Goal: Ask a question

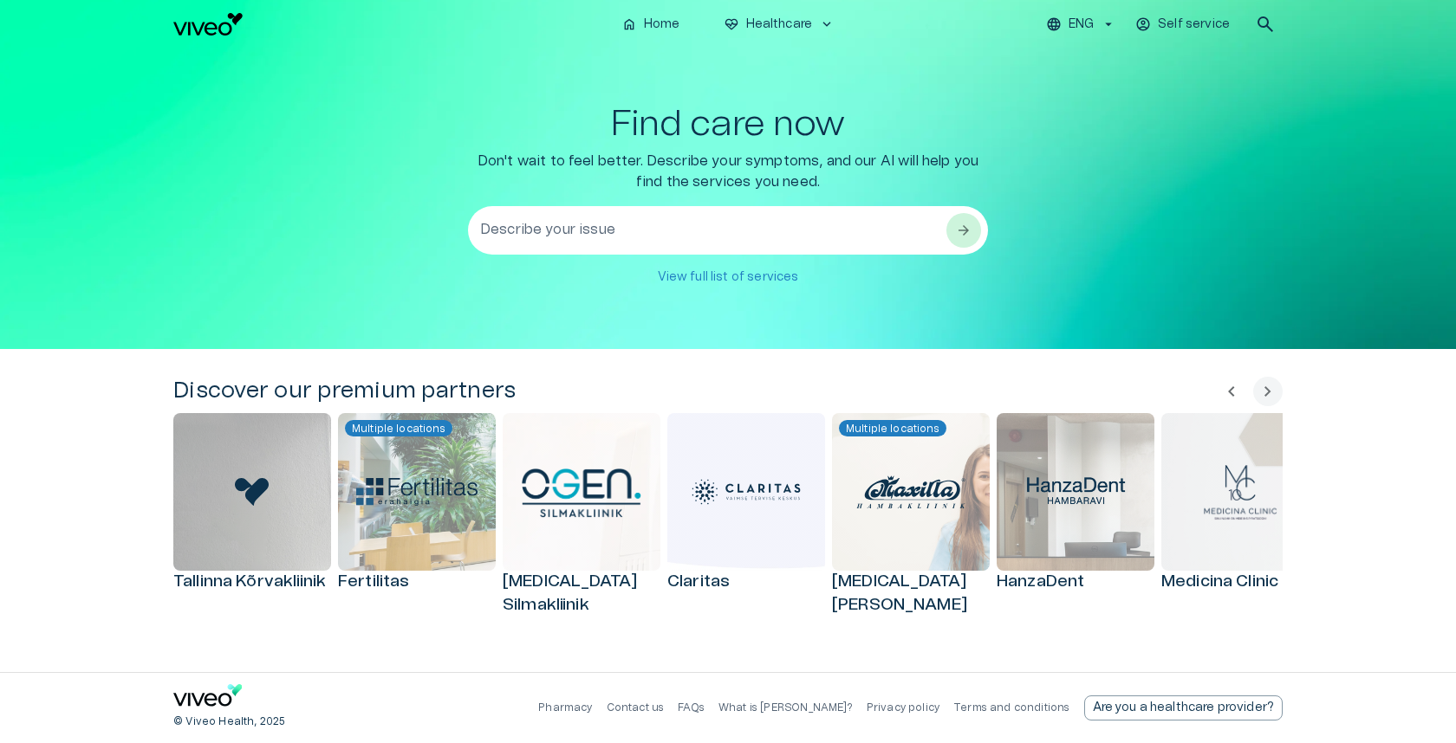
click at [643, 234] on textarea "Describe your issue" at bounding box center [712, 231] width 464 height 60
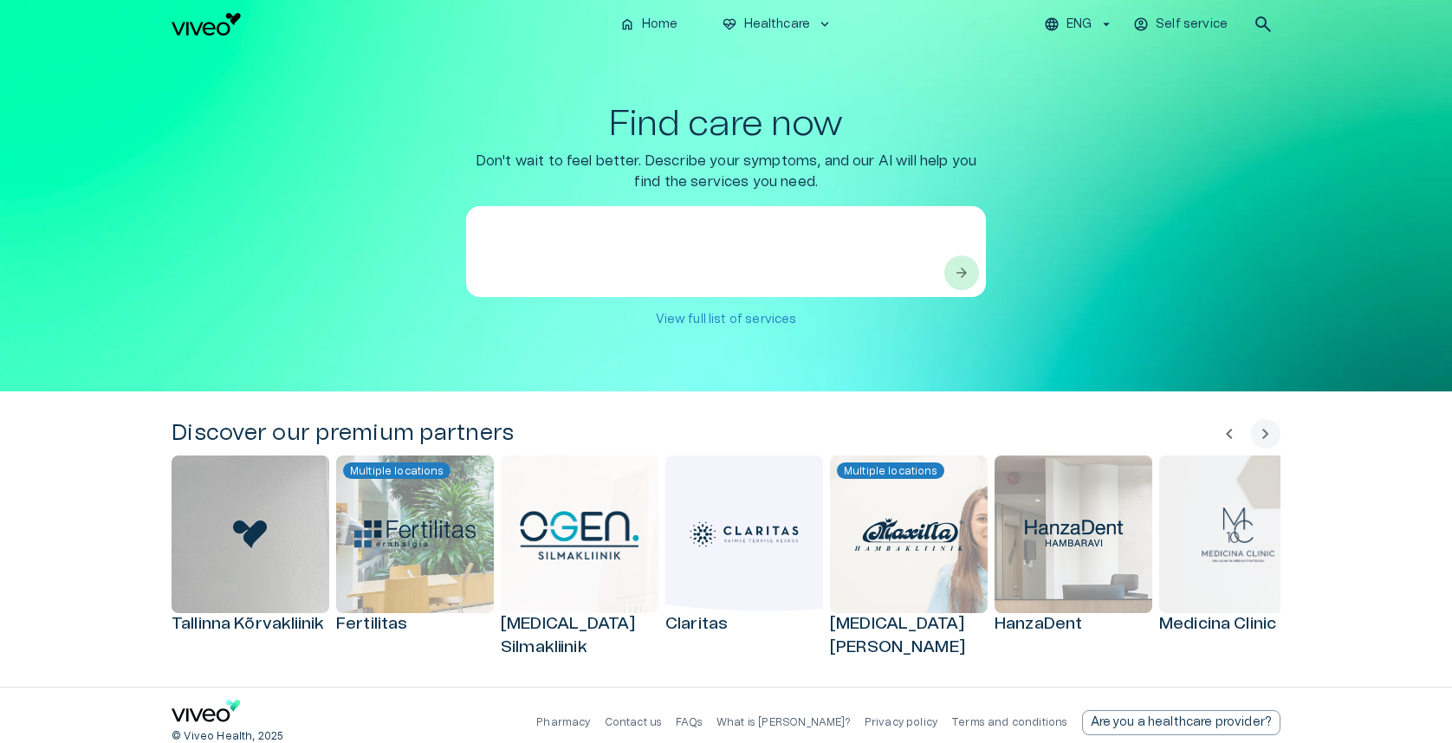
click at [643, 234] on textarea at bounding box center [710, 252] width 464 height 60
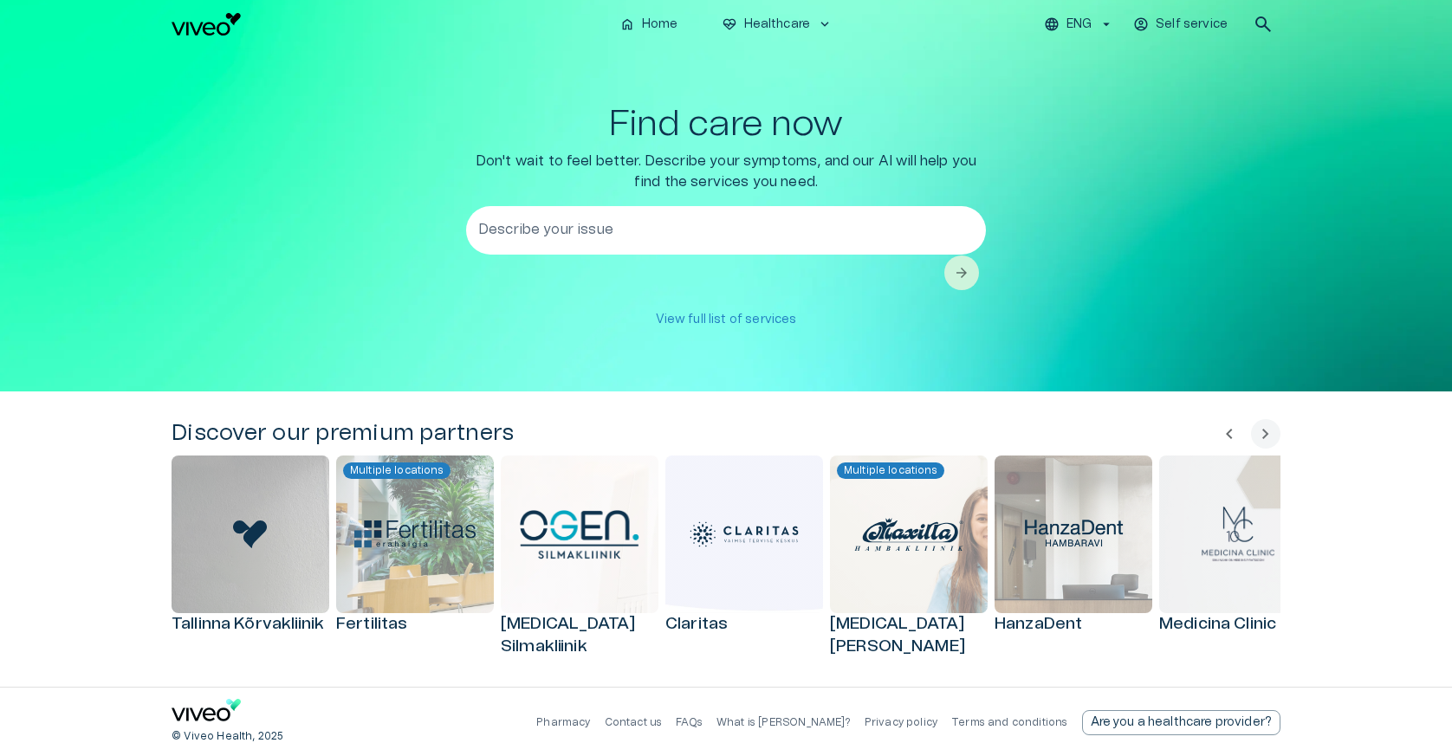
click at [263, 263] on div "Find care now Don't wait to feel better. Describe your symptoms, and our AI wil…" at bounding box center [726, 220] width 1109 height 232
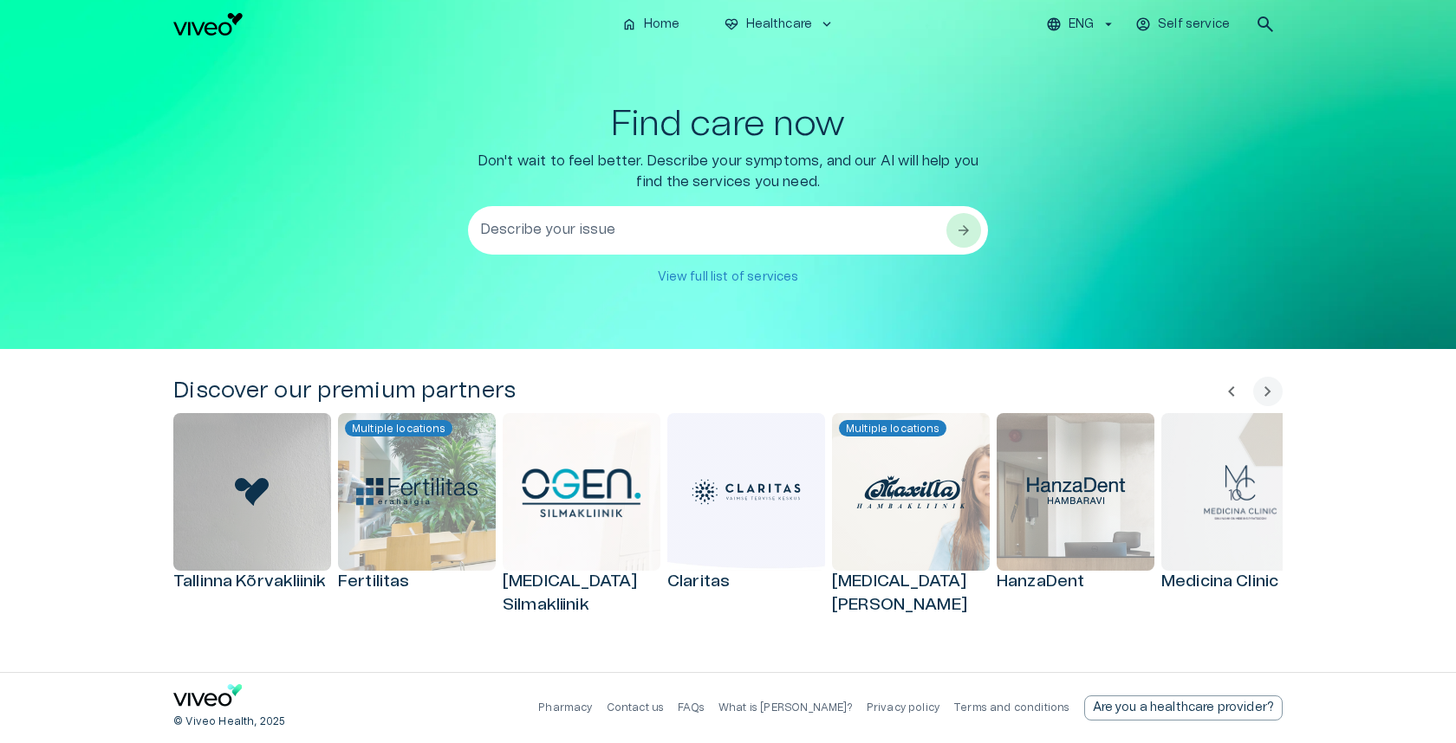
click at [573, 239] on textarea "Describe your issue" at bounding box center [712, 231] width 464 height 60
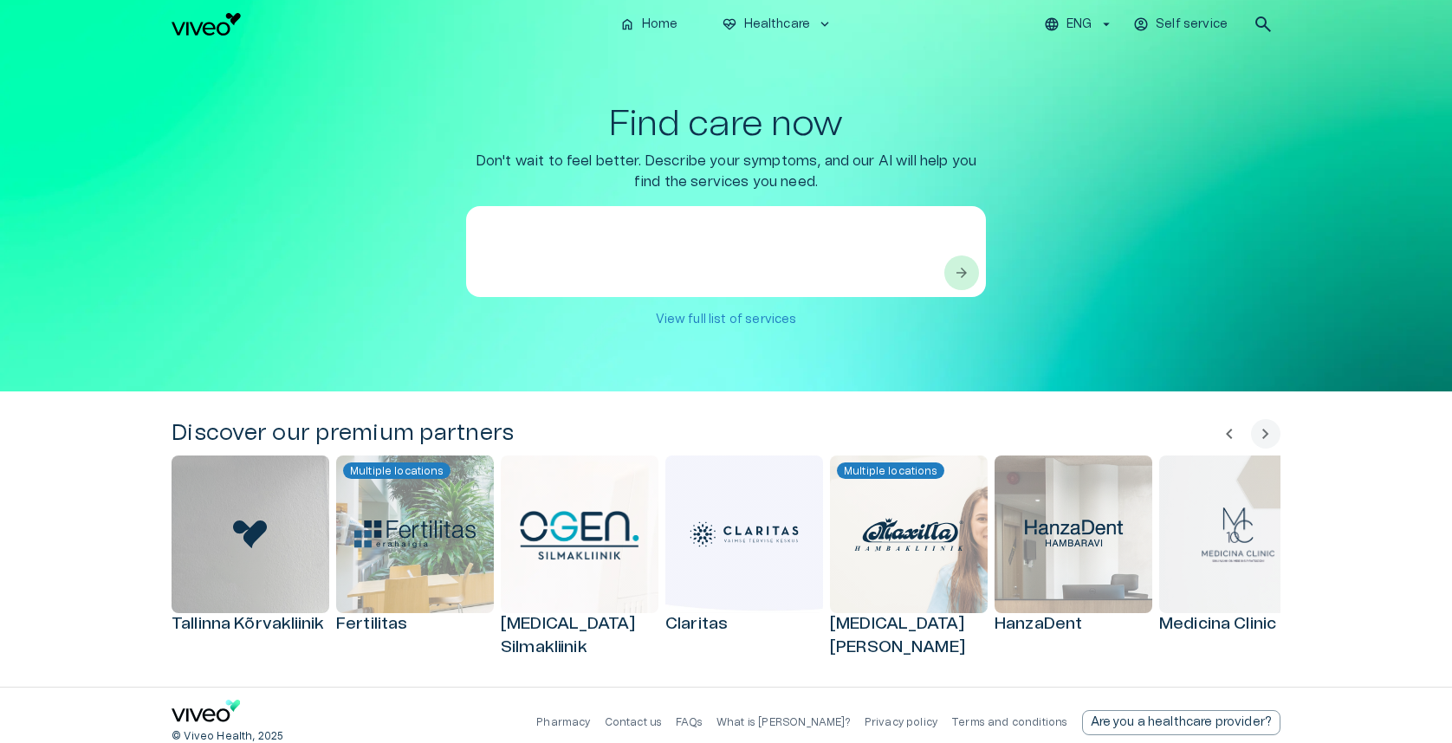
click at [406, 253] on div "Find care now Don't wait to feel better. Describe your symptoms, and our AI wil…" at bounding box center [726, 220] width 1109 height 232
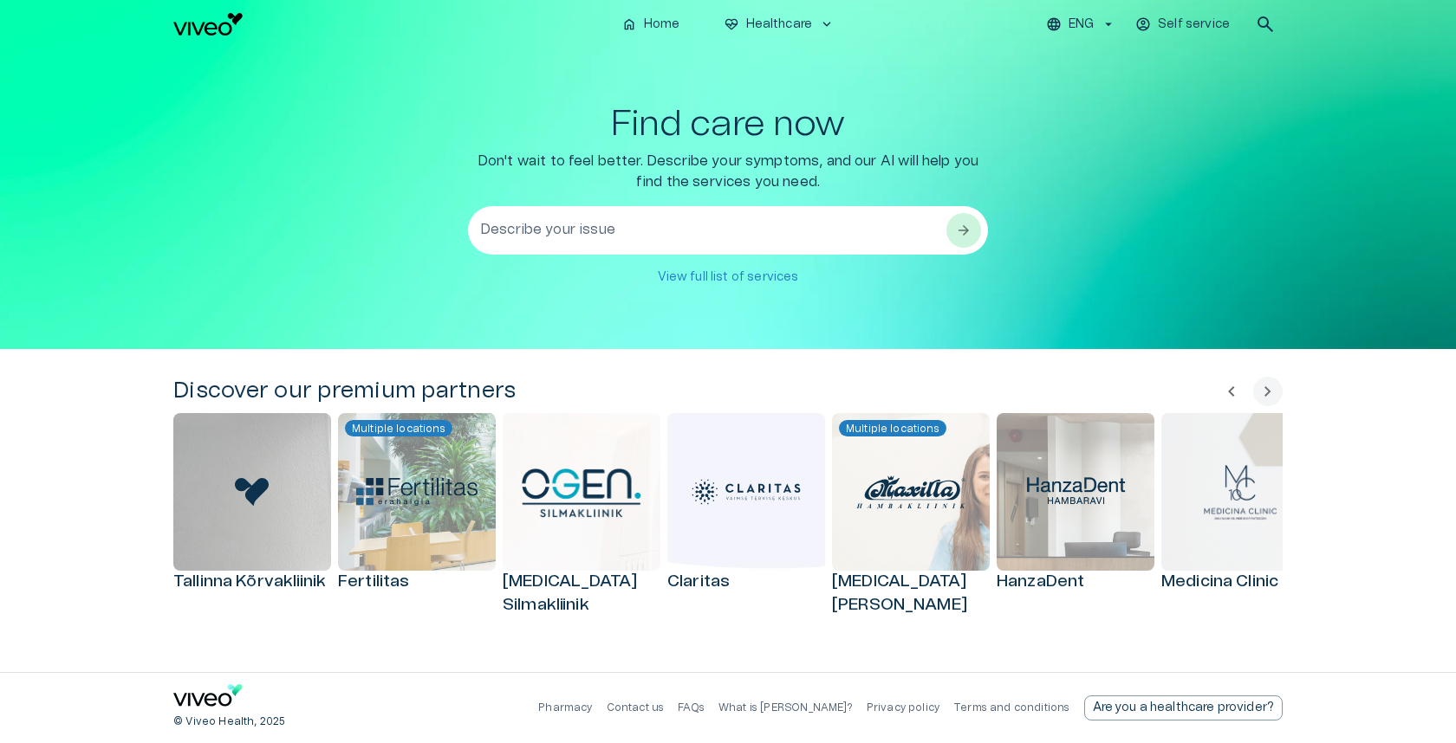
click at [604, 234] on textarea "Describe your issue" at bounding box center [712, 231] width 464 height 60
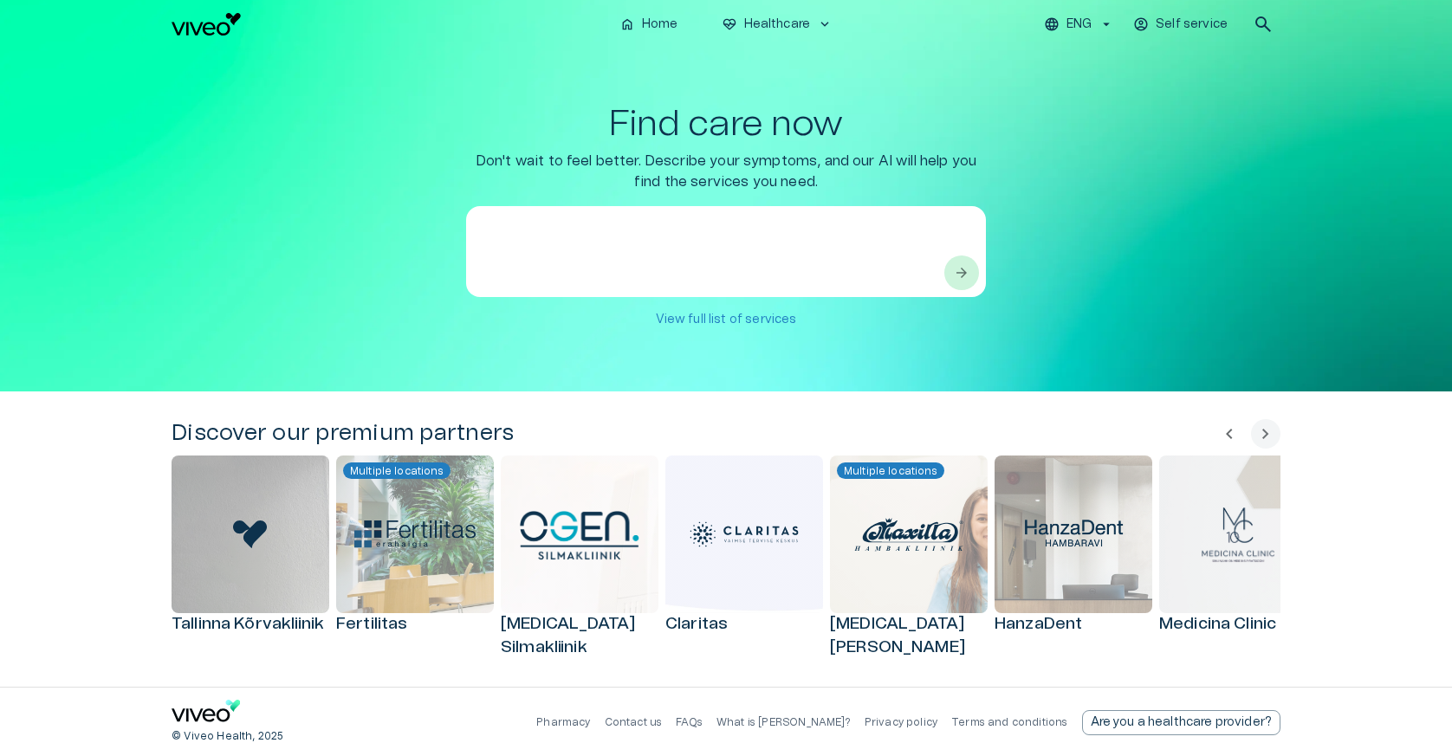
click at [357, 411] on div "Discover our premium partners chevron_left chevron_right [GEOGRAPHIC_DATA] Kõrv…" at bounding box center [726, 539] width 1452 height 295
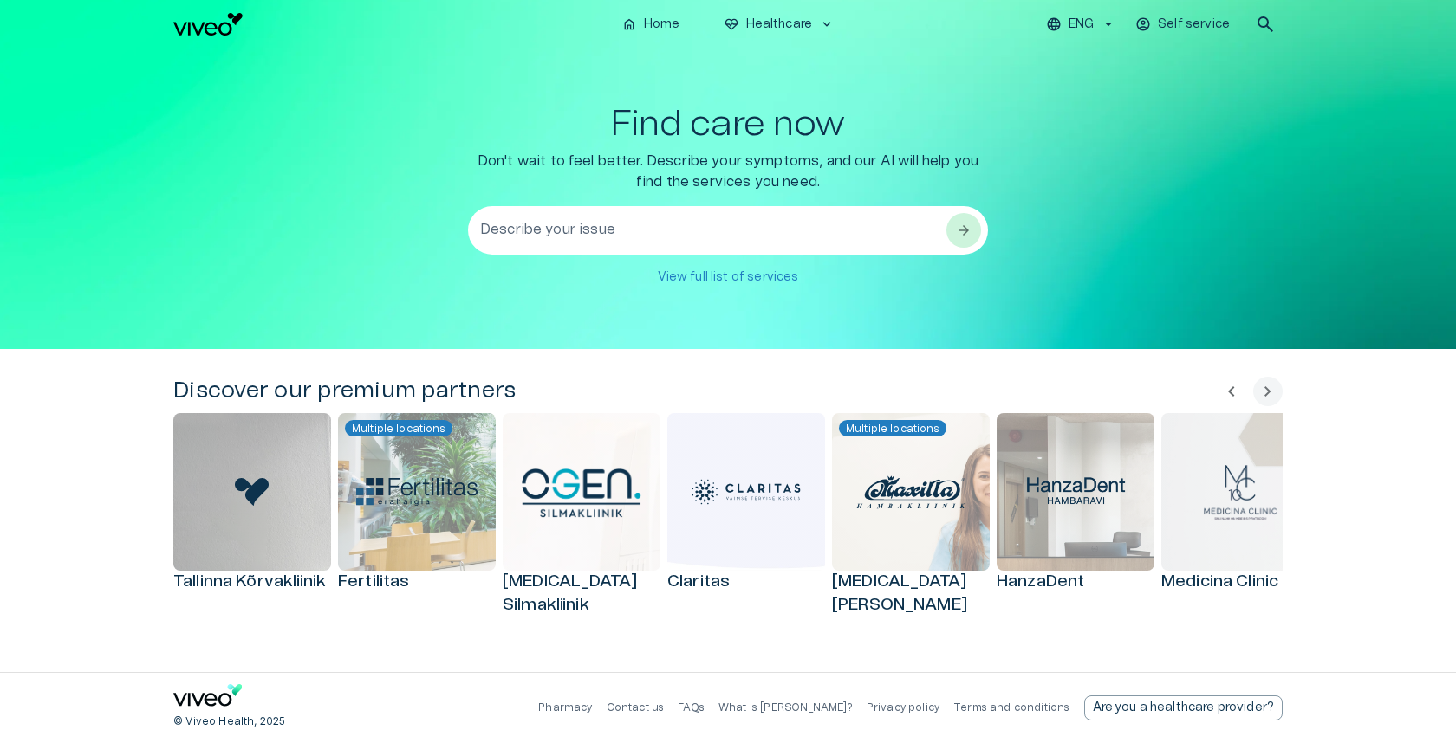
click at [643, 235] on textarea "Describe your issue" at bounding box center [712, 231] width 464 height 60
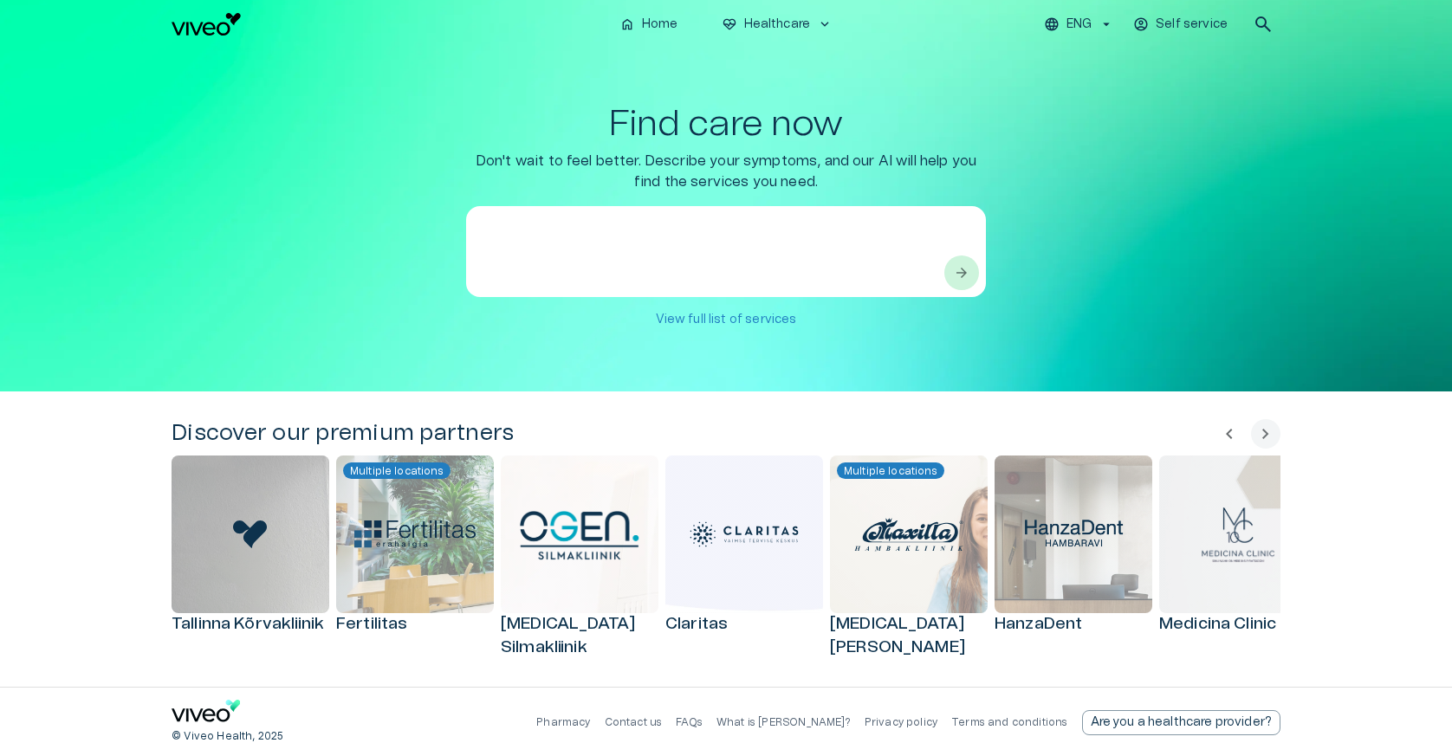
click at [391, 289] on div "Find care now Don't wait to feel better. Describe your symptoms, and our AI wil…" at bounding box center [726, 220] width 1109 height 232
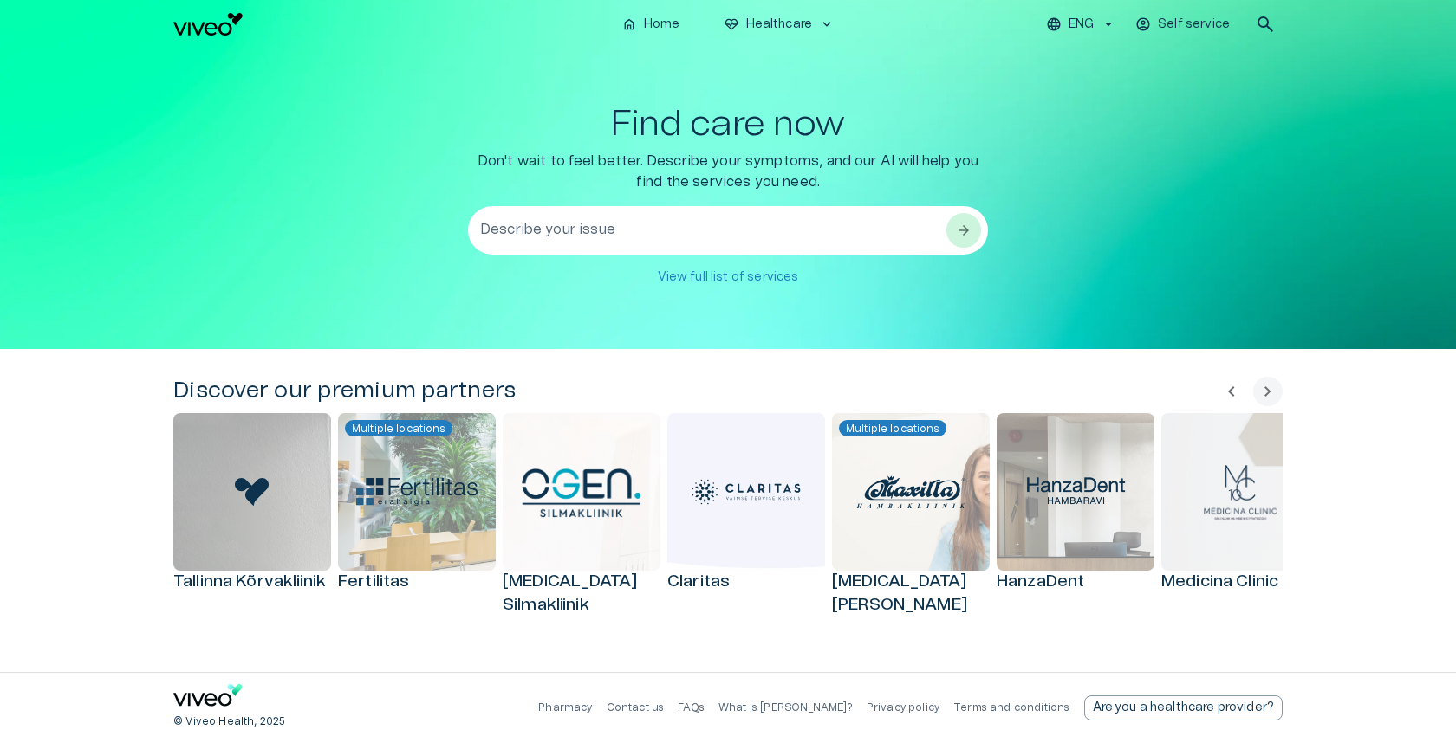
click at [596, 231] on textarea "Describe your issue" at bounding box center [712, 231] width 464 height 60
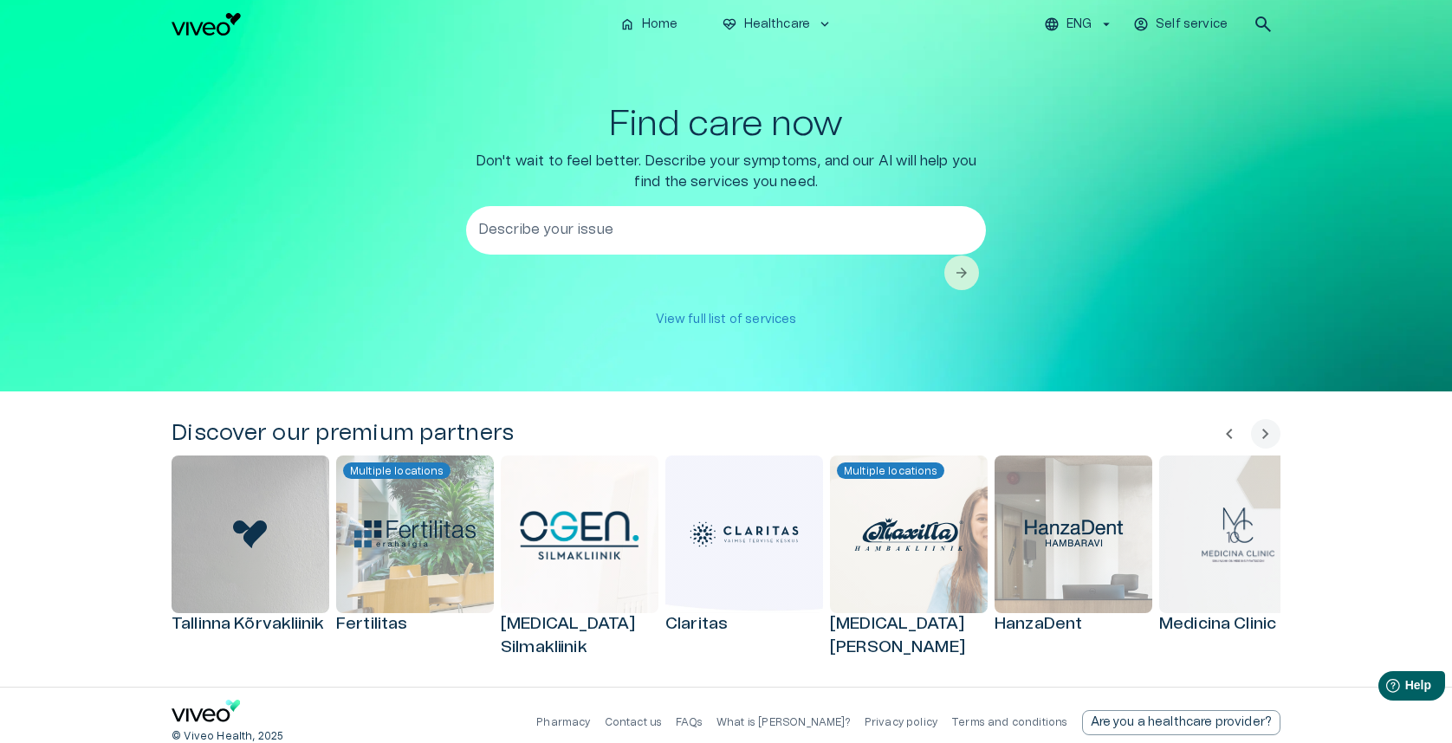
click at [366, 278] on div "Find care now Don't wait to feel better. Describe your symptoms, and our AI wil…" at bounding box center [726, 220] width 1109 height 232
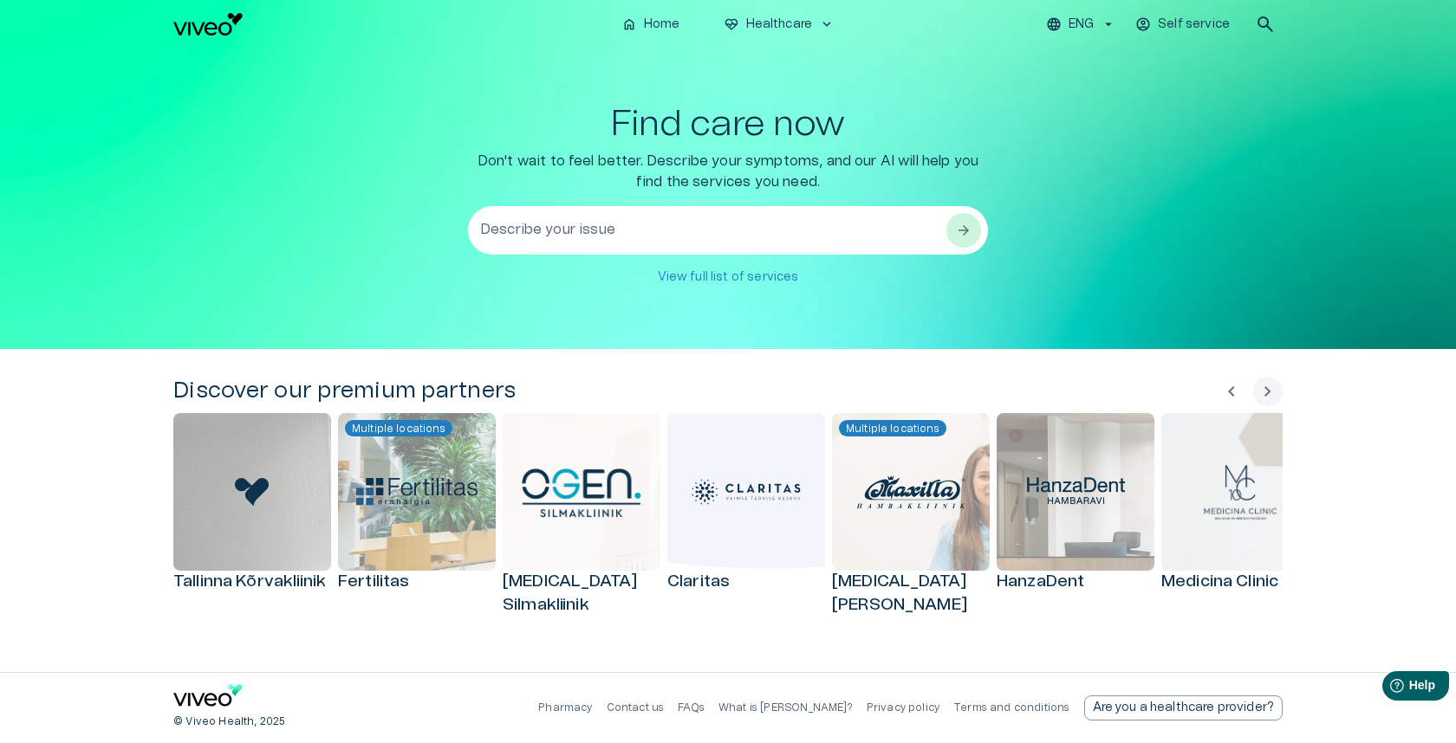
click at [569, 227] on textarea "Describe your issue" at bounding box center [712, 231] width 464 height 60
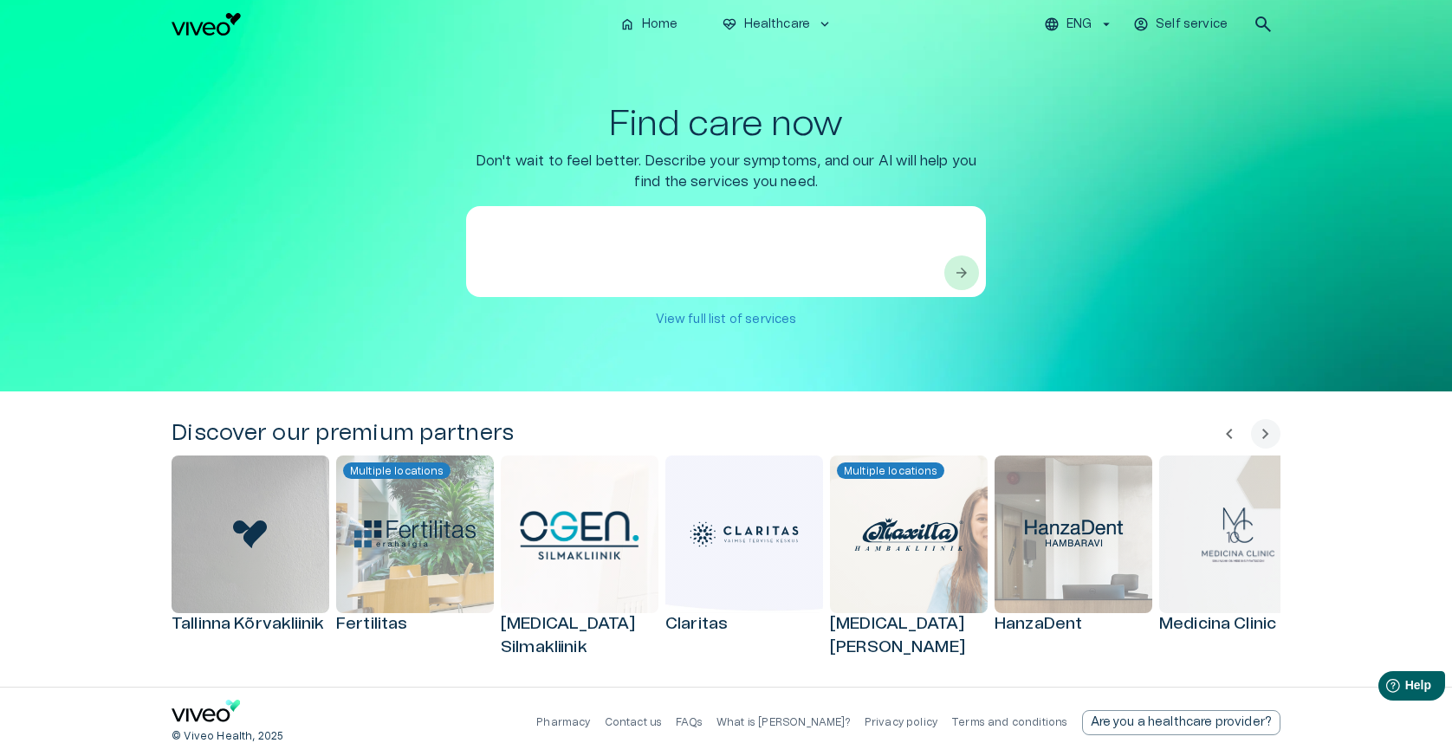
click at [330, 288] on div "Find care now Don't wait to feel better. Describe your symptoms, and our AI wil…" at bounding box center [726, 220] width 1109 height 232
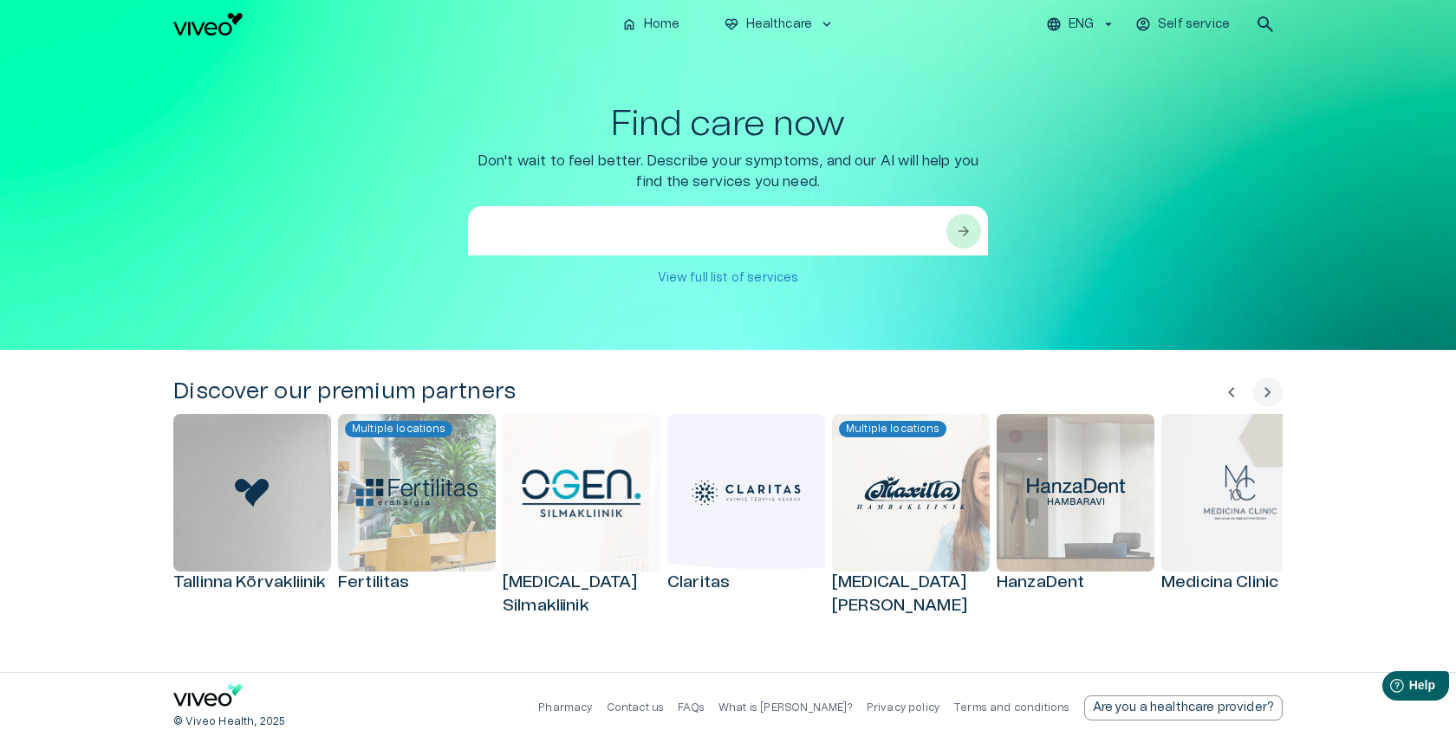
click at [537, 233] on textarea at bounding box center [712, 252] width 464 height 60
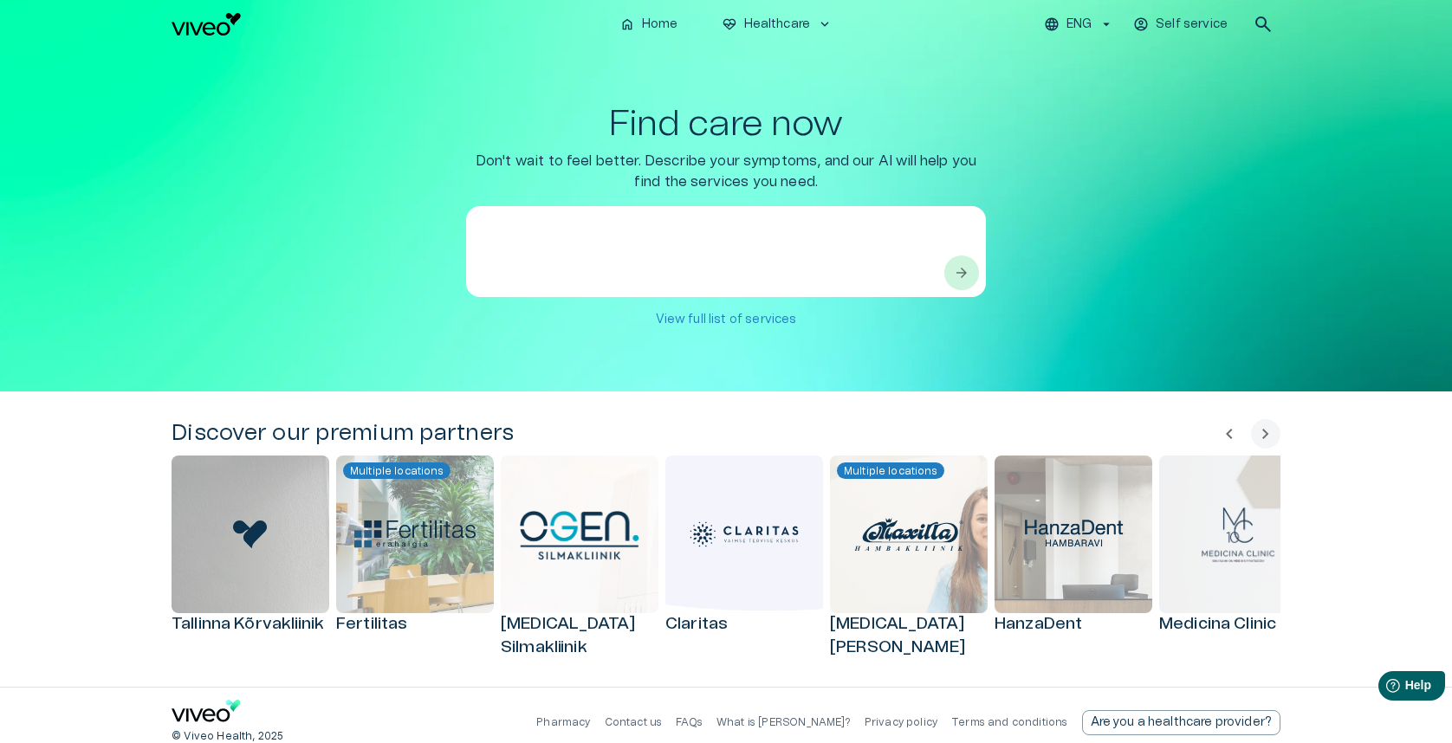
click at [363, 283] on div "Find care now Don't wait to feel better. Describe your symptoms, and our AI wil…" at bounding box center [726, 220] width 1109 height 232
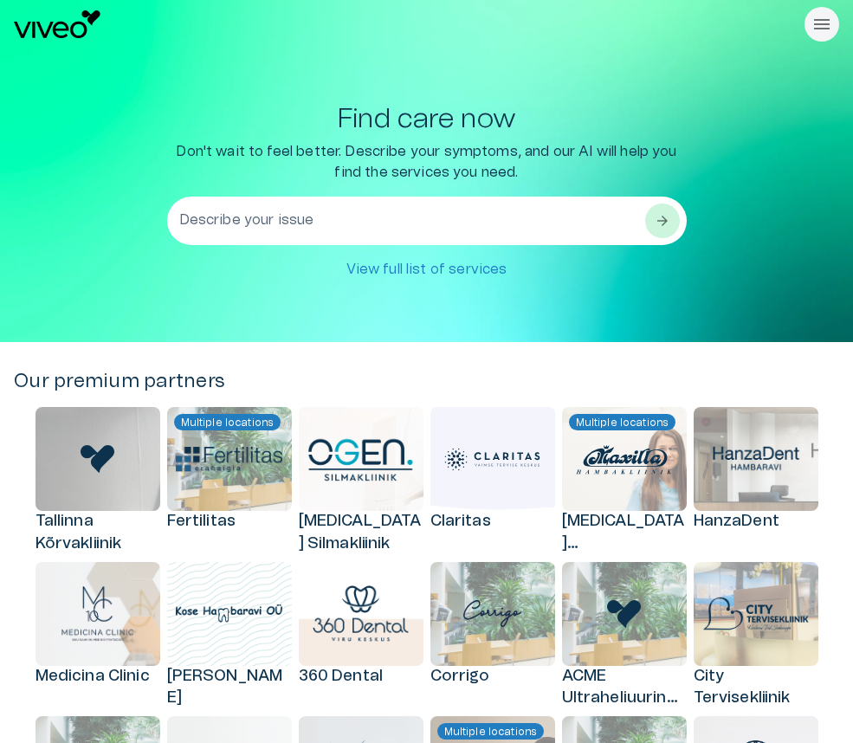
click at [484, 225] on textarea "Describe your issue" at bounding box center [411, 221] width 464 height 60
click at [478, 221] on textarea "Describe your issue" at bounding box center [411, 221] width 464 height 60
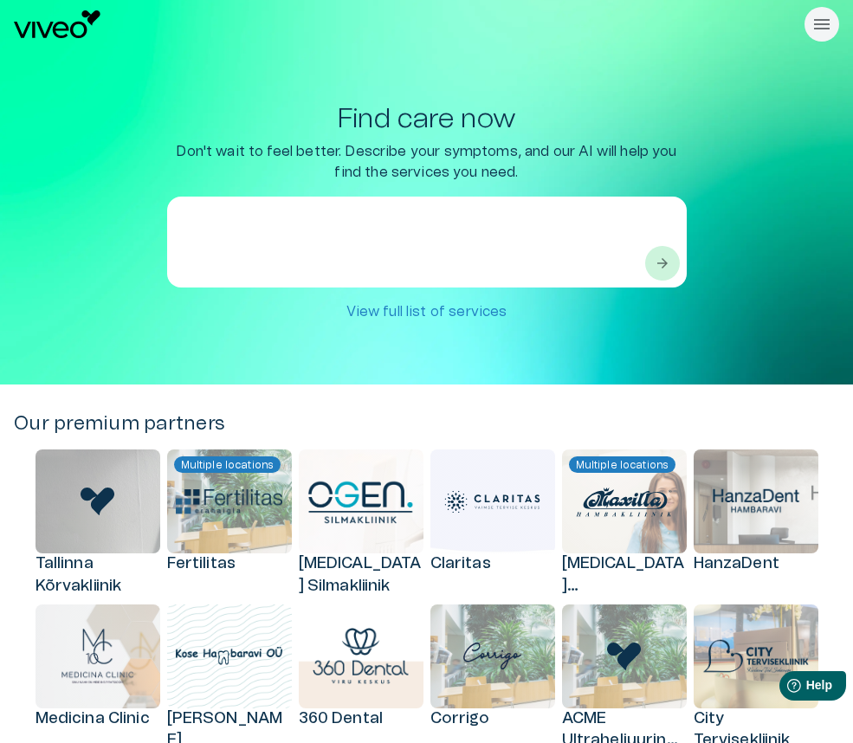
click at [481, 256] on textarea at bounding box center [411, 242] width 464 height 60
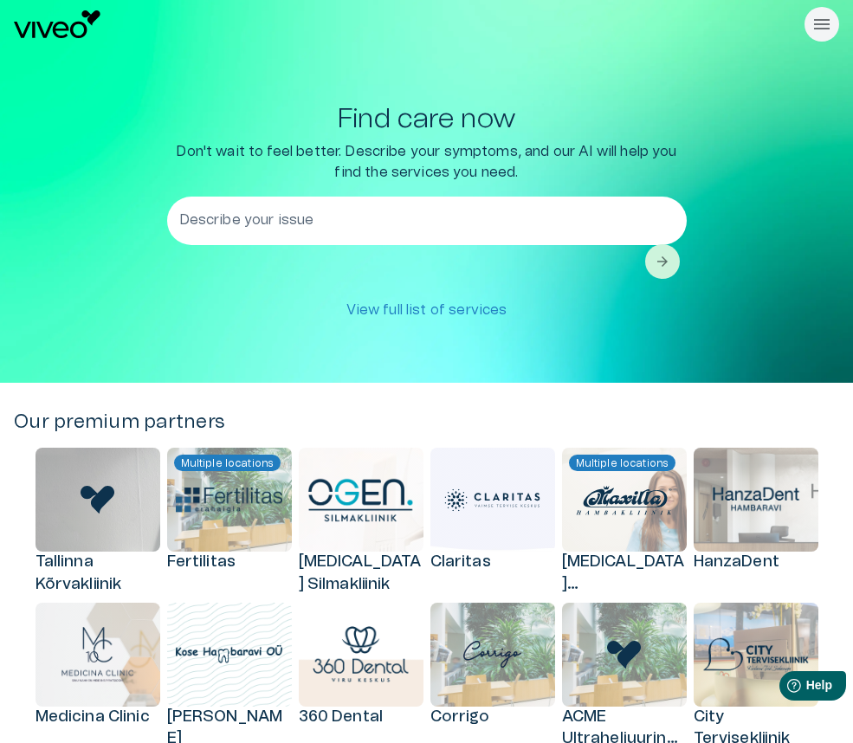
click at [844, 265] on div "Find care now Don't wait to feel better. Describe your symptoms, and our AI wil…" at bounding box center [426, 216] width 853 height 334
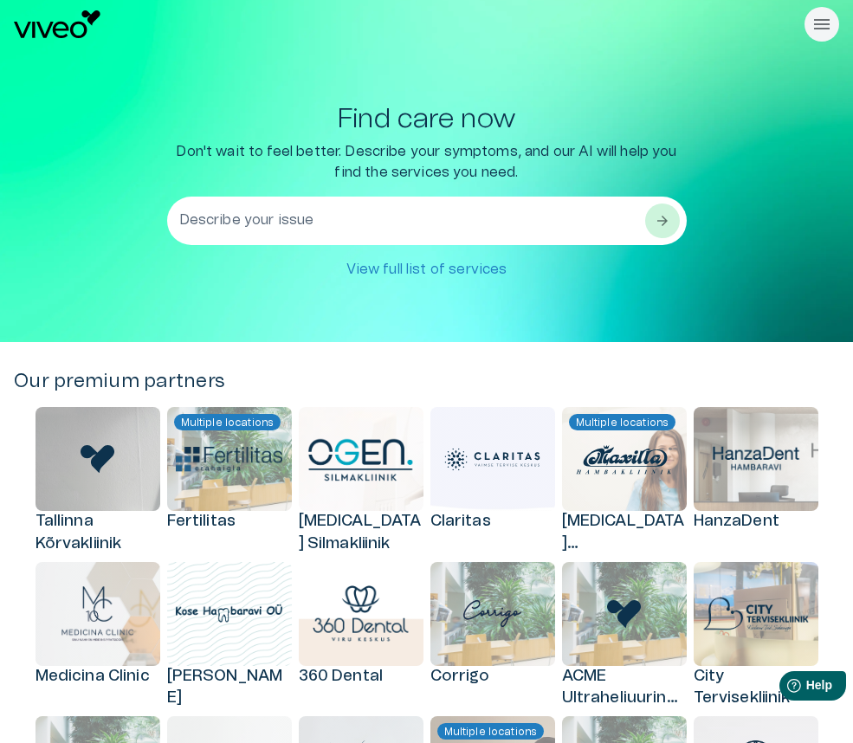
click at [568, 225] on textarea "Describe your issue" at bounding box center [411, 221] width 464 height 60
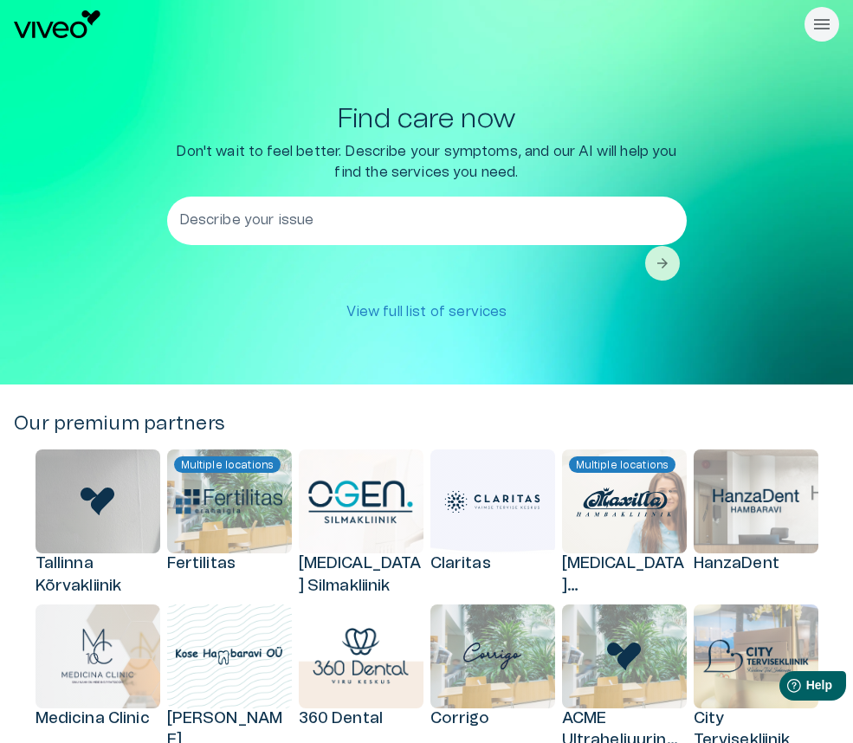
click at [756, 237] on div "Find care now Don't wait to feel better. Describe your symptoms, and our AI wil…" at bounding box center [427, 216] width 826 height 225
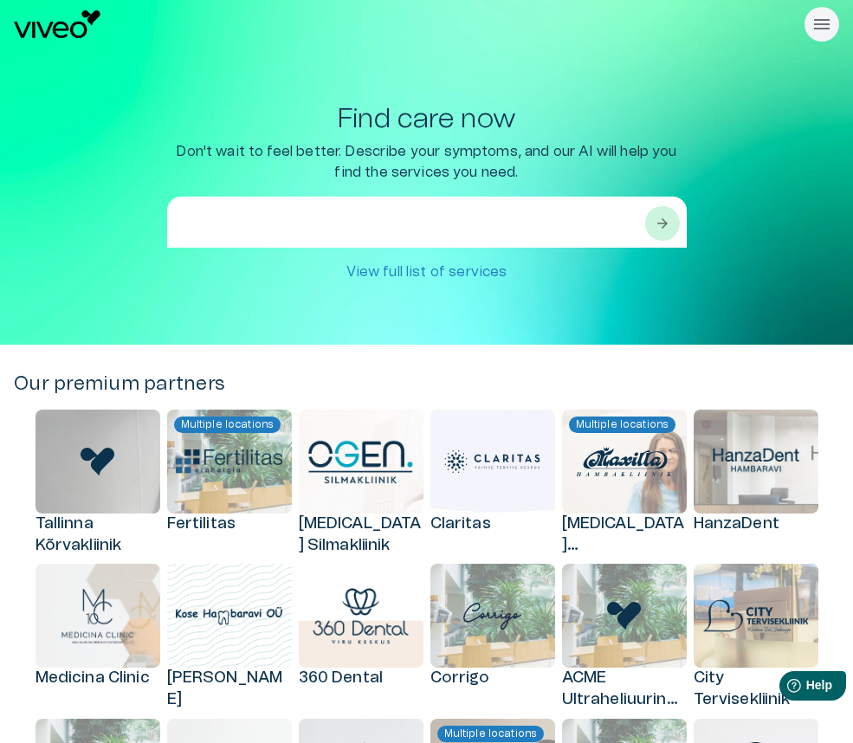
click at [513, 223] on textarea at bounding box center [411, 242] width 464 height 60
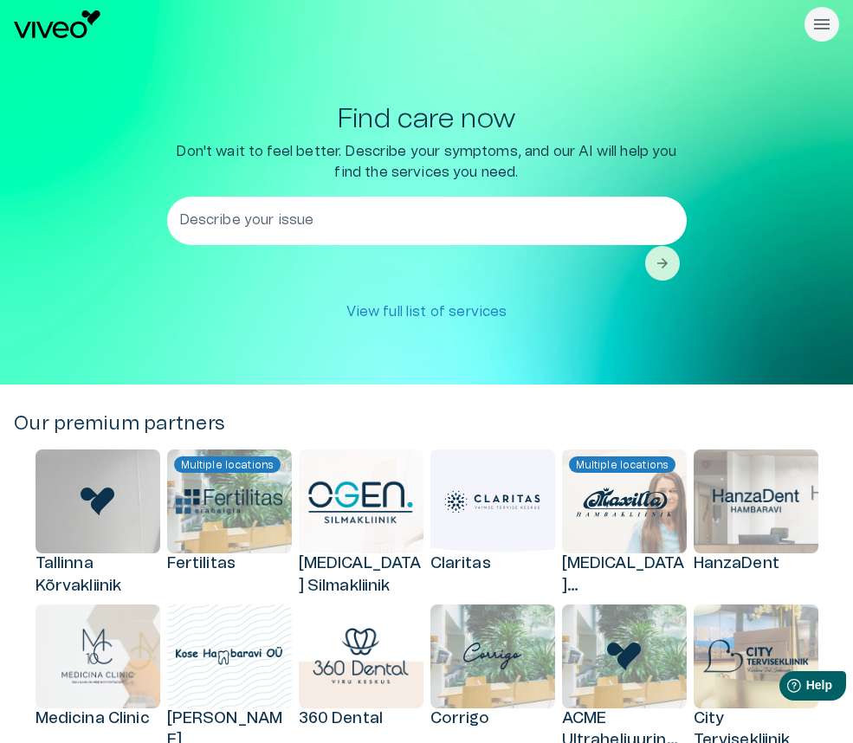
click at [725, 224] on div "Find care now Don't wait to feel better. Describe your symptoms, and our AI wil…" at bounding box center [427, 216] width 826 height 225
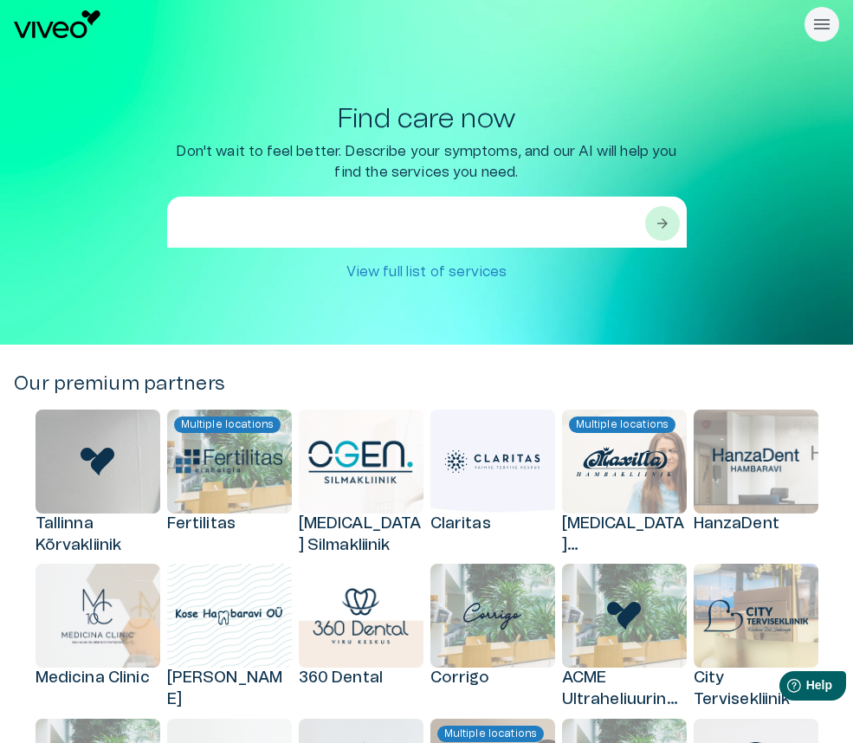
click at [524, 223] on textarea at bounding box center [411, 242] width 464 height 60
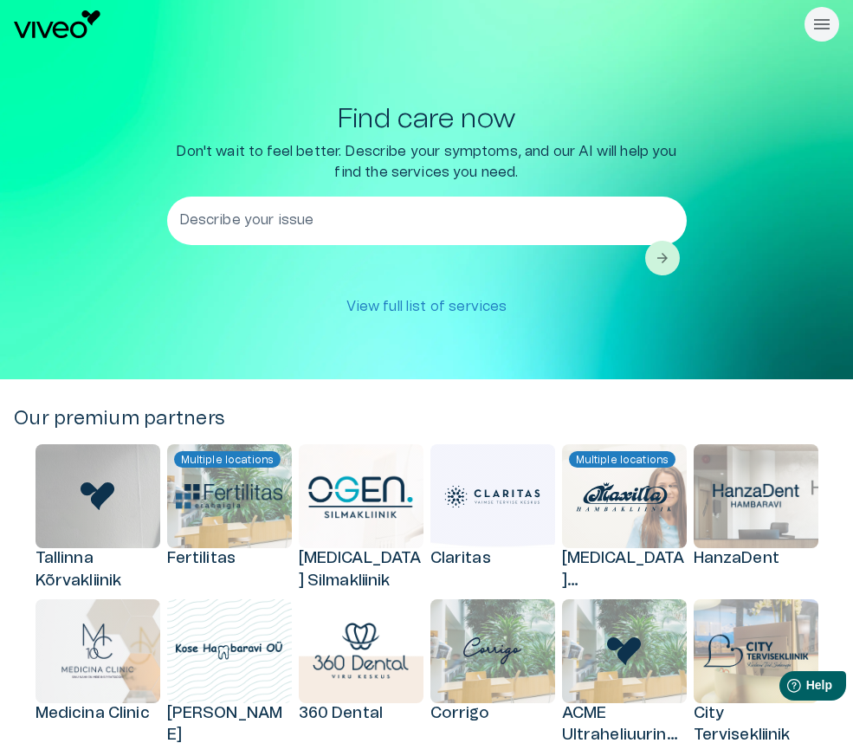
click at [732, 217] on div "Find care now Don't wait to feel better. Describe your symptoms, and our AI wil…" at bounding box center [427, 214] width 826 height 220
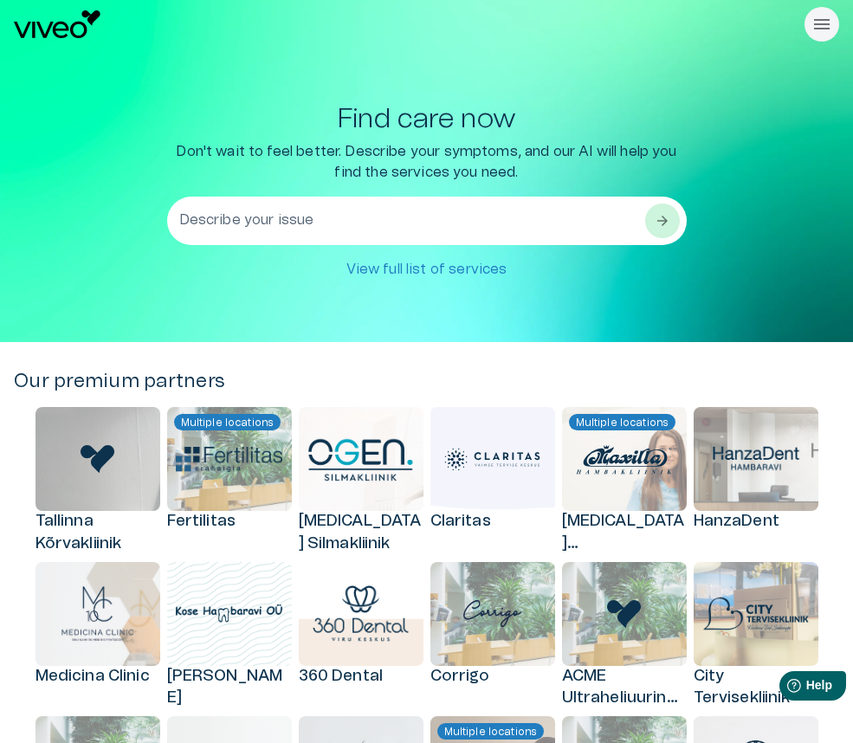
click at [509, 225] on textarea "Describe your issue" at bounding box center [411, 221] width 464 height 60
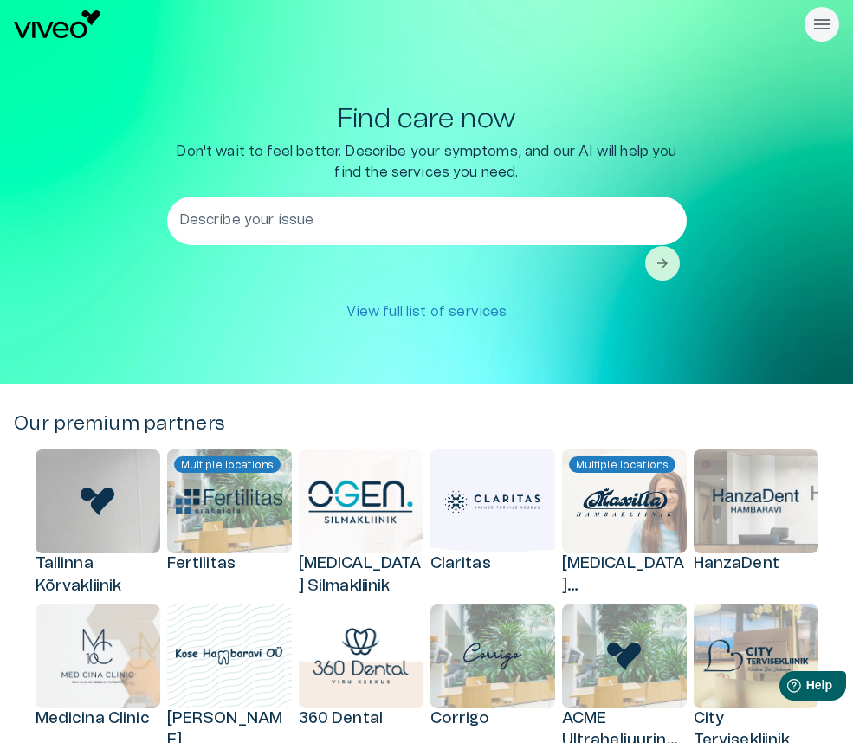
click at [717, 209] on div "Find care now Don't wait to feel better. Describe your symptoms, and our AI wil…" at bounding box center [427, 216] width 826 height 225
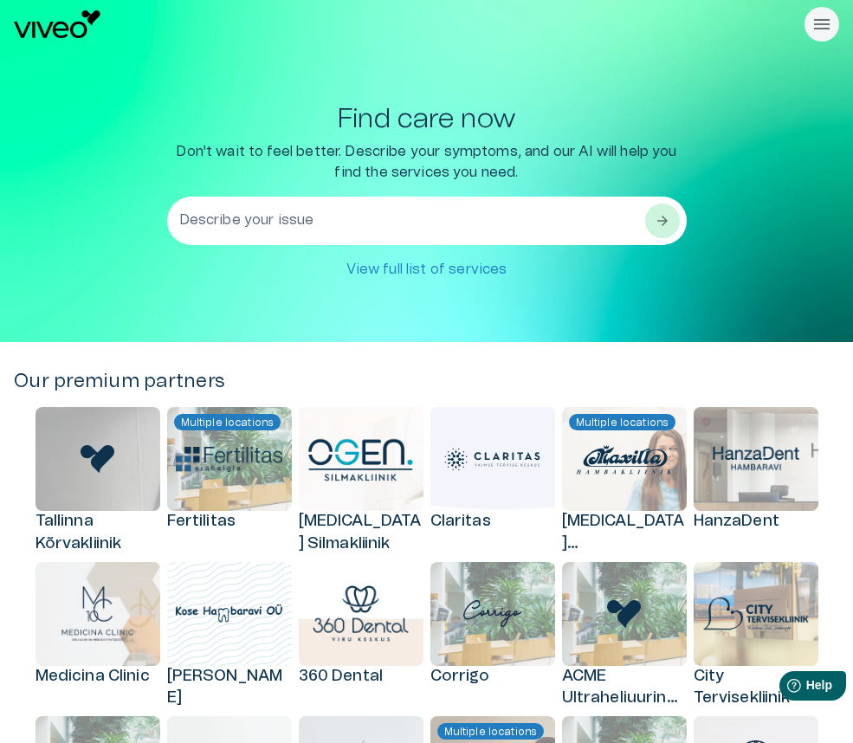
click at [520, 225] on textarea "Describe your issue" at bounding box center [411, 221] width 464 height 60
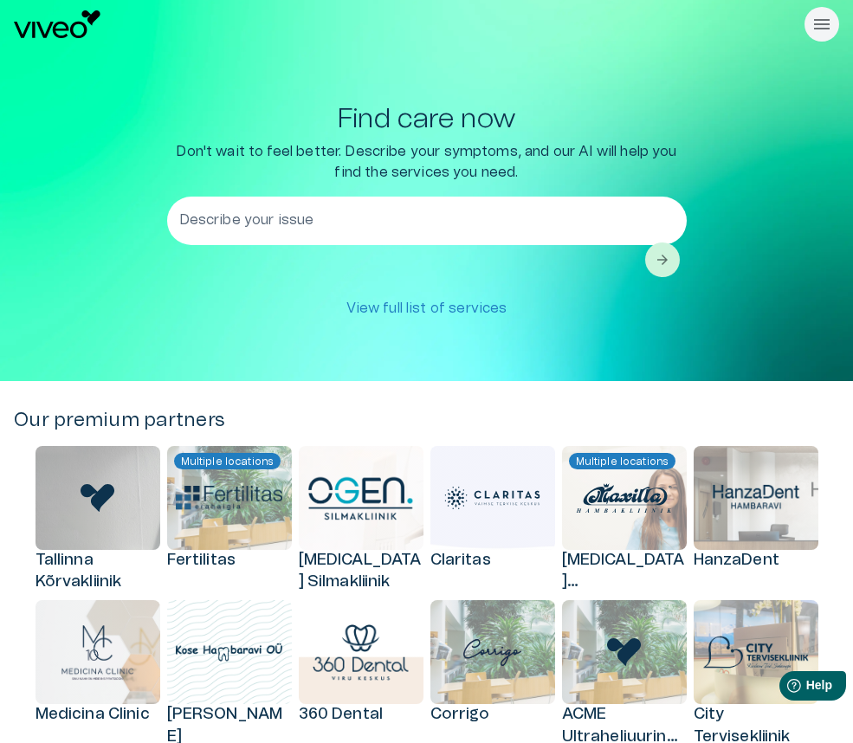
click at [745, 206] on div "Find care now Don't wait to feel better. Describe your symptoms, and our AI wil…" at bounding box center [427, 215] width 826 height 222
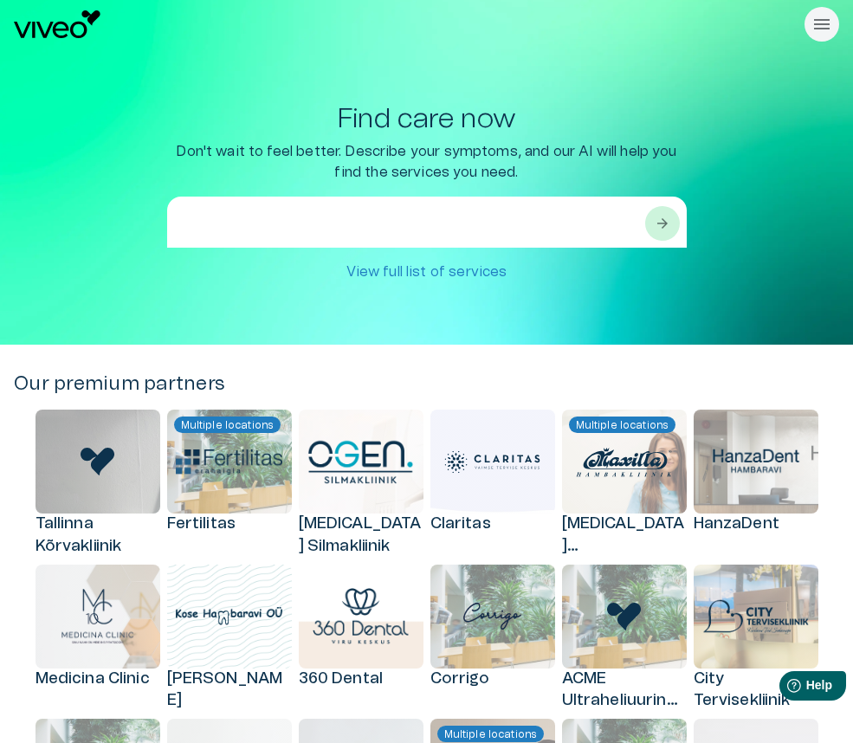
click at [497, 222] on textarea at bounding box center [411, 242] width 464 height 60
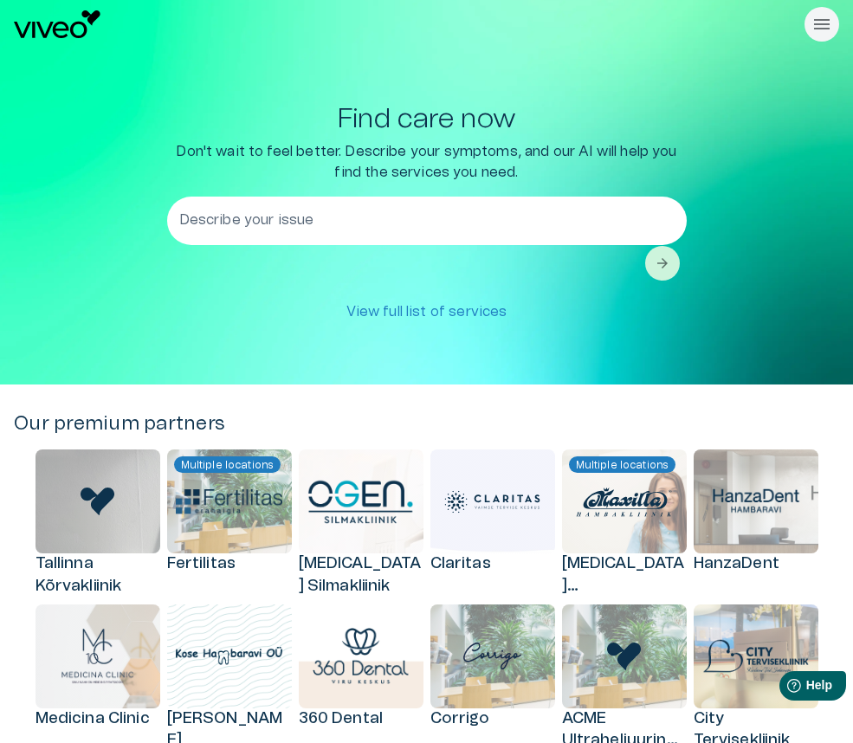
click at [765, 210] on div "Find care now Don't wait to feel better. Describe your symptoms, and our AI wil…" at bounding box center [427, 216] width 826 height 225
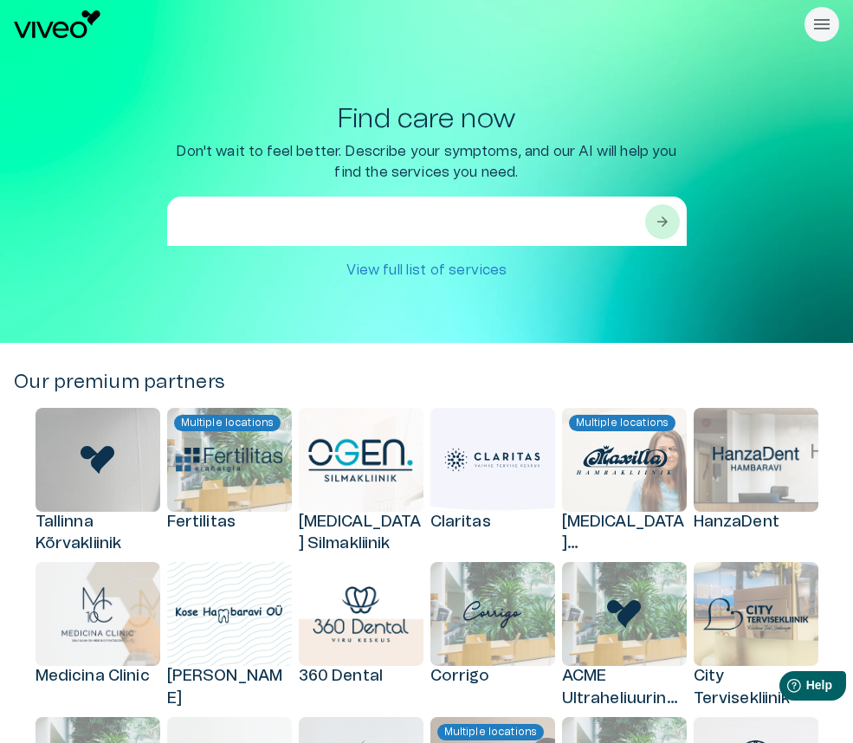
click at [552, 223] on textarea at bounding box center [411, 242] width 464 height 60
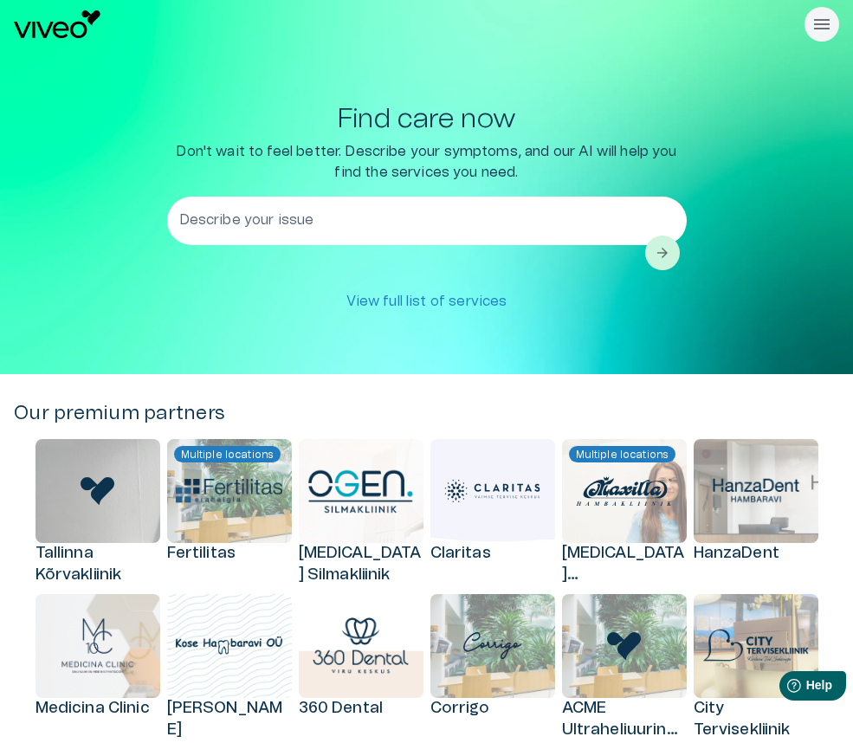
click at [706, 218] on div "Find care now Don't wait to feel better. Describe your symptoms, and our AI wil…" at bounding box center [427, 211] width 826 height 215
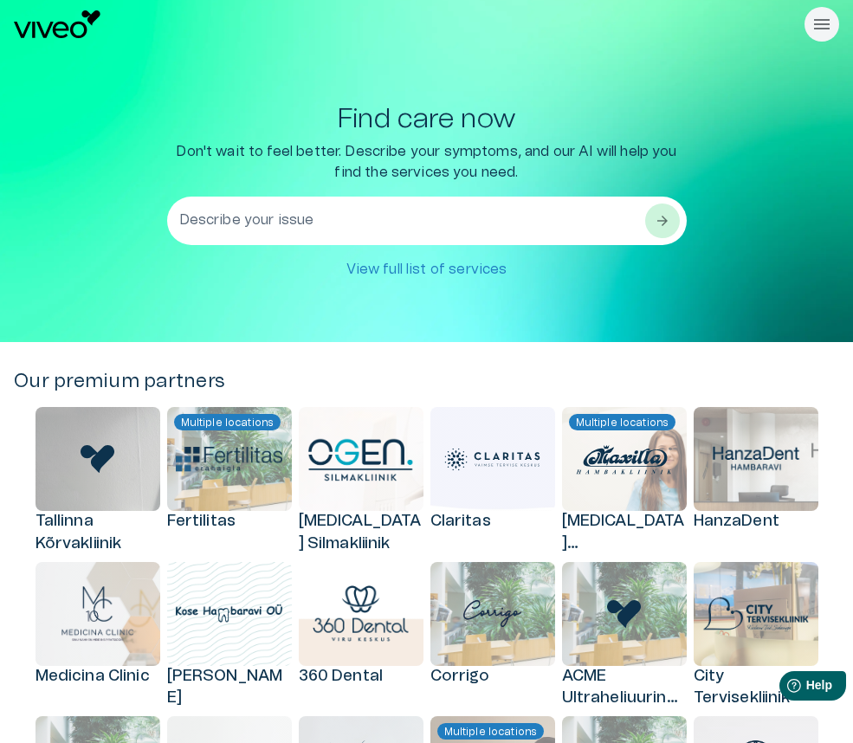
click at [388, 227] on textarea "Describe your issue" at bounding box center [411, 221] width 464 height 60
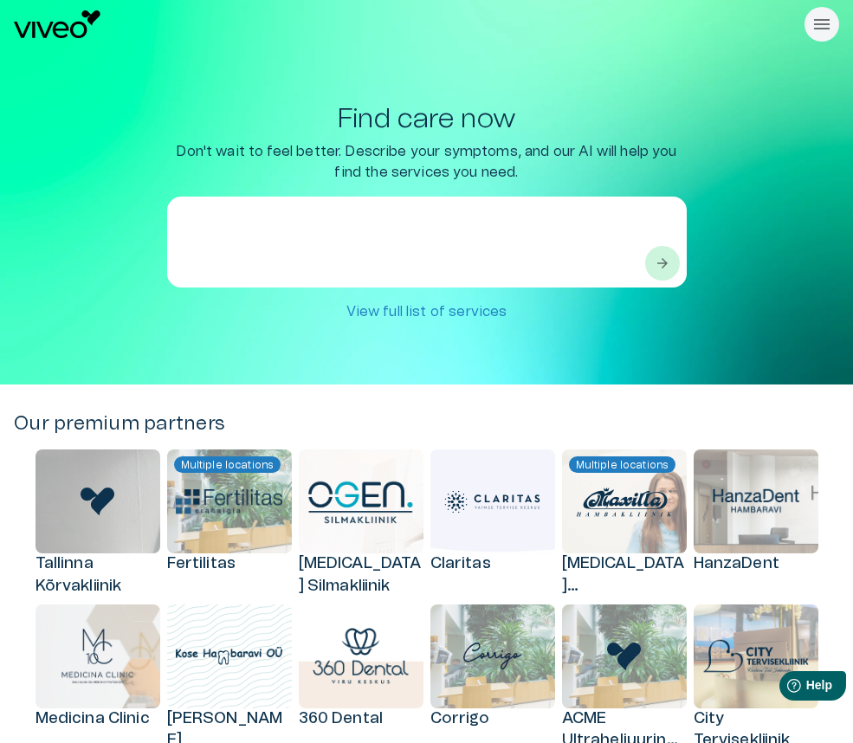
click at [687, 216] on div "Find care now Don't wait to feel better. Describe your symptoms, and our AI wil…" at bounding box center [427, 216] width 826 height 225
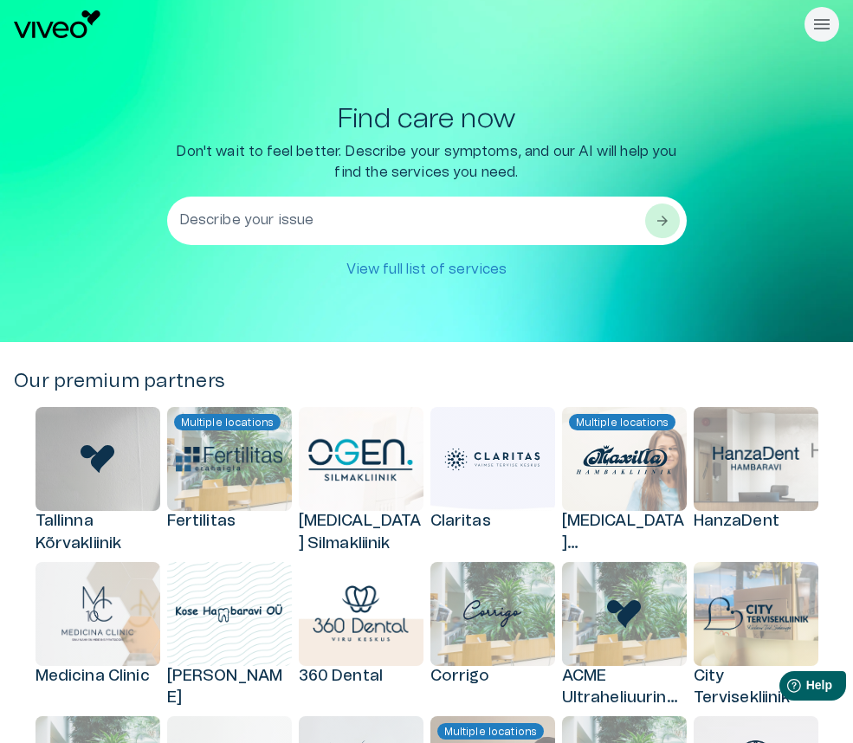
click at [523, 229] on textarea "Describe your issue" at bounding box center [411, 221] width 464 height 60
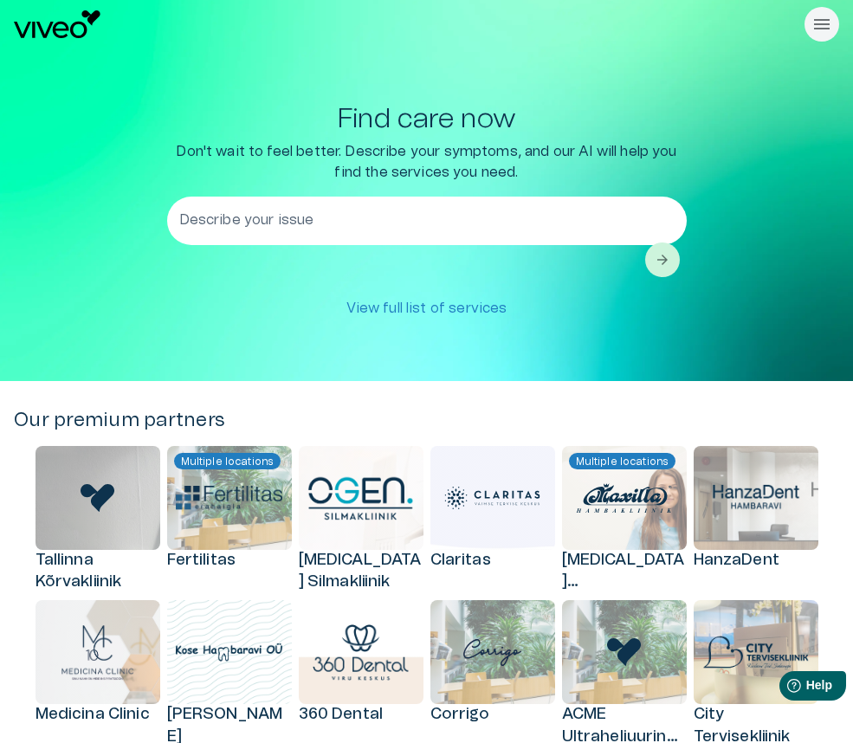
click at [724, 232] on div "Find care now Don't wait to feel better. Describe your symptoms, and our AI wil…" at bounding box center [427, 215] width 826 height 222
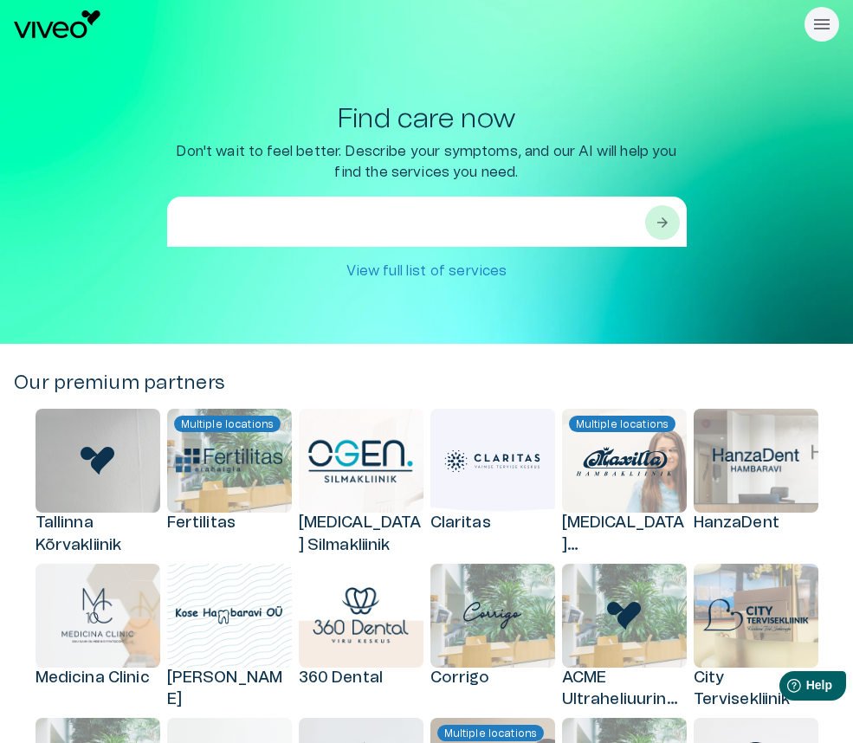
click at [483, 230] on textarea at bounding box center [411, 242] width 464 height 60
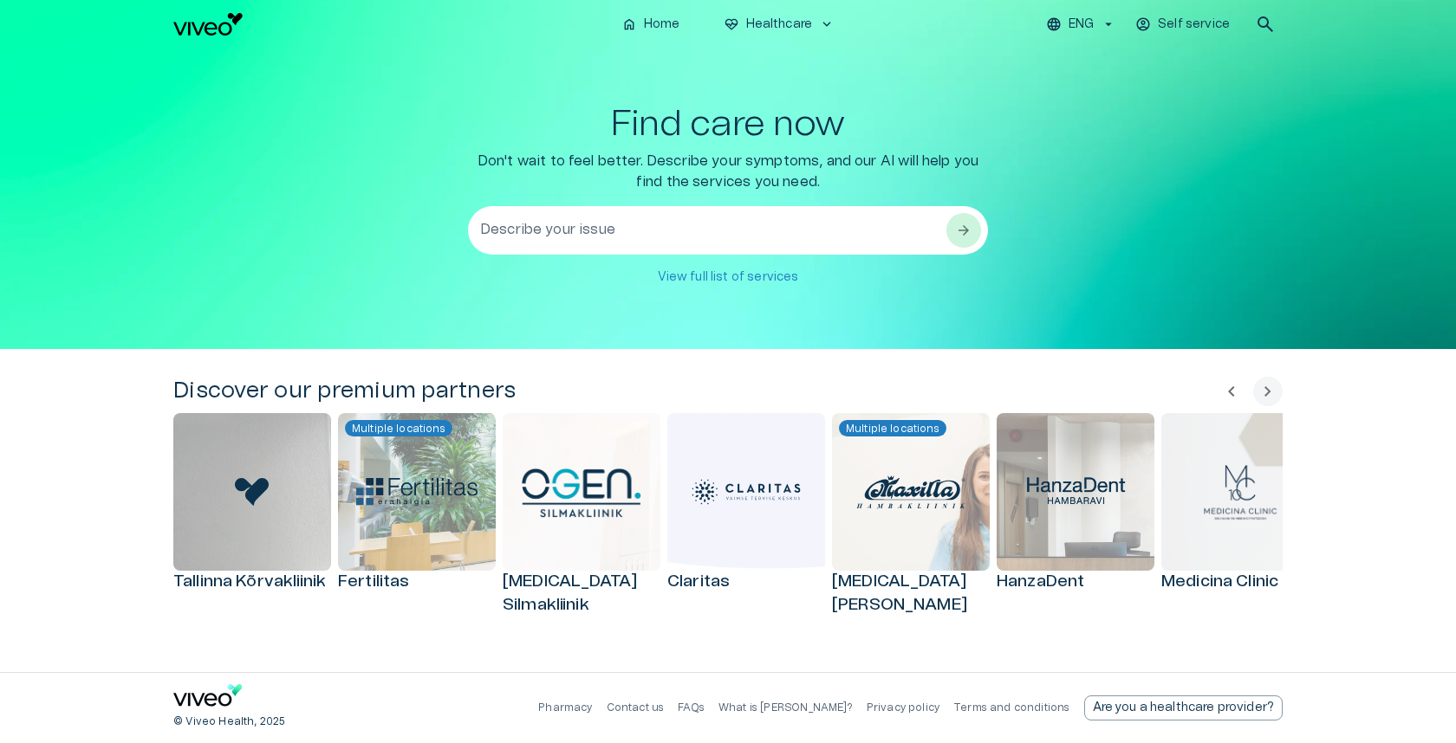
click at [504, 227] on textarea "Describe your issue" at bounding box center [712, 231] width 464 height 60
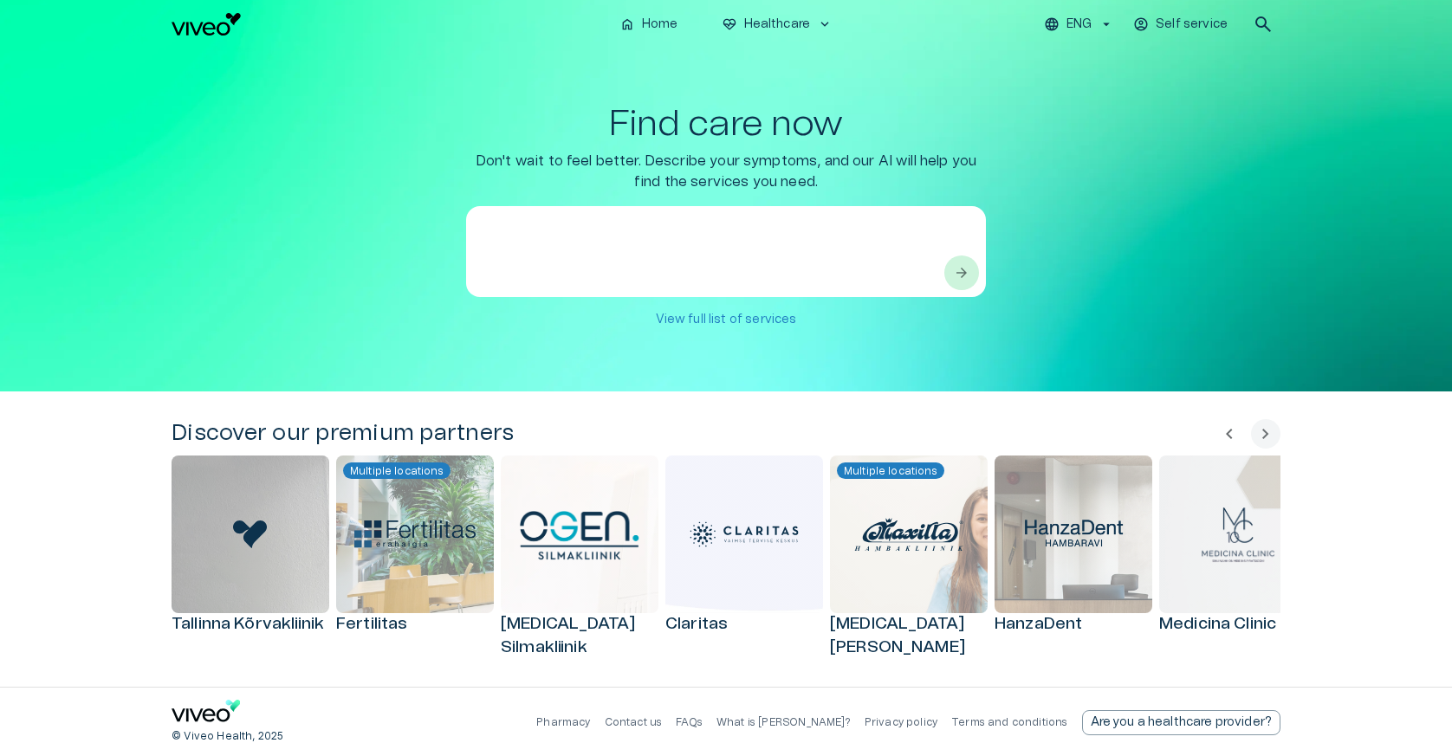
click at [377, 255] on div "Find care now Don't wait to feel better. Describe your symptoms, and our AI wil…" at bounding box center [726, 220] width 1109 height 232
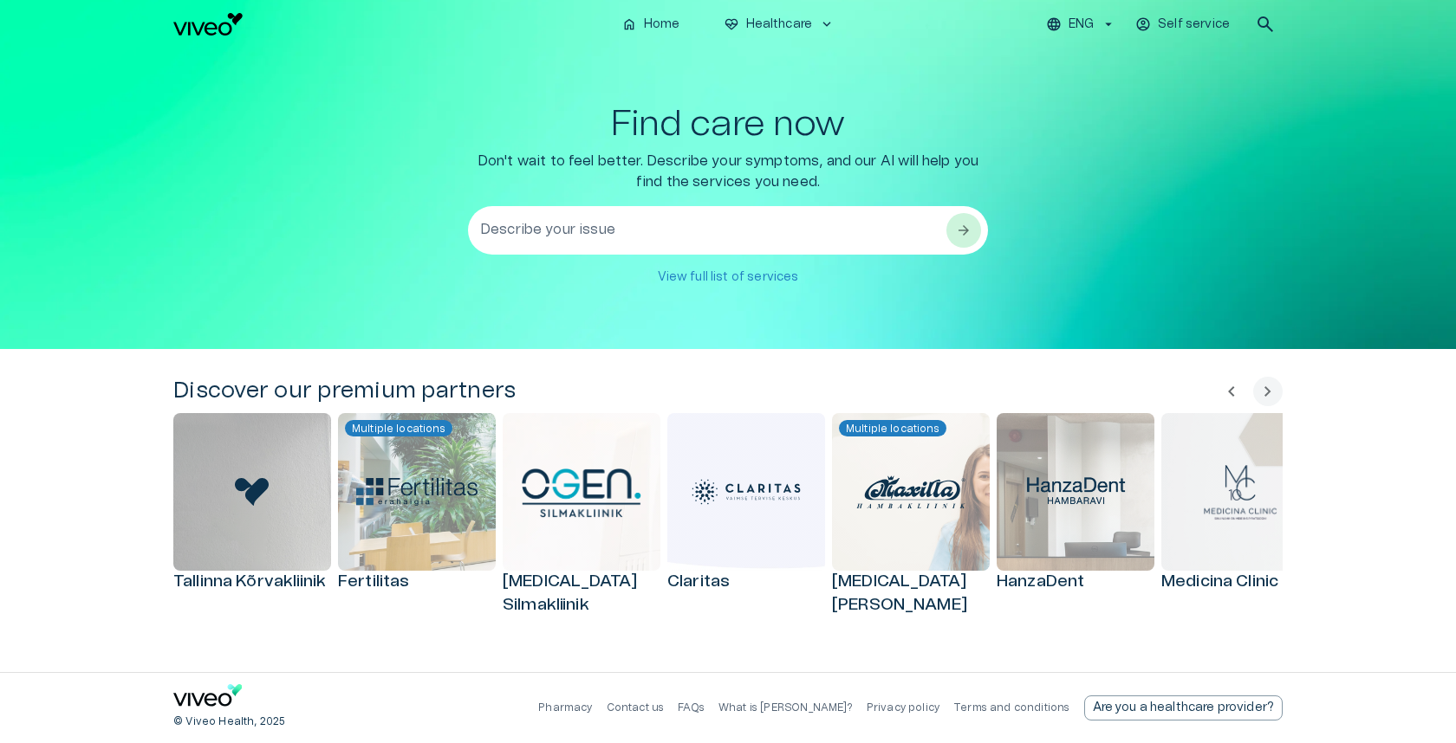
click at [687, 227] on textarea "Describe your issue" at bounding box center [712, 231] width 464 height 60
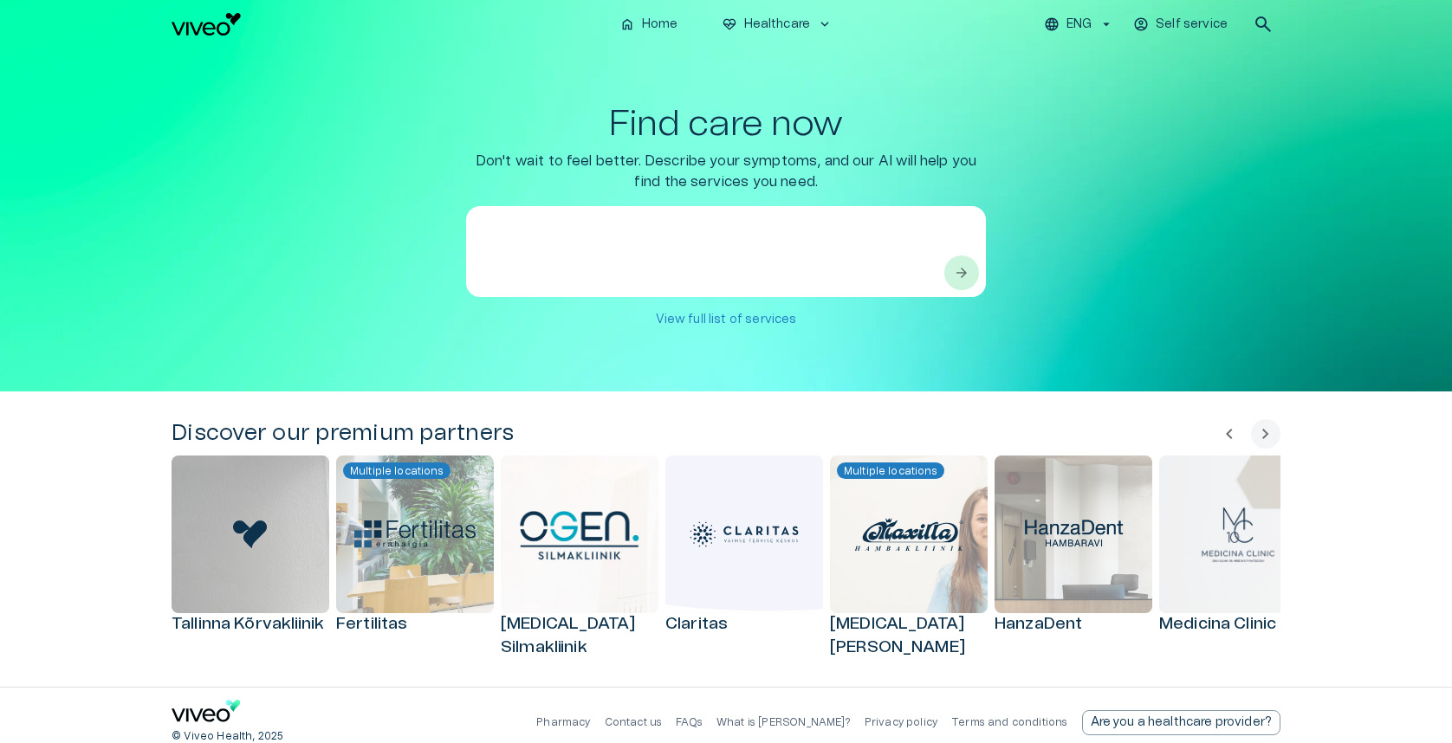
click at [451, 254] on div "Find care now Don't wait to feel better. Describe your symptoms, and our AI wil…" at bounding box center [726, 220] width 1109 height 232
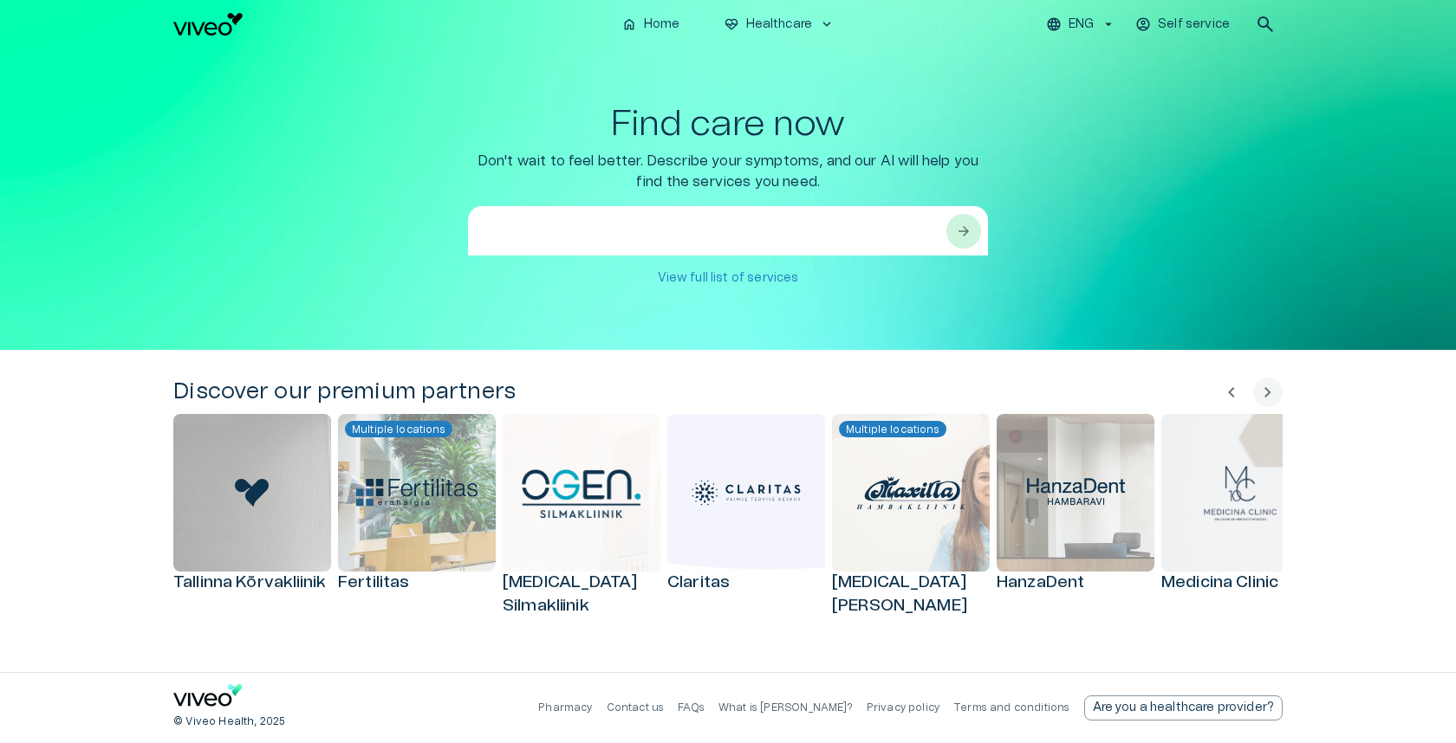
click at [640, 243] on textarea at bounding box center [712, 252] width 464 height 60
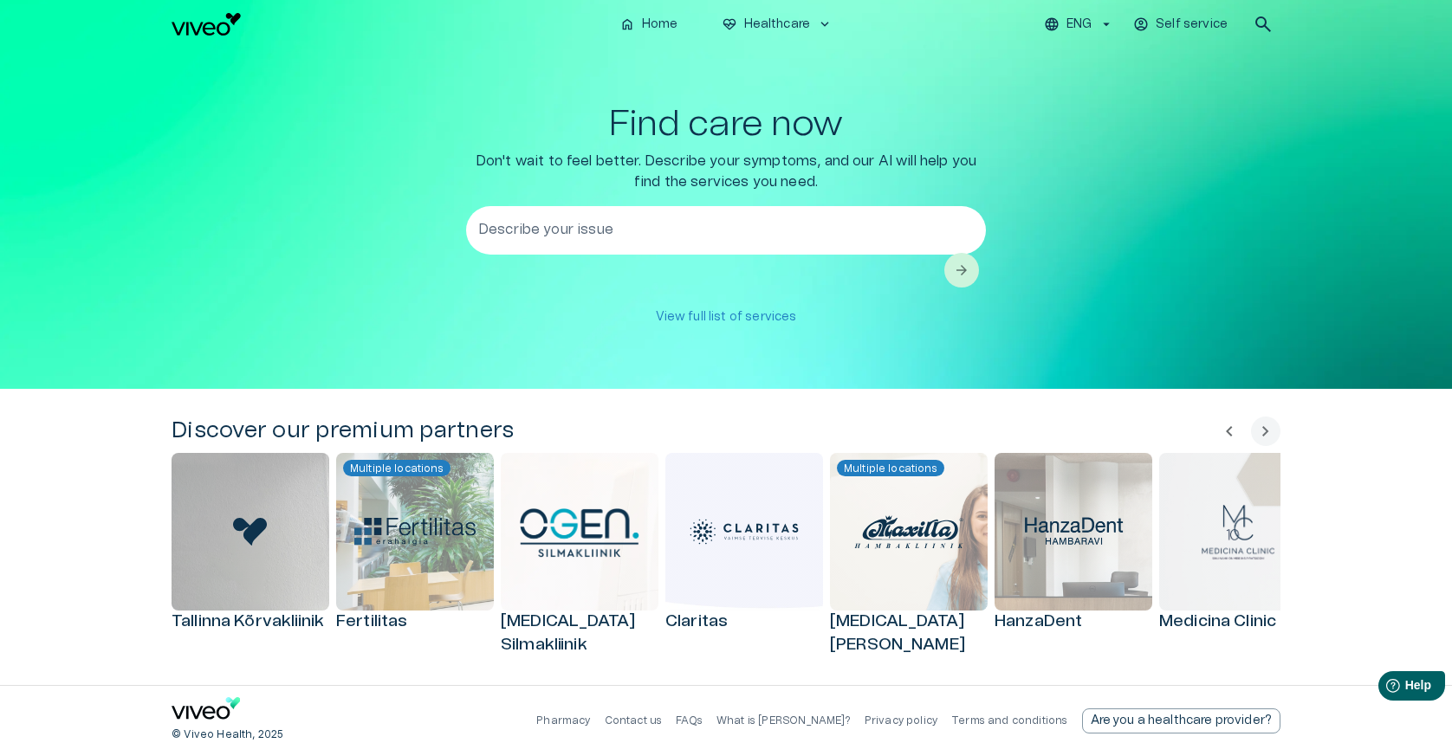
click at [384, 256] on div "Find care now Don't wait to feel better. Describe your symptoms, and our AI wil…" at bounding box center [726, 219] width 1109 height 230
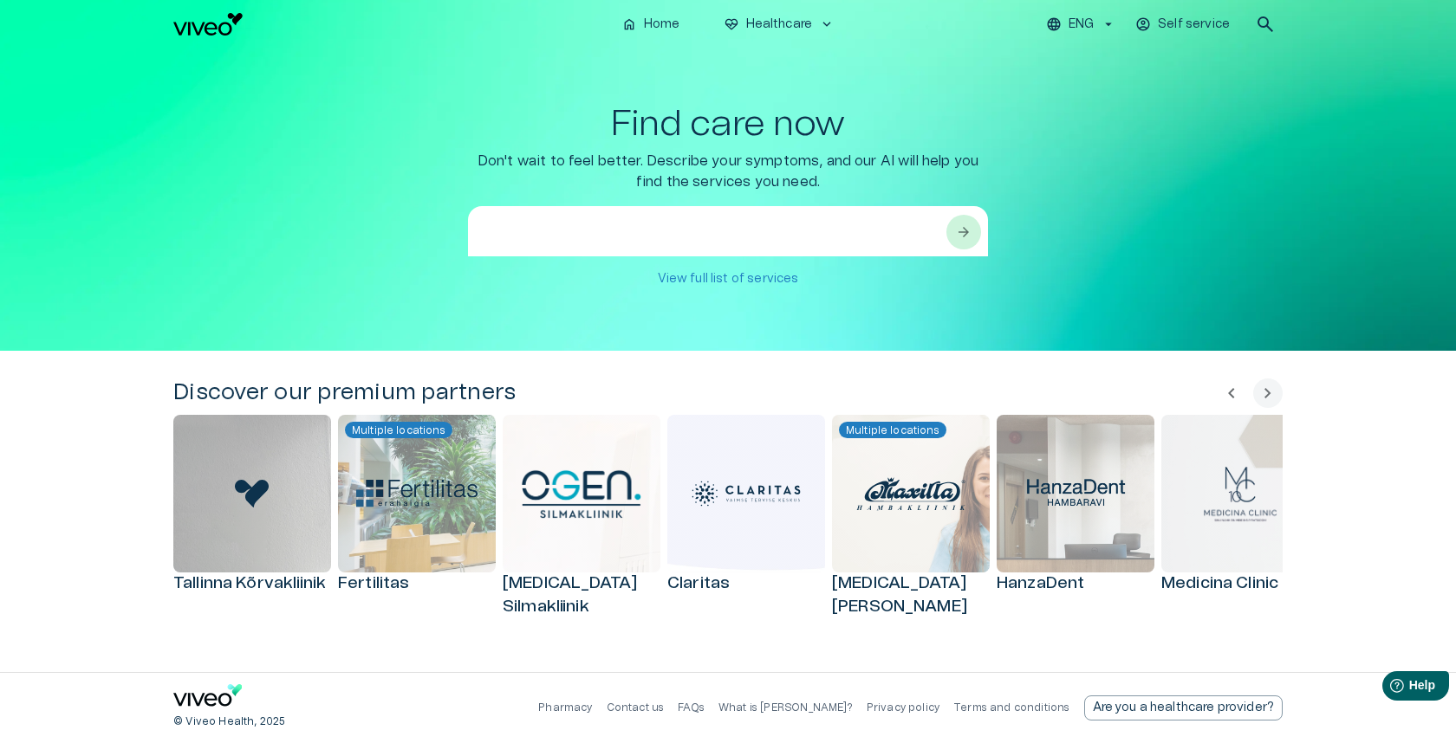
click at [629, 222] on textarea at bounding box center [712, 252] width 464 height 60
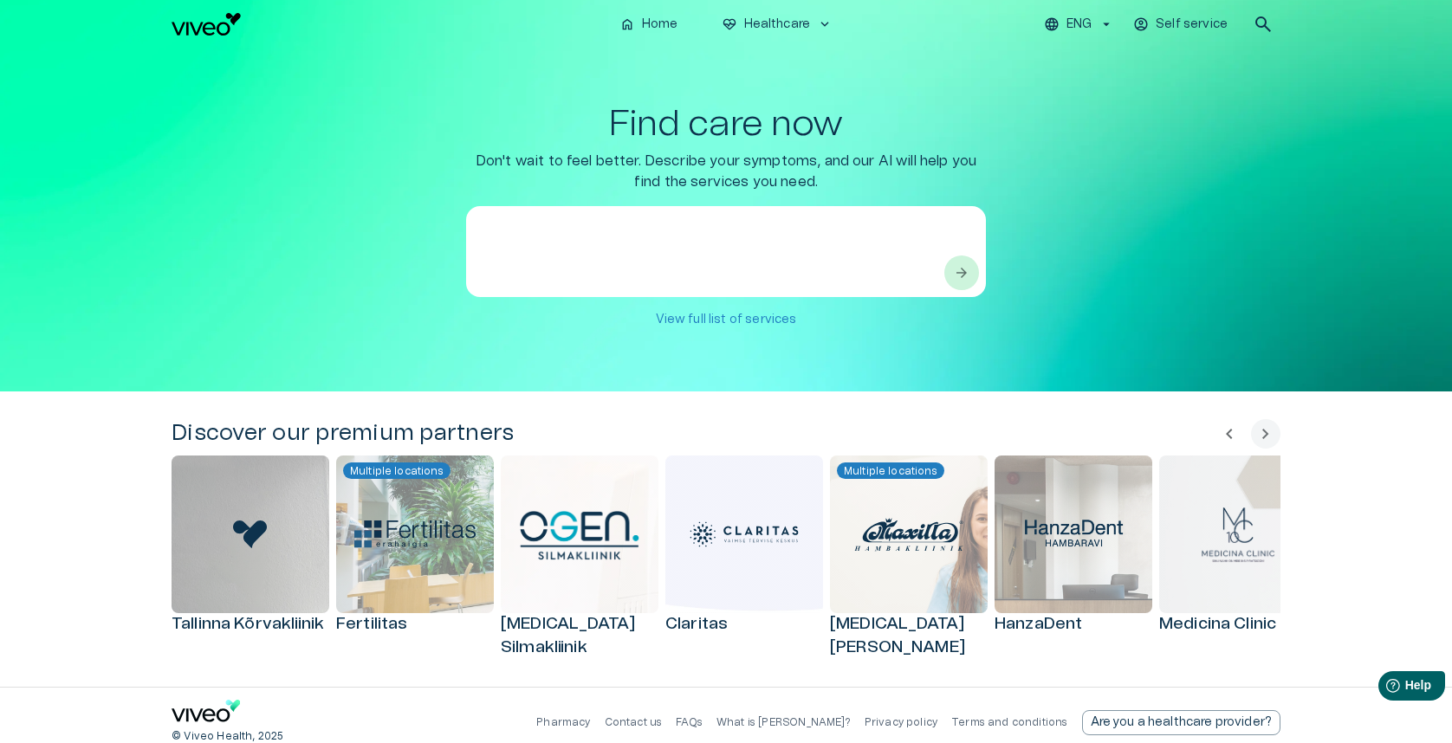
click at [422, 235] on div "Find care now Don't wait to feel better. Describe your symptoms, and our AI wil…" at bounding box center [726, 220] width 1109 height 232
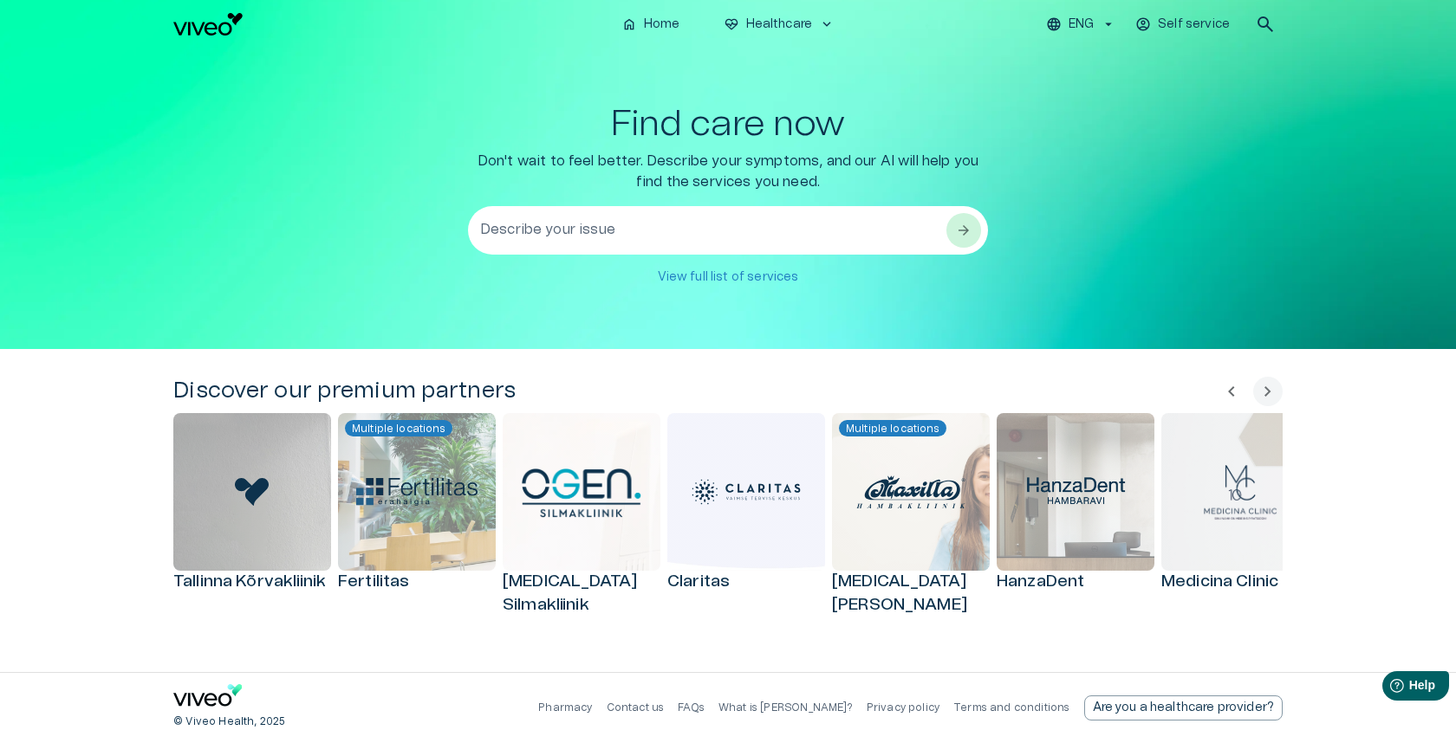
click at [533, 221] on textarea "Describe your issue" at bounding box center [712, 231] width 464 height 60
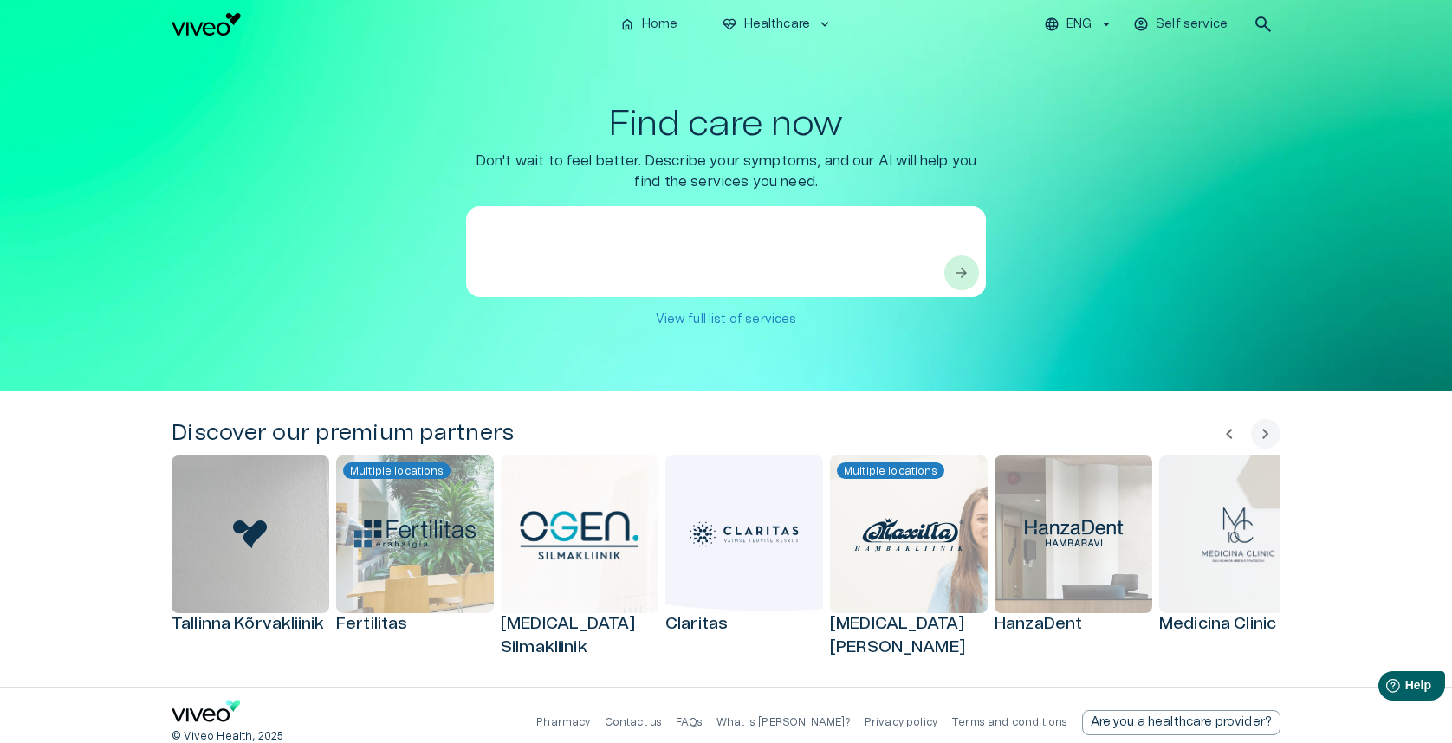
click at [404, 239] on div "Find care now Don't wait to feel better. Describe your symptoms, and our AI wil…" at bounding box center [726, 220] width 1109 height 232
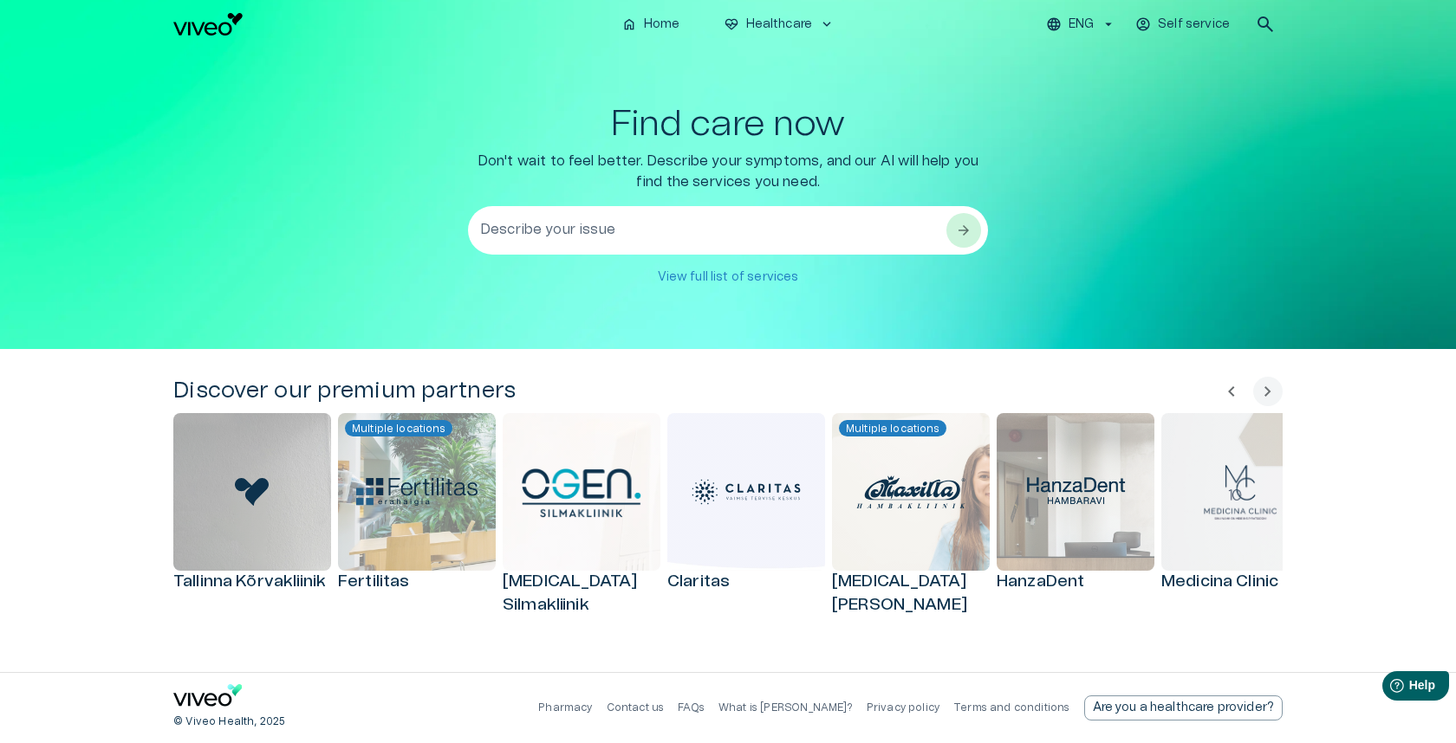
click at [582, 224] on textarea "Describe your issue" at bounding box center [712, 231] width 464 height 60
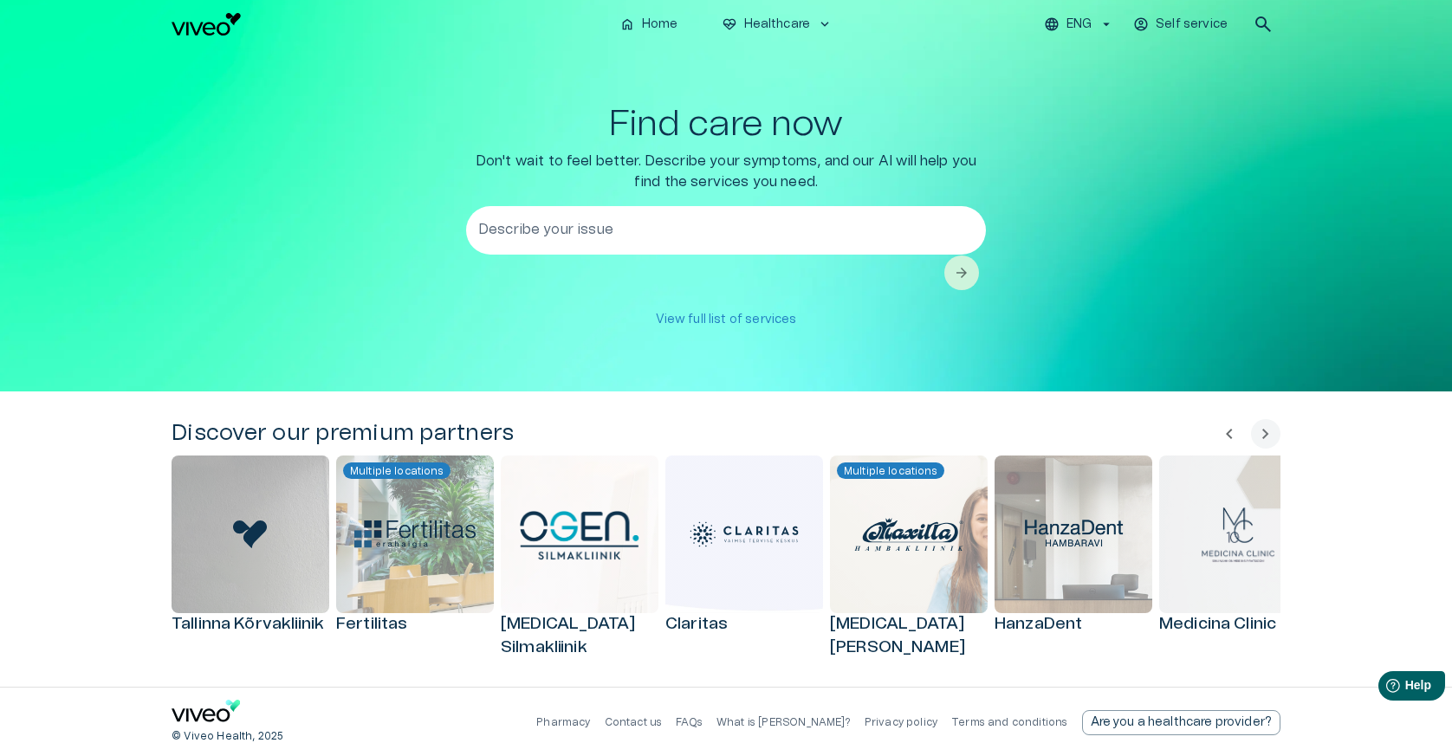
click at [360, 260] on div "Find care now Don't wait to feel better. Describe your symptoms, and our AI wil…" at bounding box center [726, 220] width 1109 height 232
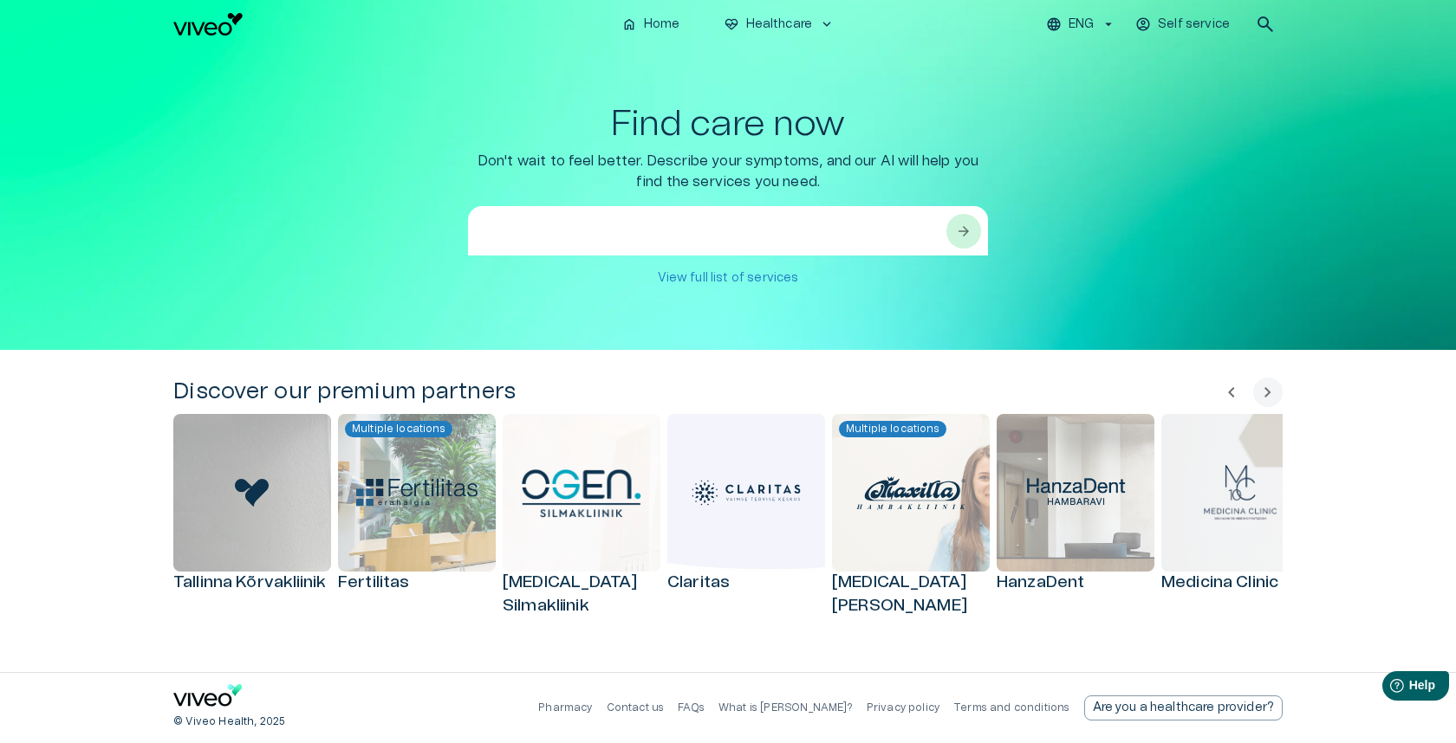
click at [805, 222] on textarea at bounding box center [712, 252] width 464 height 60
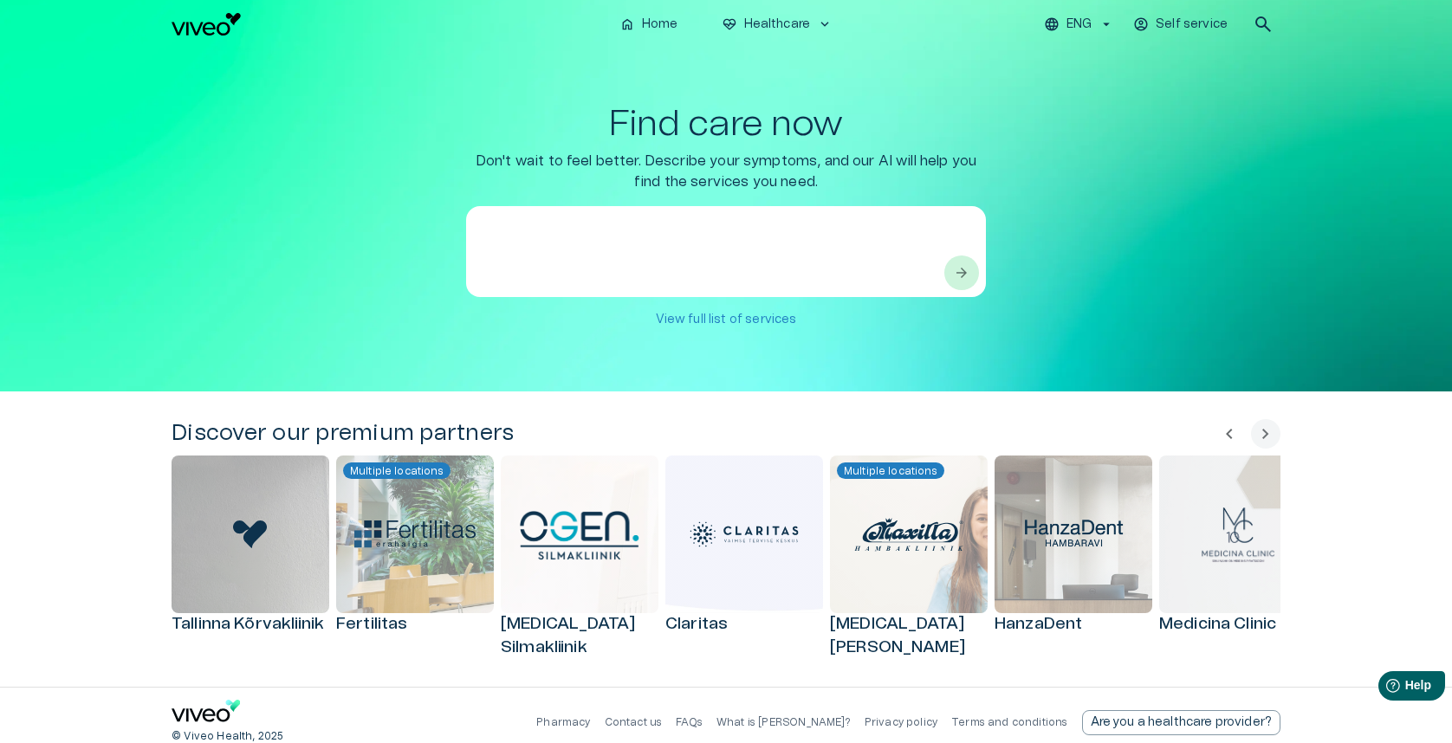
click at [385, 278] on div "Find care now Don't wait to feel better. Describe your symptoms, and our AI wil…" at bounding box center [726, 220] width 1109 height 232
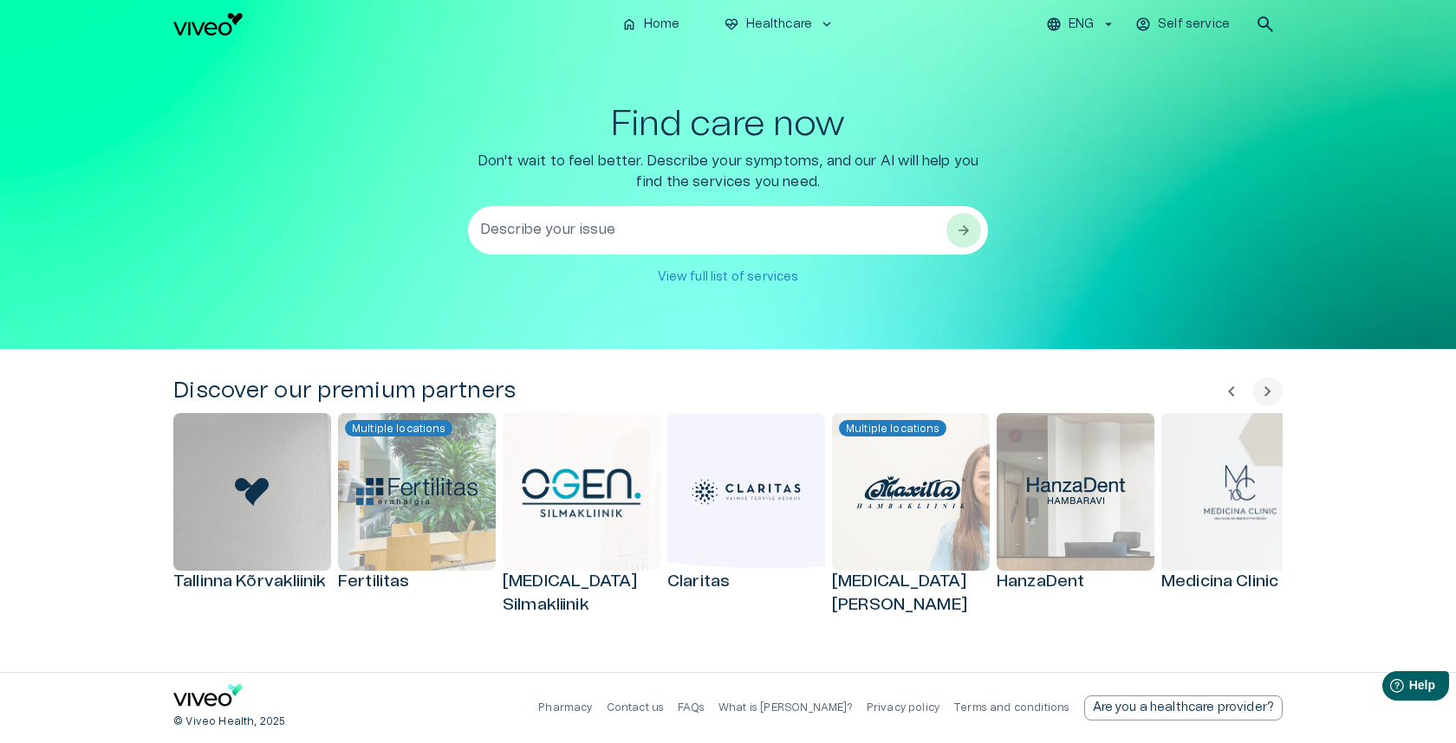
click at [587, 221] on textarea "Describe your issue" at bounding box center [712, 231] width 464 height 60
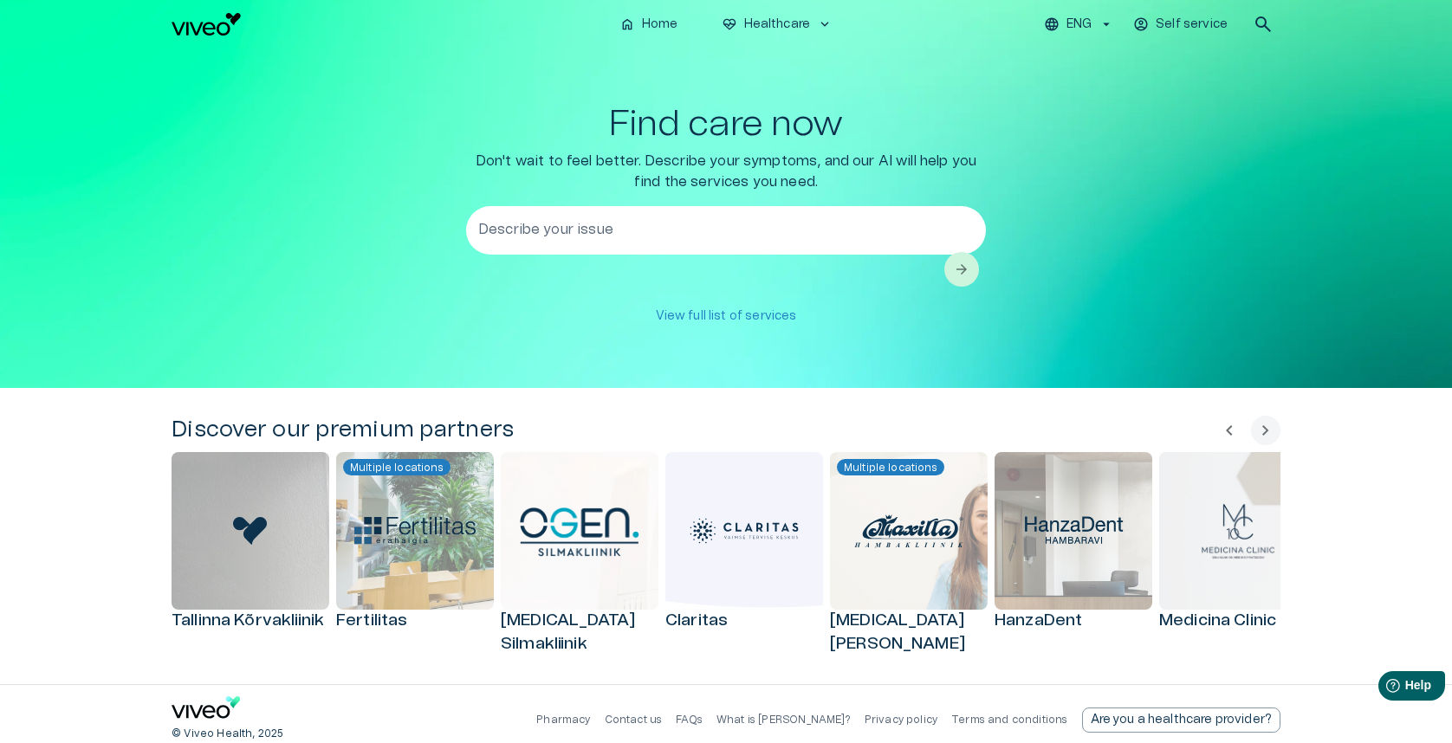
drag, startPoint x: 306, startPoint y: 292, endPoint x: 339, endPoint y: 286, distance: 33.5
click at [306, 292] on div "Find care now Don't wait to feel better. Describe your symptoms, and our AI wil…" at bounding box center [726, 218] width 1109 height 229
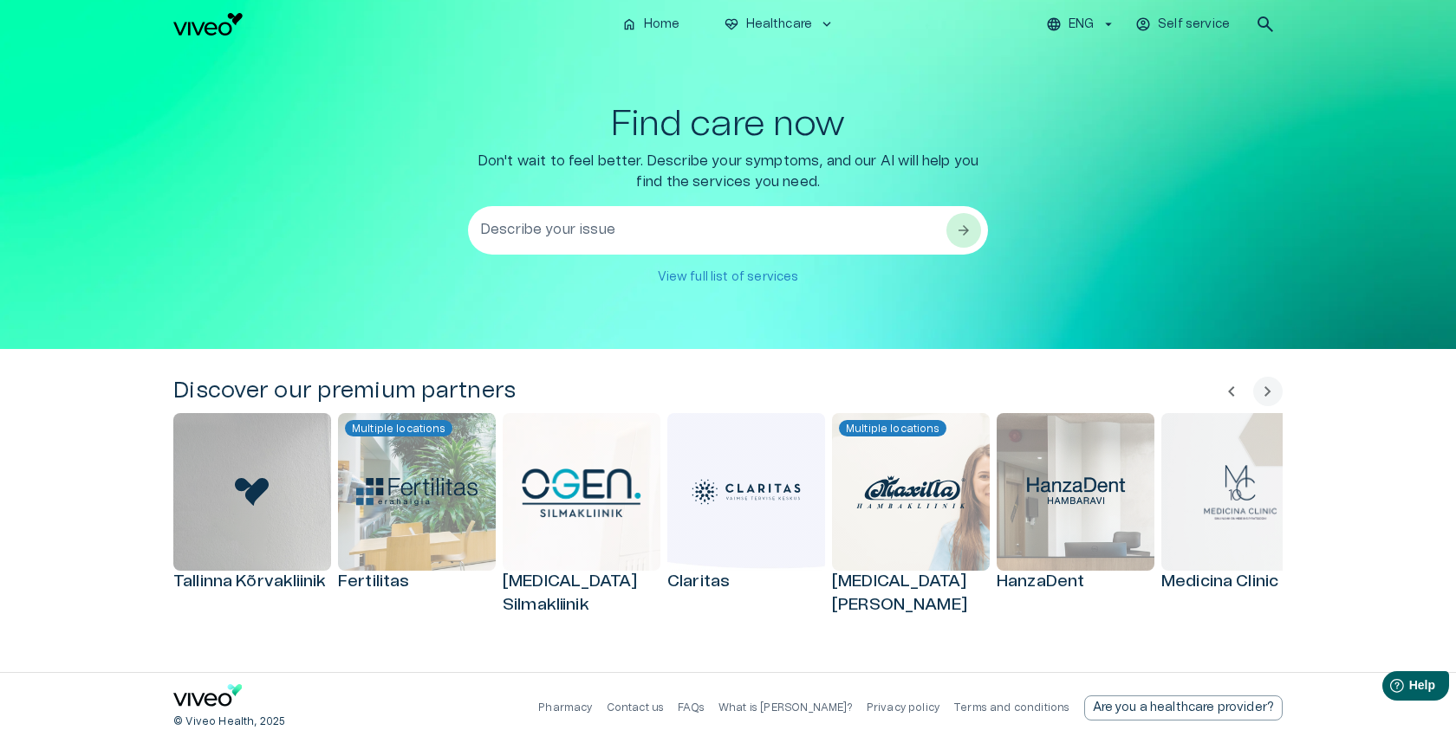
click at [571, 243] on textarea "Describe your issue" at bounding box center [712, 231] width 464 height 60
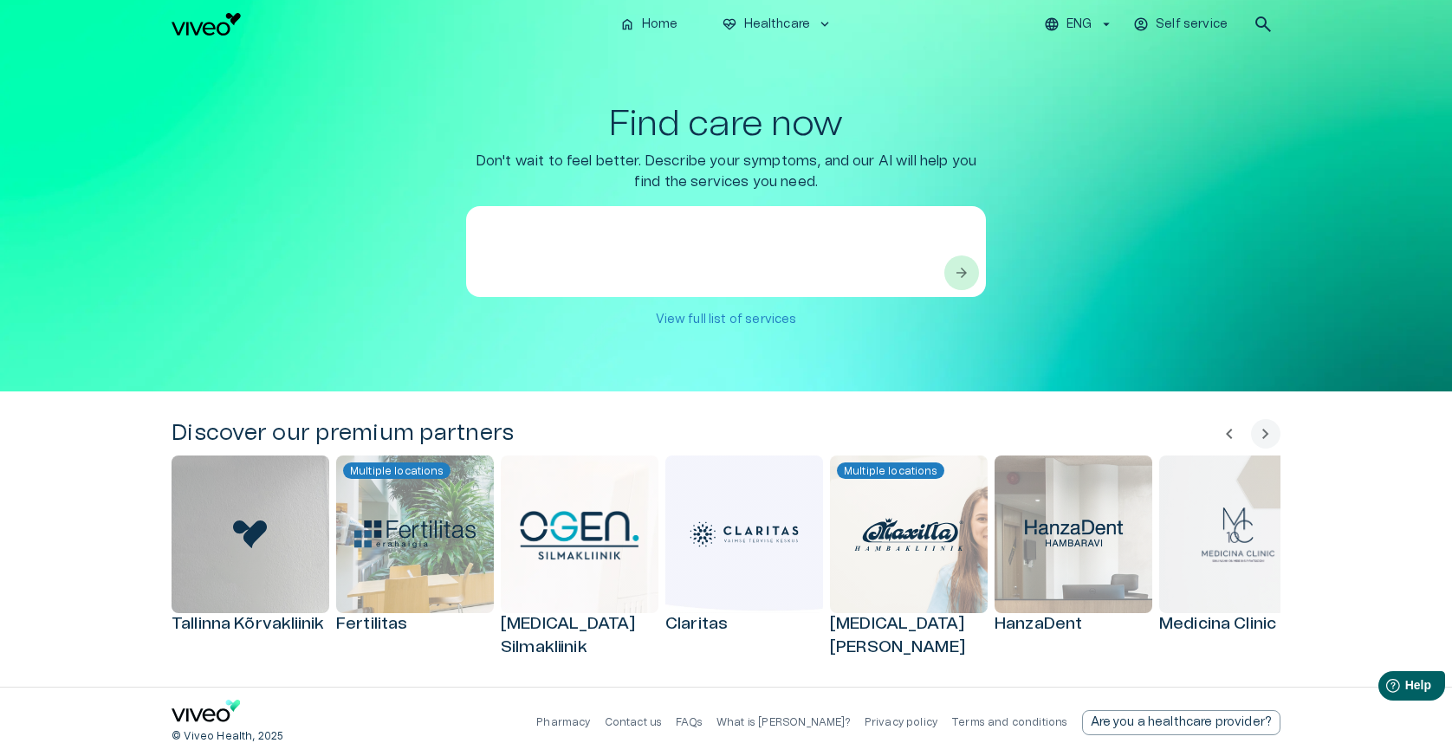
click at [346, 294] on div "Find care now Don't wait to feel better. Describe your symptoms, and our AI wil…" at bounding box center [726, 220] width 1109 height 232
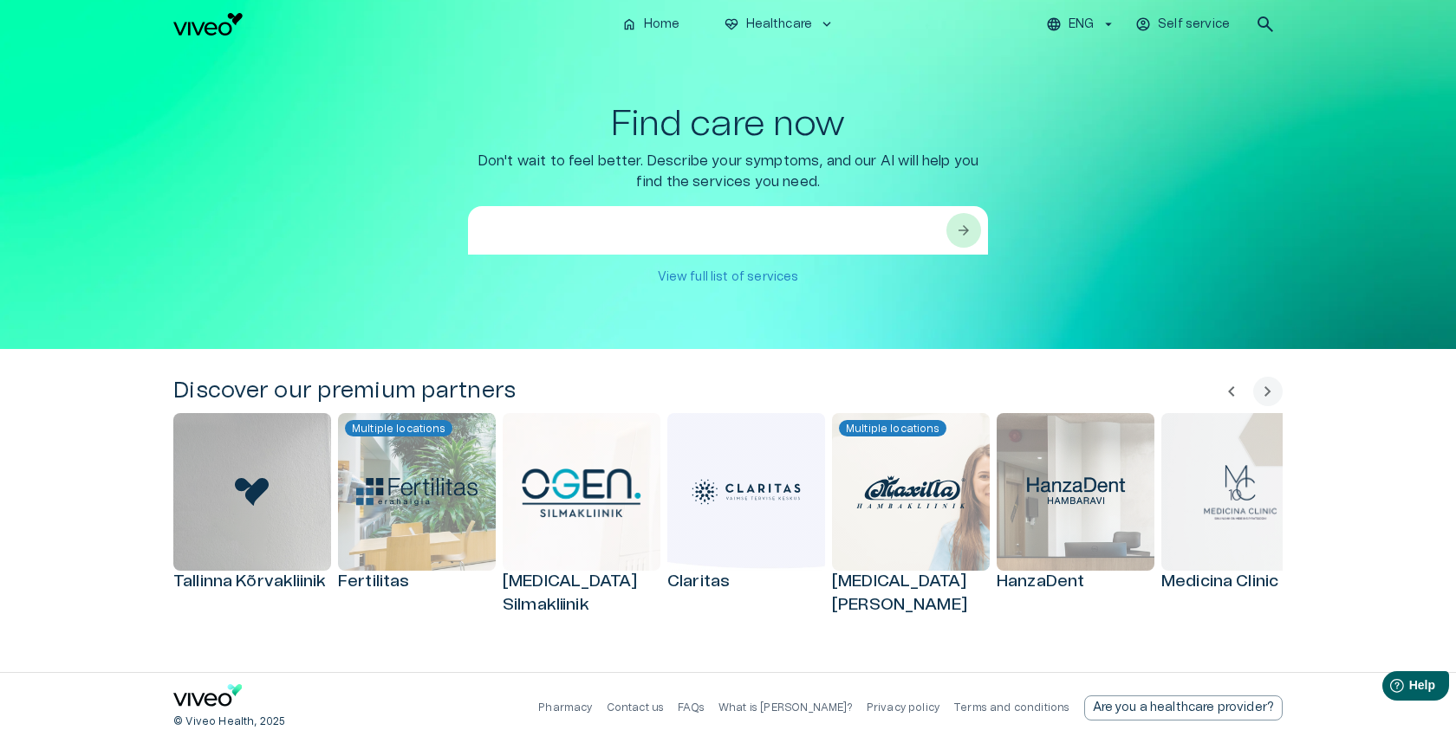
click at [618, 243] on textarea at bounding box center [712, 252] width 464 height 60
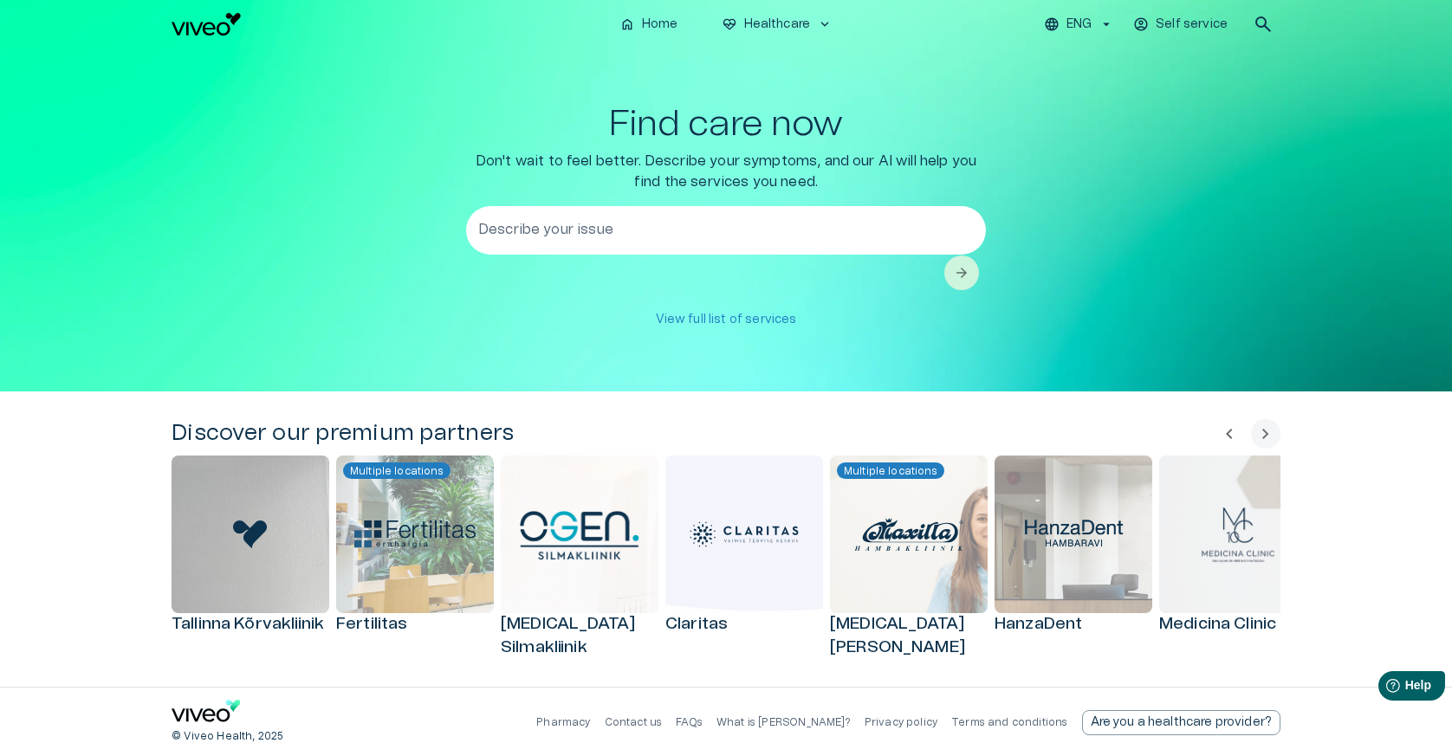
click at [269, 291] on div "Find care now Don't wait to feel better. Describe your symptoms, and our AI wil…" at bounding box center [726, 220] width 1109 height 232
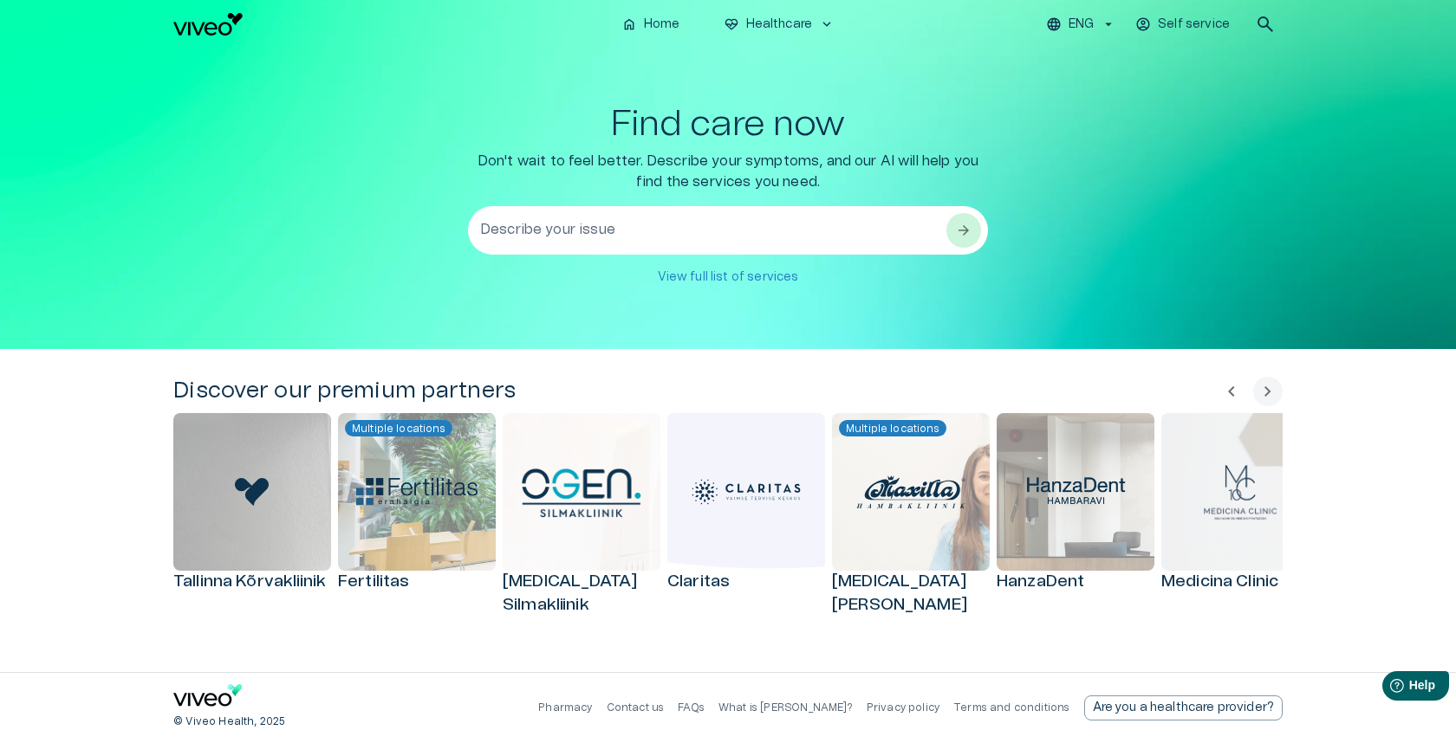
click at [610, 222] on textarea "Describe your issue" at bounding box center [712, 231] width 464 height 60
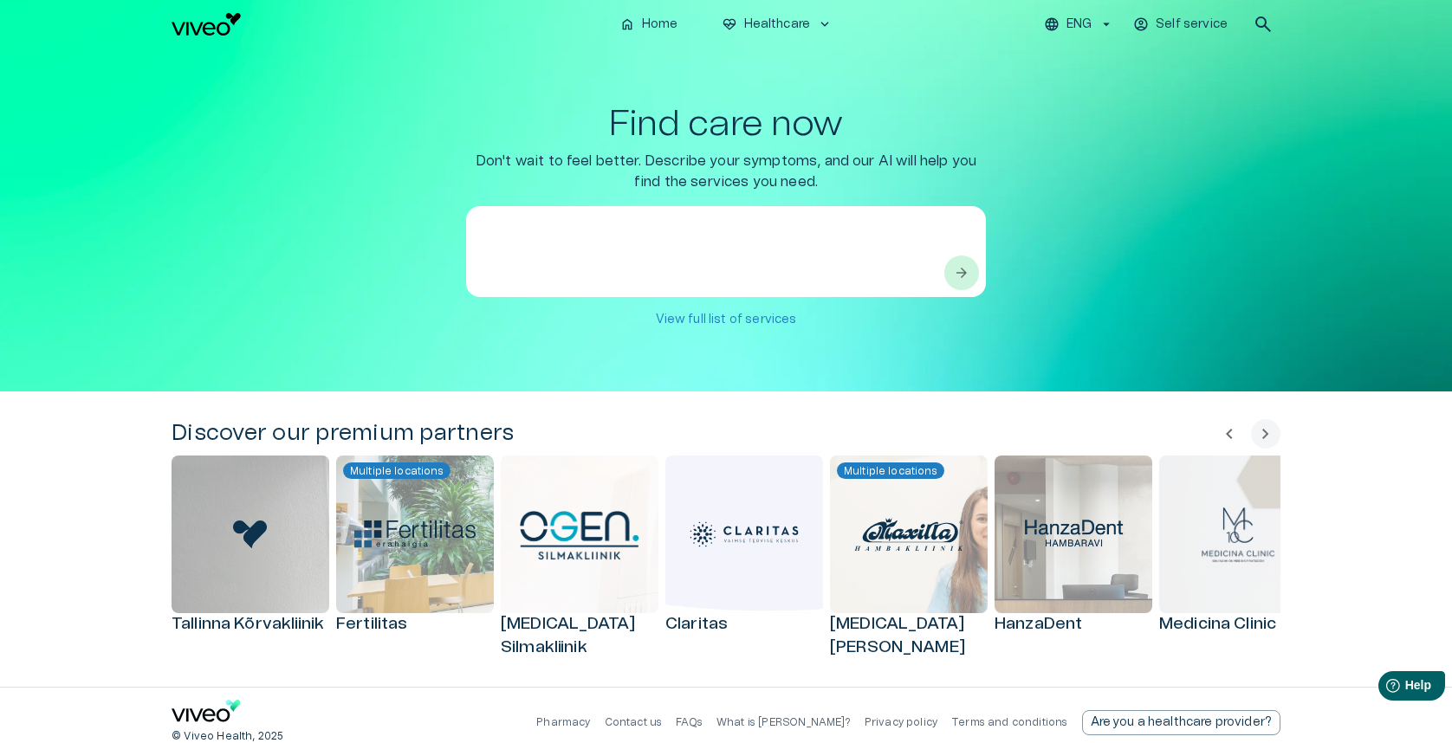
click at [334, 297] on div "Find care now Don't wait to feel better. Describe your symptoms, and our AI wil…" at bounding box center [726, 220] width 1109 height 232
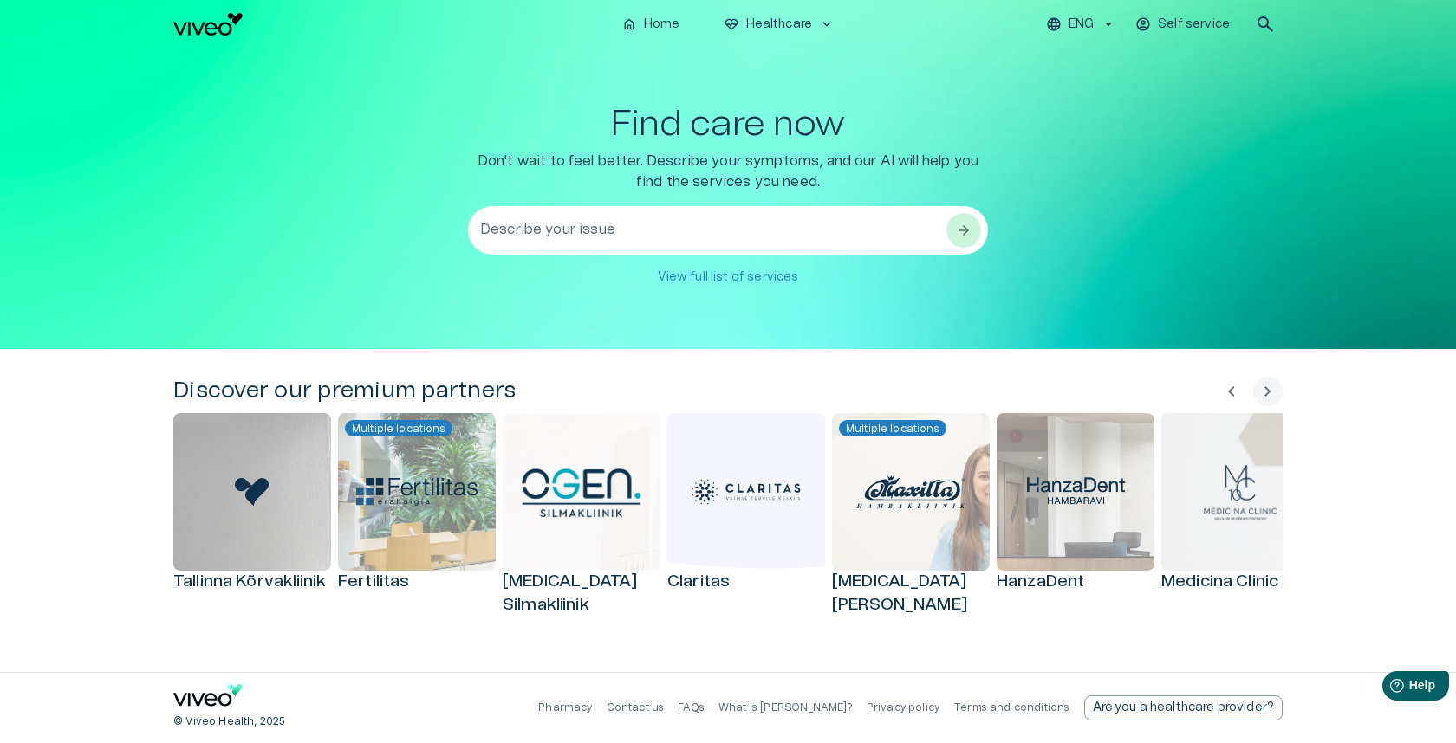
click at [692, 237] on textarea "Describe your issue" at bounding box center [712, 231] width 464 height 60
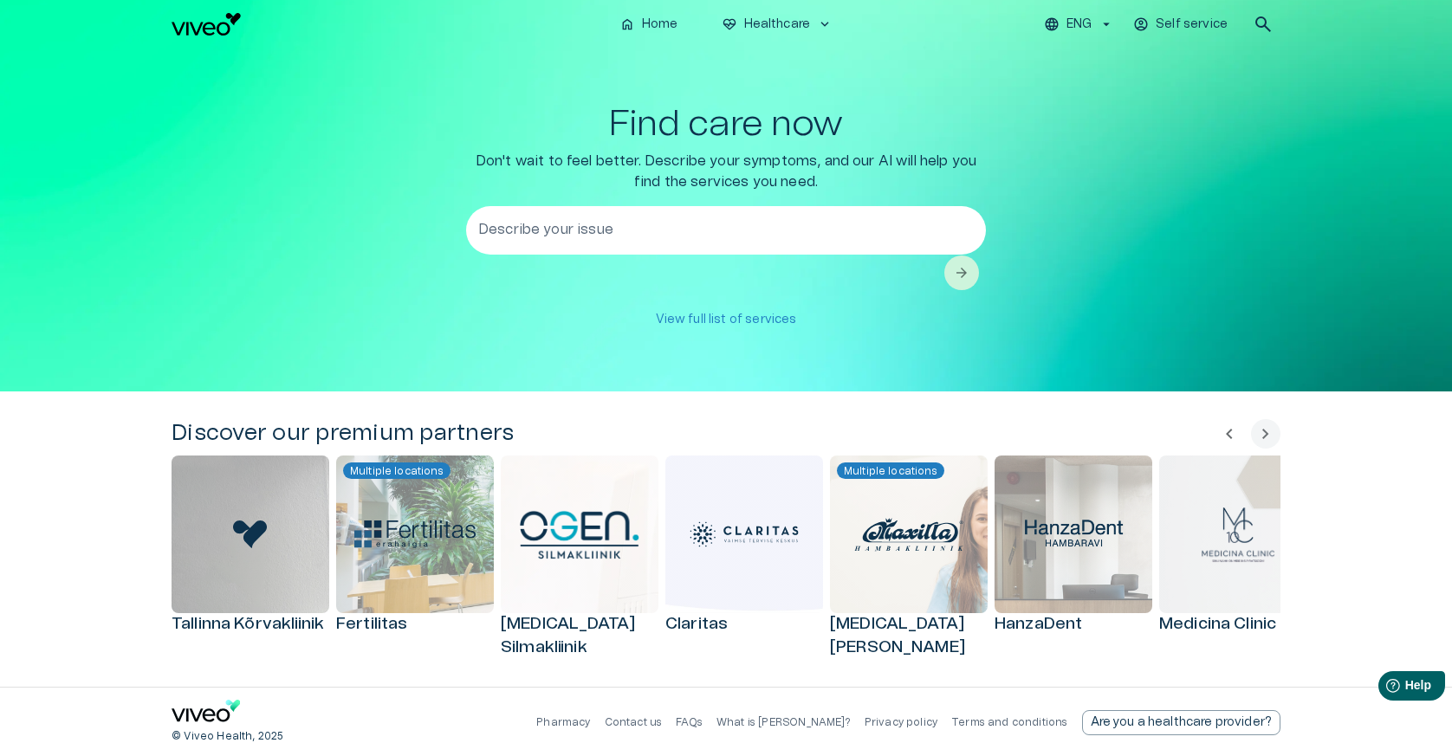
click at [485, 306] on div "Find care now Don't wait to feel better. Describe your symptoms, and our AI wil…" at bounding box center [726, 220] width 520 height 232
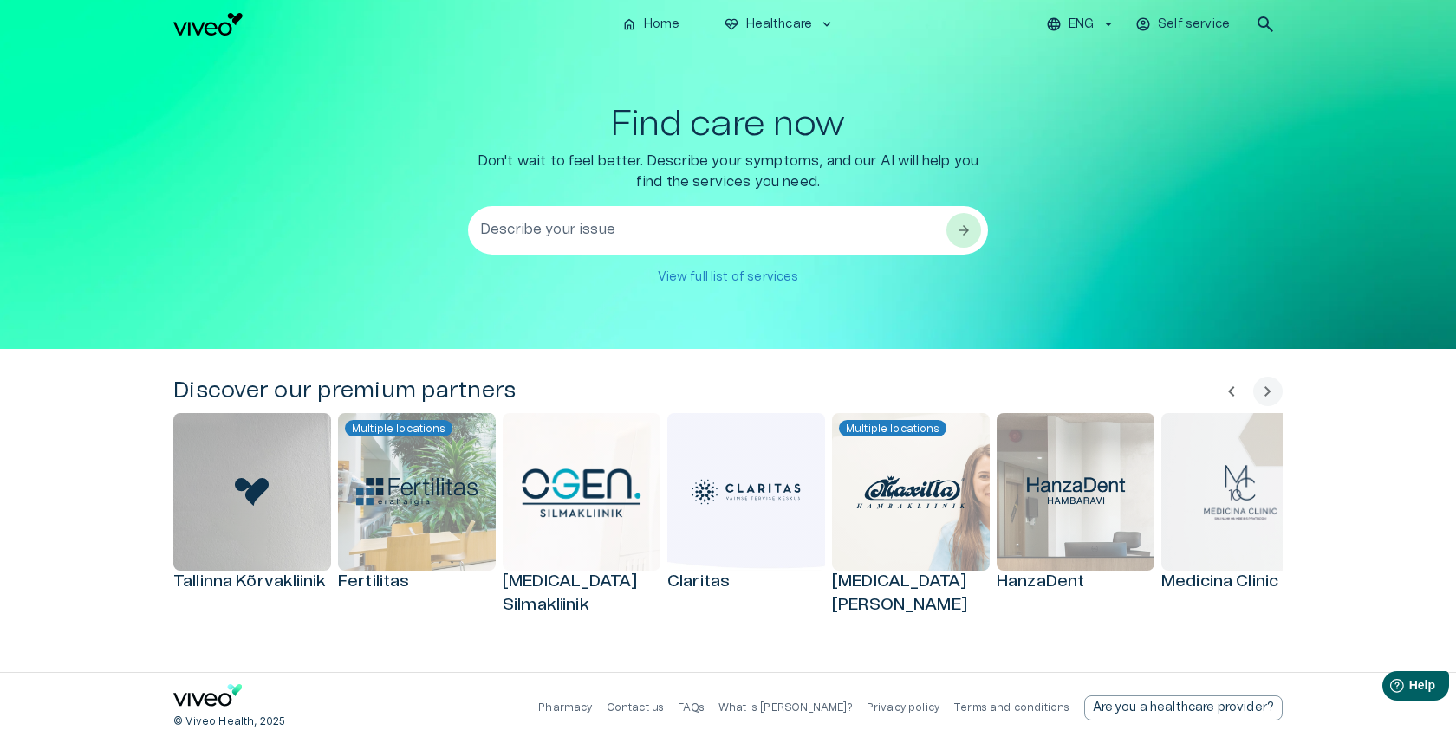
drag, startPoint x: 662, startPoint y: 172, endPoint x: 661, endPoint y: 180, distance: 8.7
click at [662, 172] on p "Don't wait to feel better. Describe your symptoms, and our AI will help you fin…" at bounding box center [728, 172] width 520 height 42
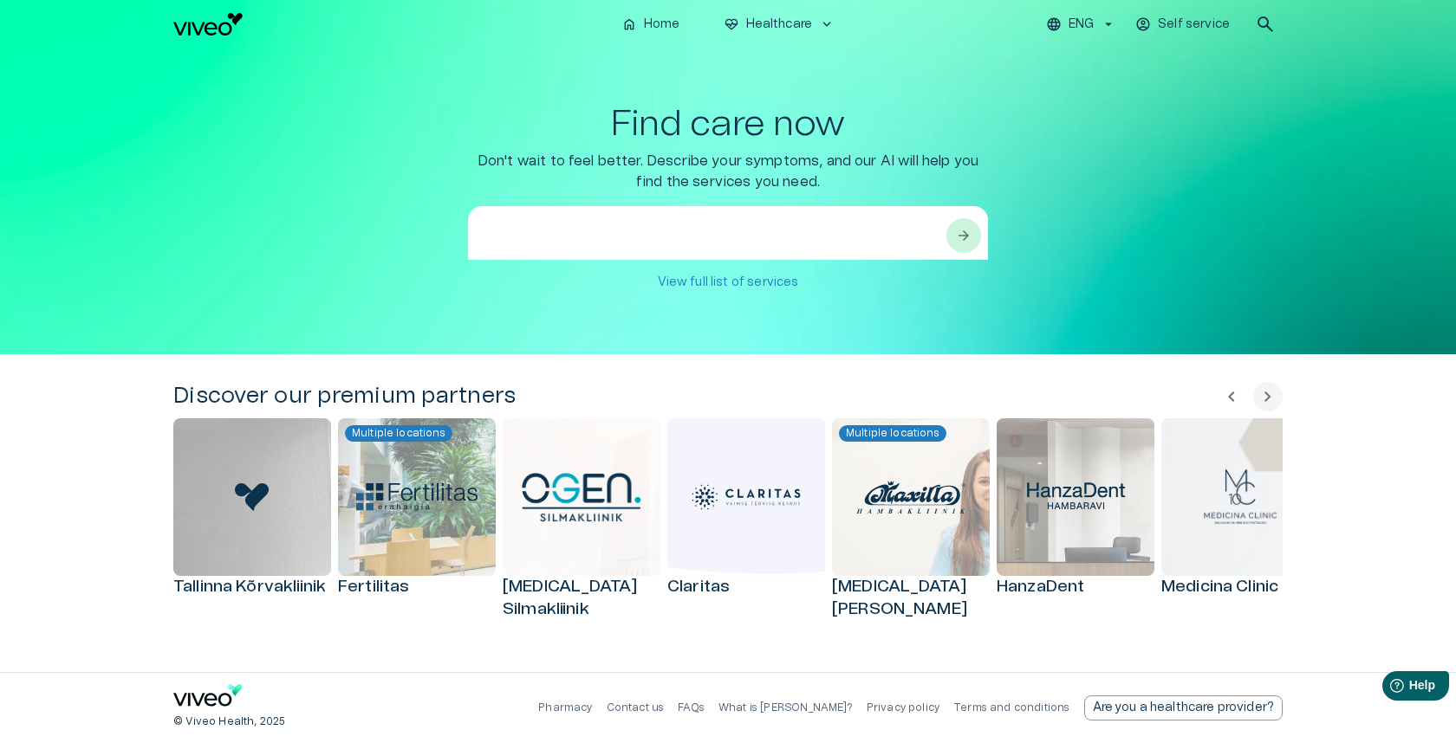
click at [653, 222] on textarea at bounding box center [712, 252] width 464 height 60
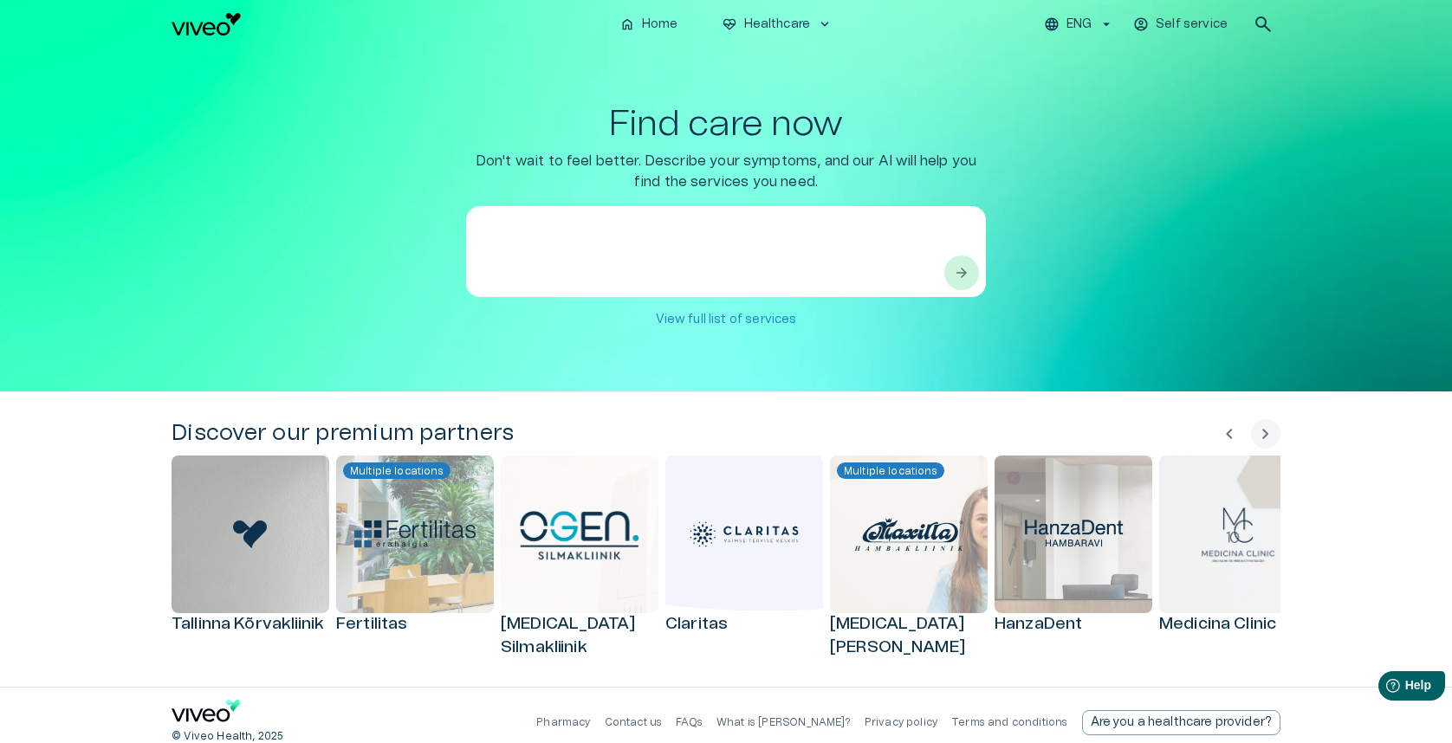
click at [470, 280] on div "* ​" at bounding box center [726, 251] width 520 height 91
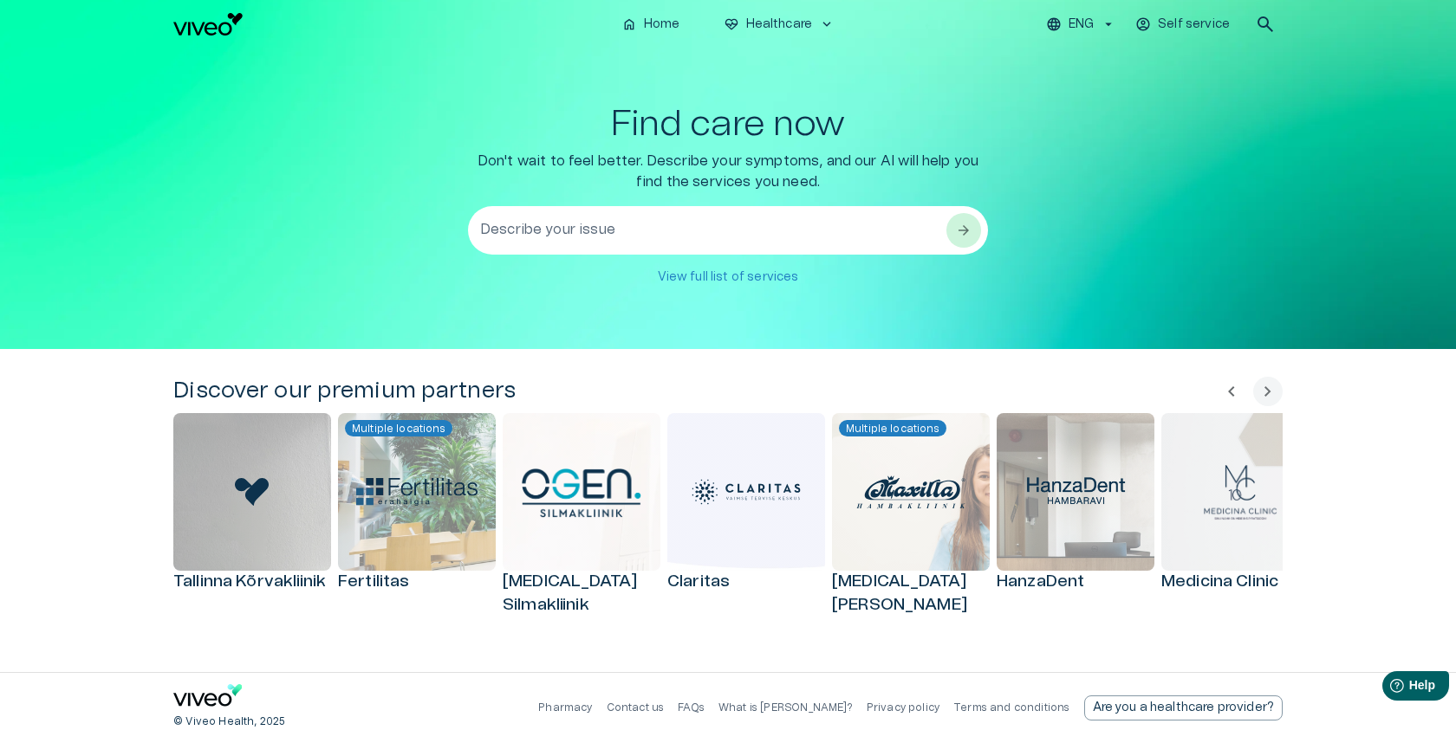
click at [748, 229] on textarea "Describe your issue" at bounding box center [712, 231] width 464 height 60
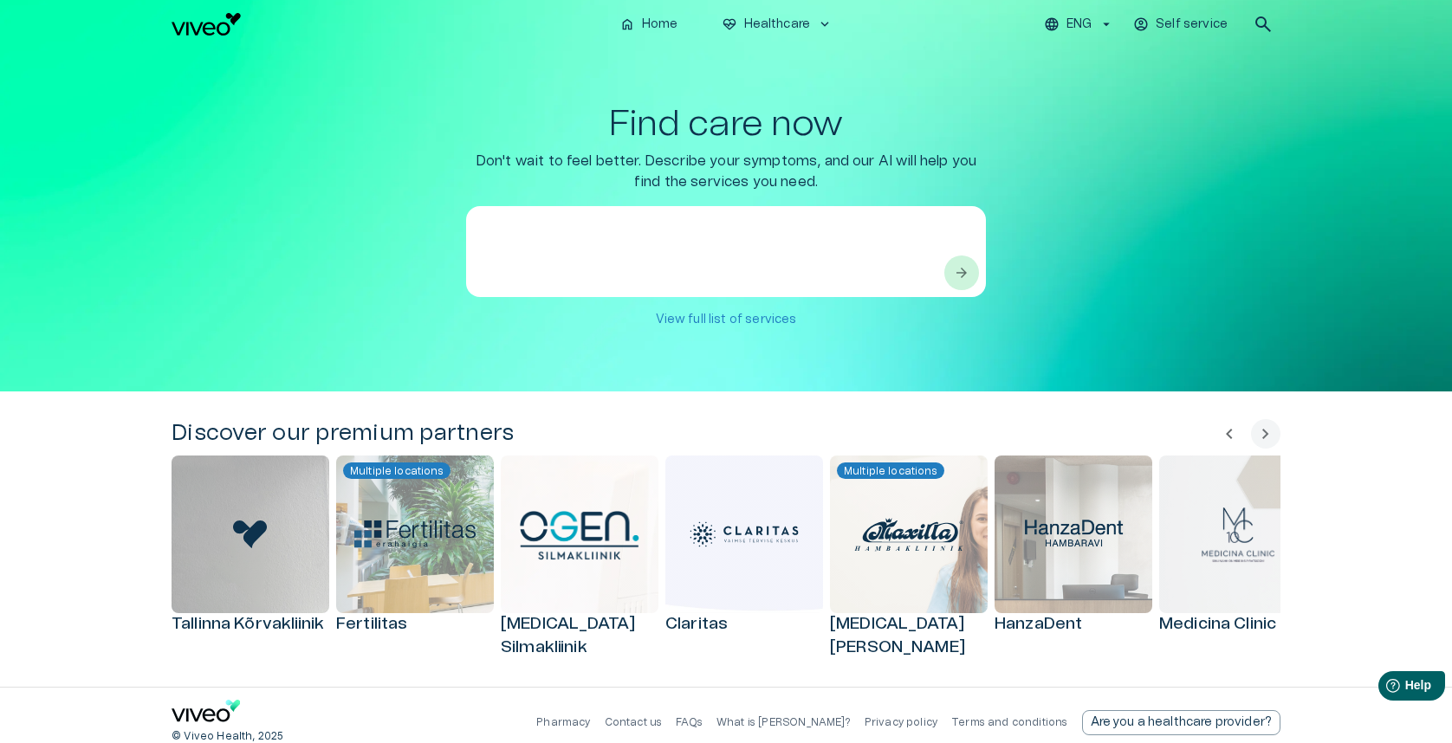
click at [440, 282] on div "Find care now Don't wait to feel better. Describe your symptoms, and our AI wil…" at bounding box center [726, 220] width 1109 height 232
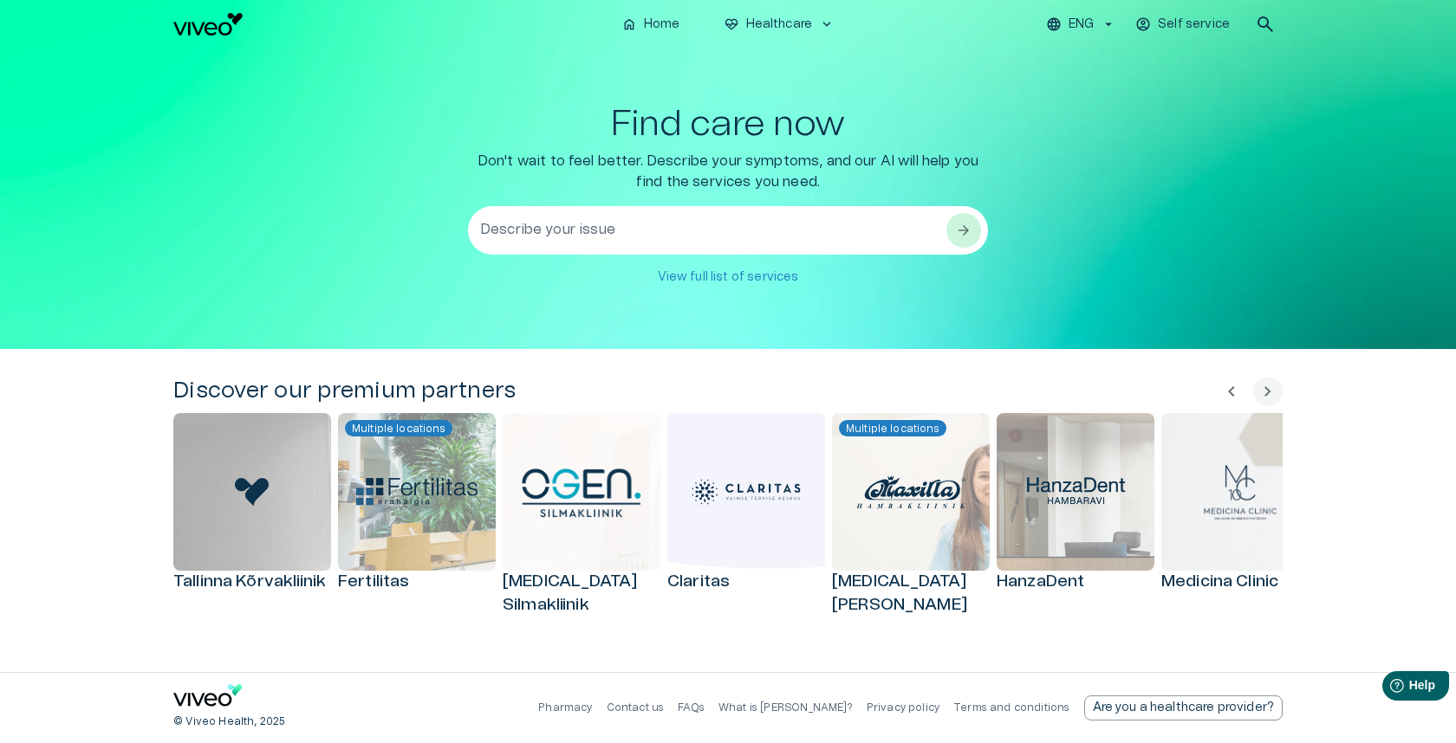
click at [672, 224] on textarea "Describe your issue" at bounding box center [712, 231] width 464 height 60
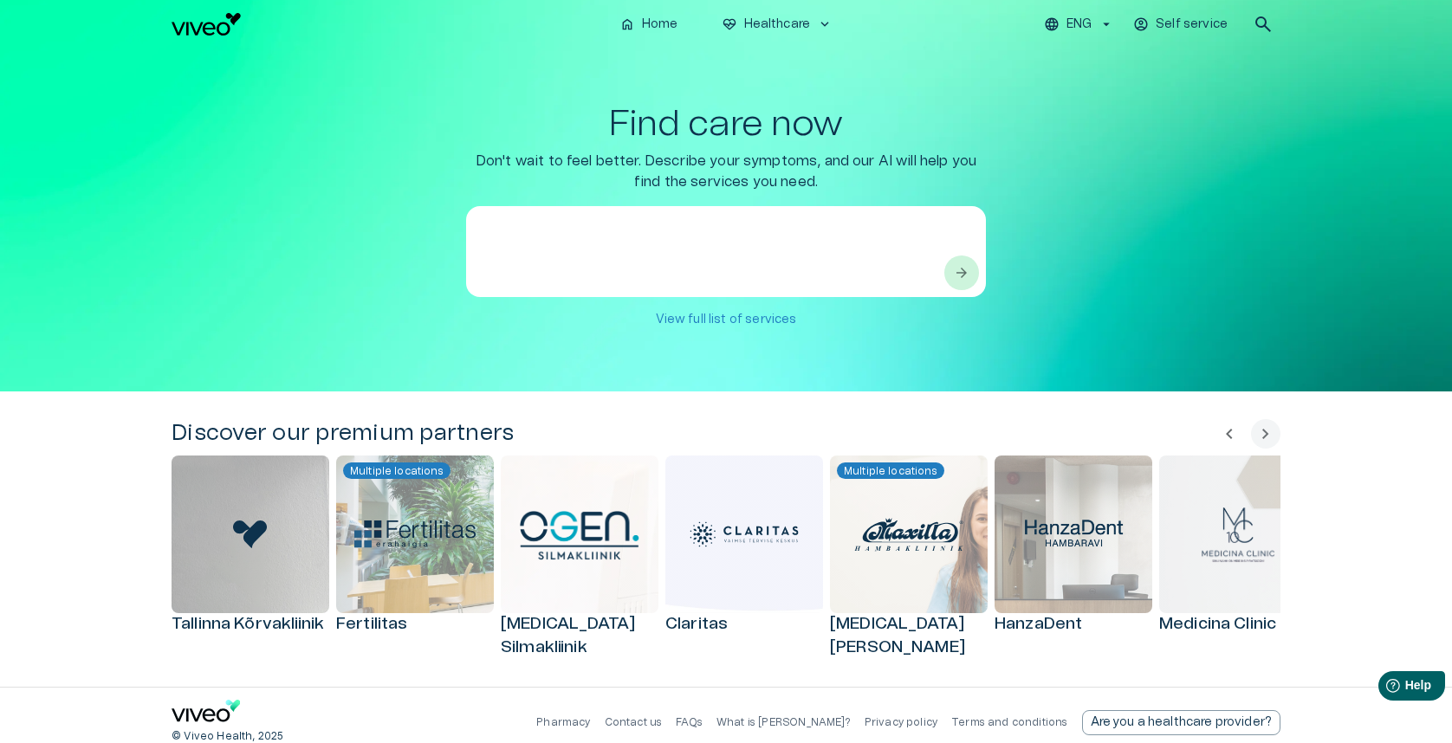
click at [534, 282] on div "* ​" at bounding box center [726, 251] width 520 height 91
click at [475, 299] on div "Find care now Don't wait to feel better. Describe your symptoms, and our AI wil…" at bounding box center [726, 220] width 520 height 232
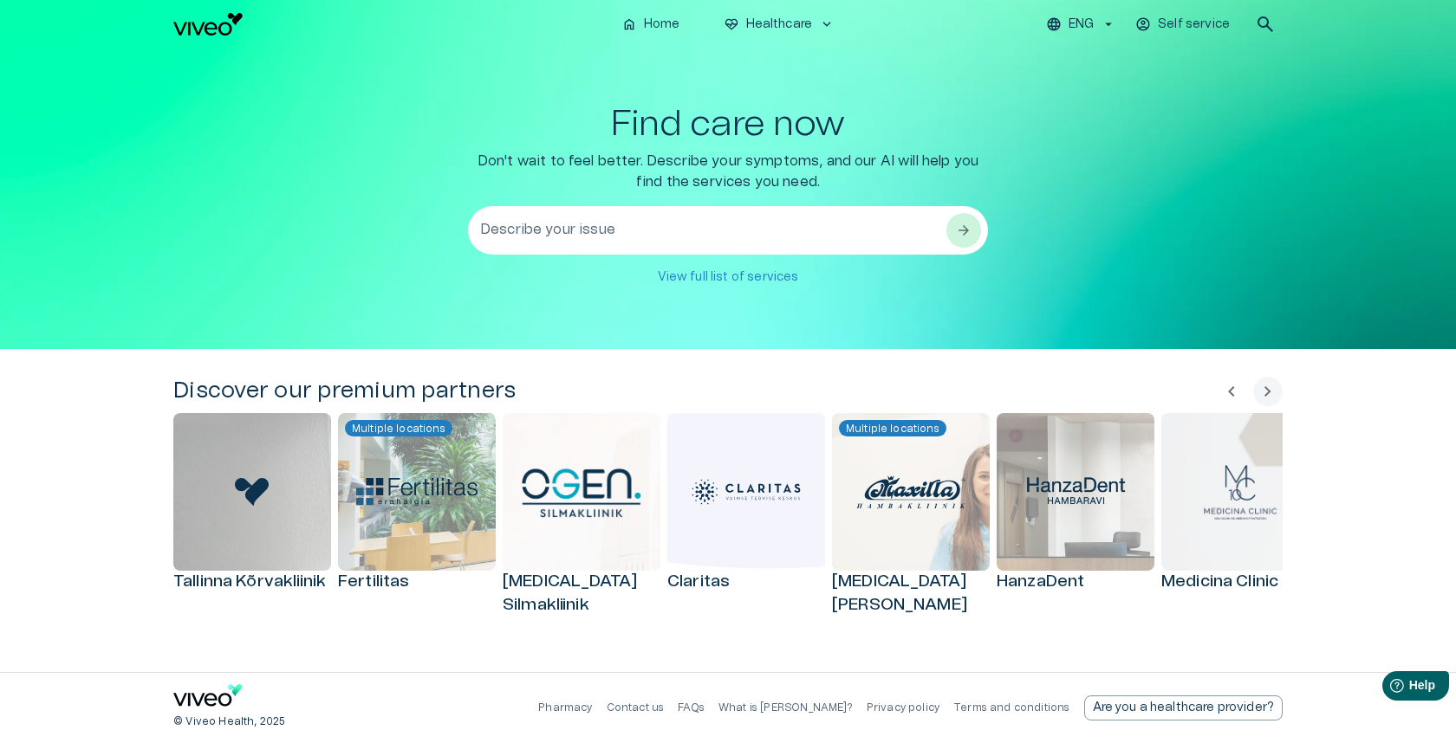
click at [584, 243] on textarea "Describe your issue" at bounding box center [712, 231] width 464 height 60
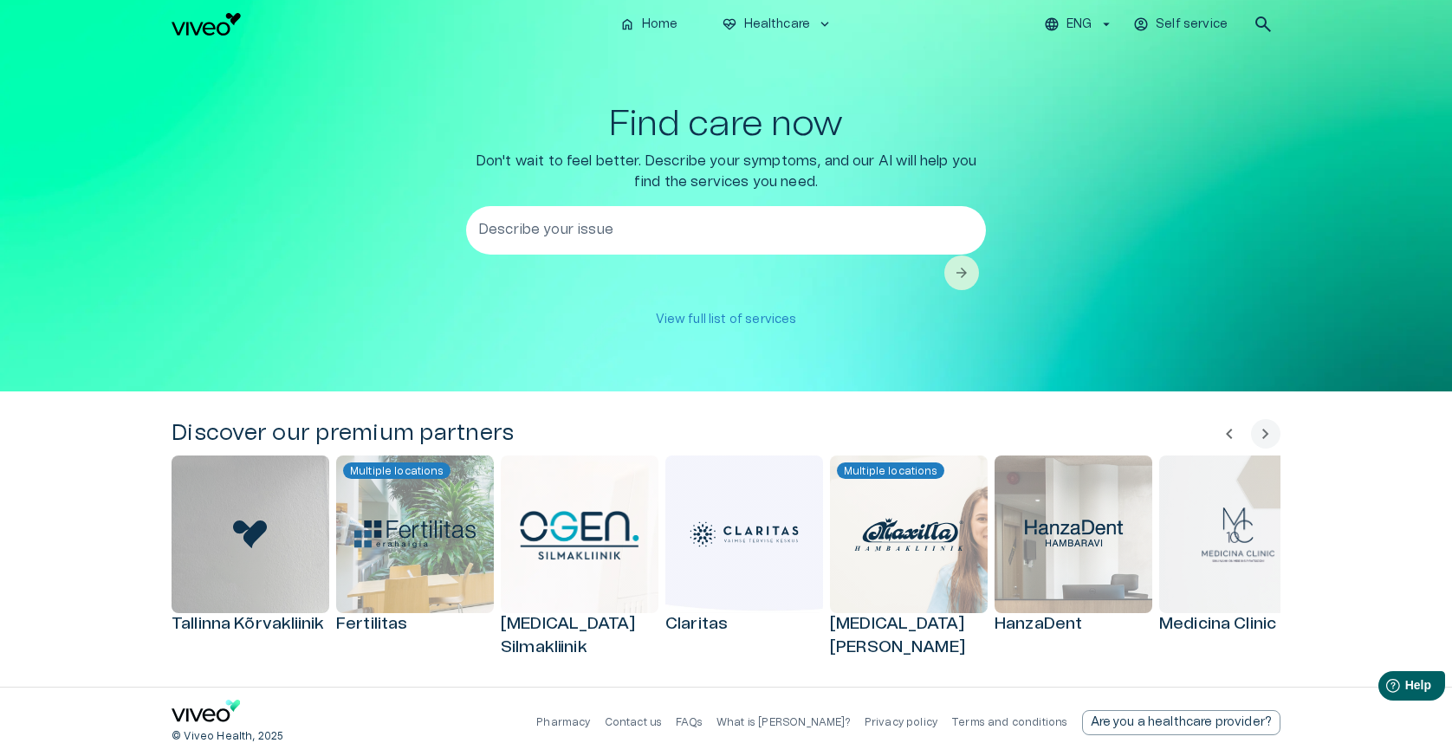
drag, startPoint x: 386, startPoint y: 316, endPoint x: 445, endPoint y: 295, distance: 63.3
click at [386, 316] on div "Find care now Don't wait to feel better. Describe your symptoms, and our AI wil…" at bounding box center [726, 220] width 1109 height 232
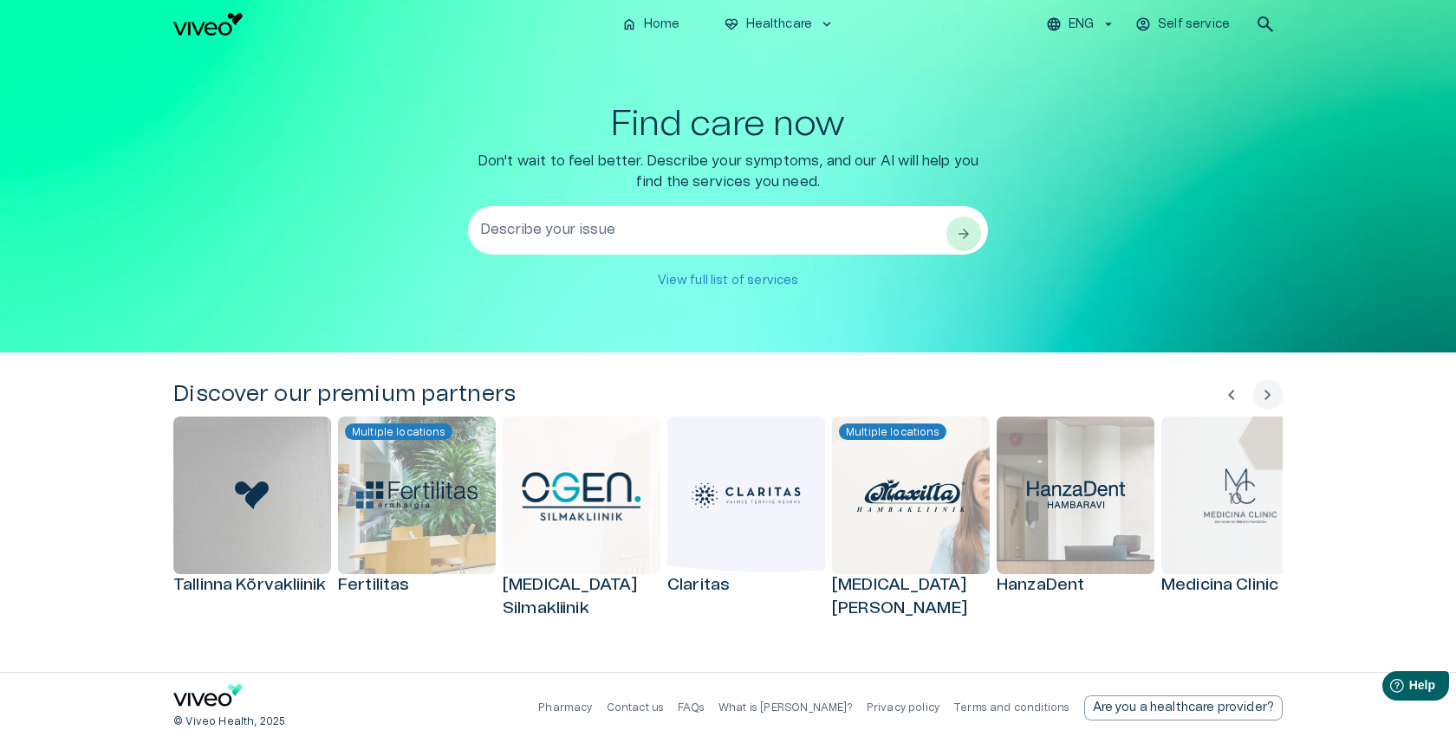
click at [551, 251] on textarea "Describe your issue" at bounding box center [712, 231] width 464 height 60
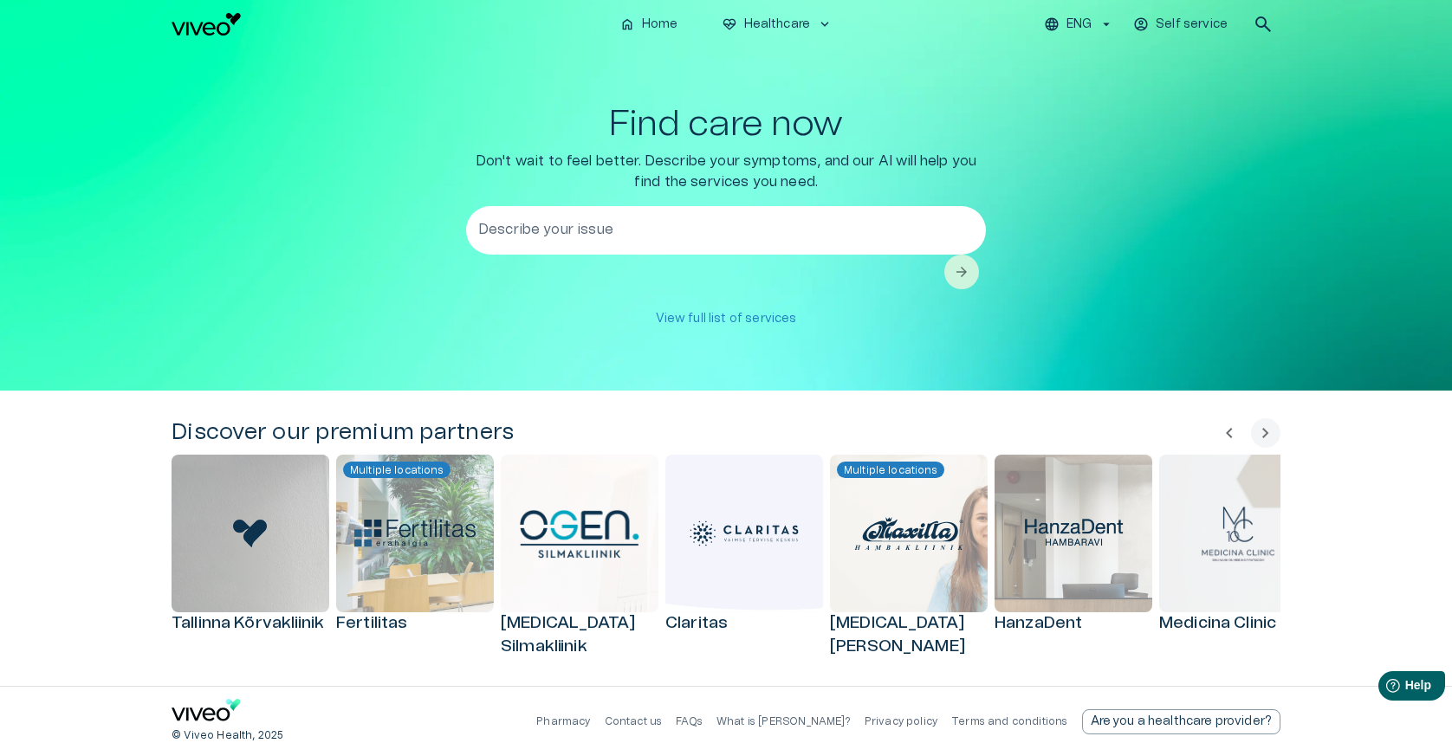
click at [425, 282] on div "Find care now Don't wait to feel better. Describe your symptoms, and our AI wil…" at bounding box center [726, 219] width 1109 height 231
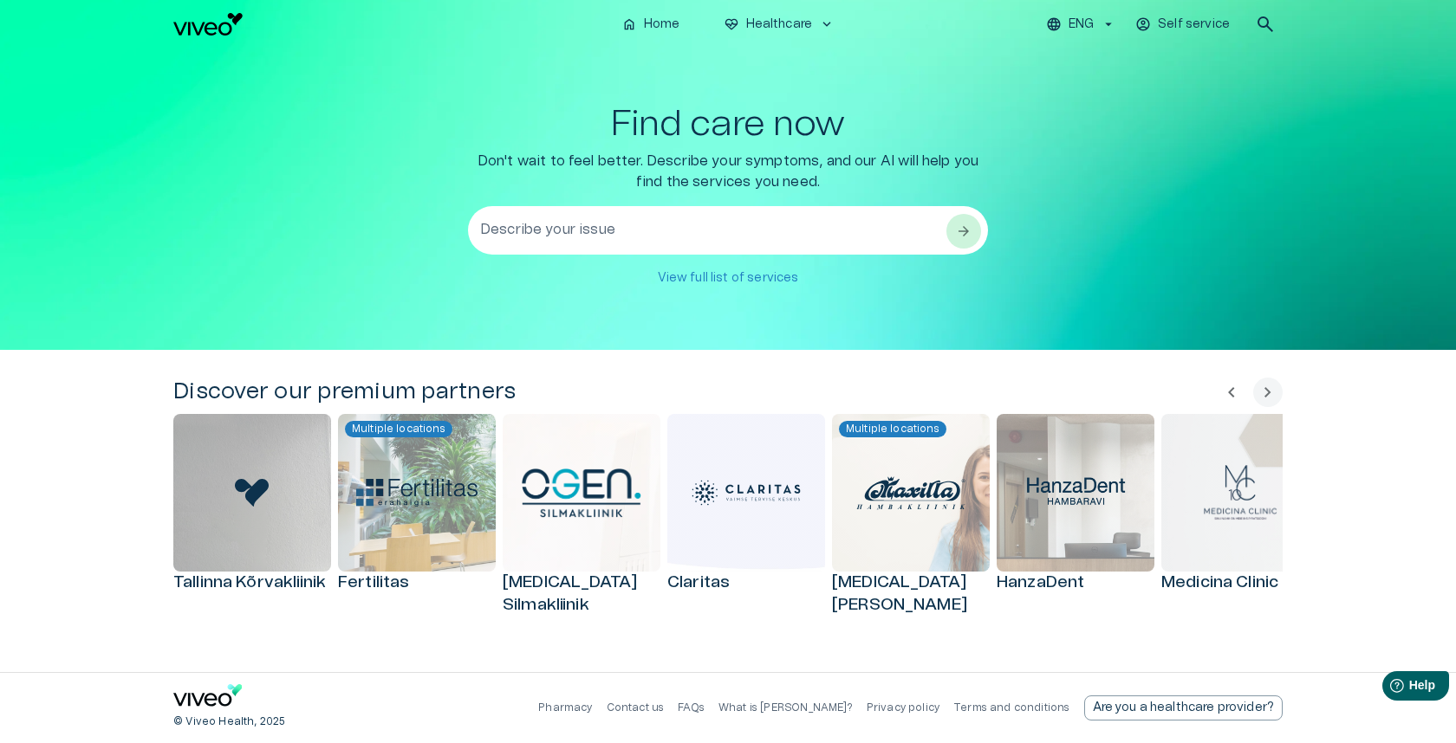
click at [620, 229] on textarea "Describe your issue" at bounding box center [712, 231] width 464 height 60
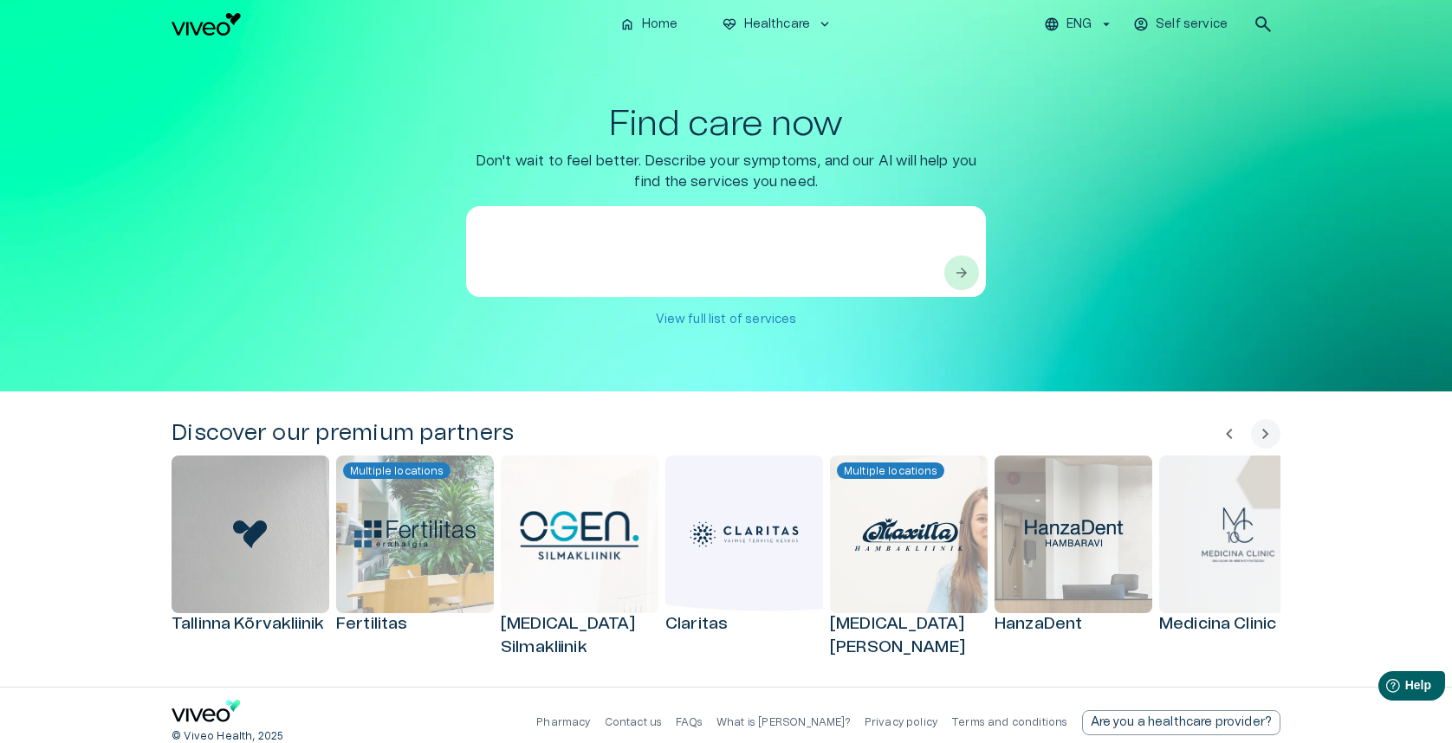
click at [427, 269] on div "Find care now Don't wait to feel better. Describe your symptoms, and our AI wil…" at bounding box center [726, 220] width 1109 height 232
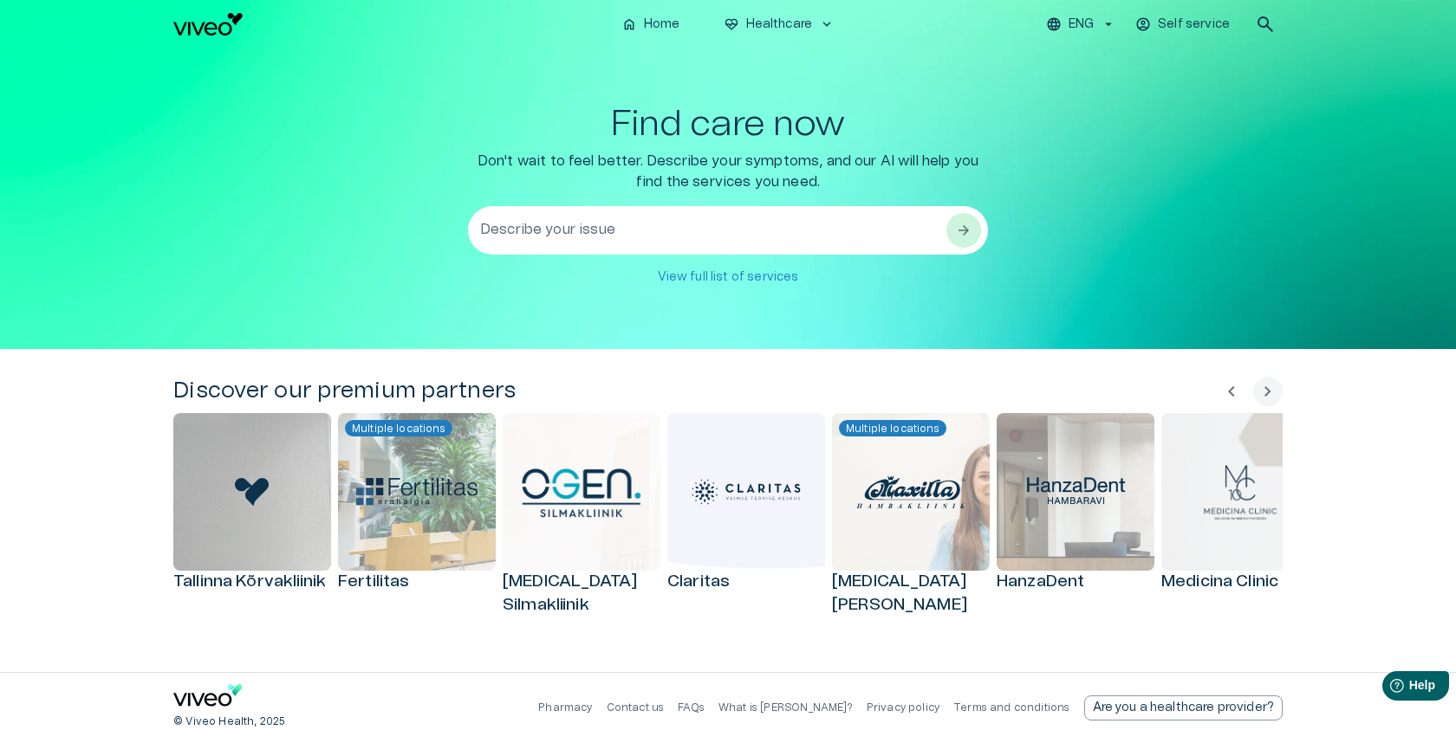
click at [535, 217] on textarea "Describe your issue" at bounding box center [712, 231] width 464 height 60
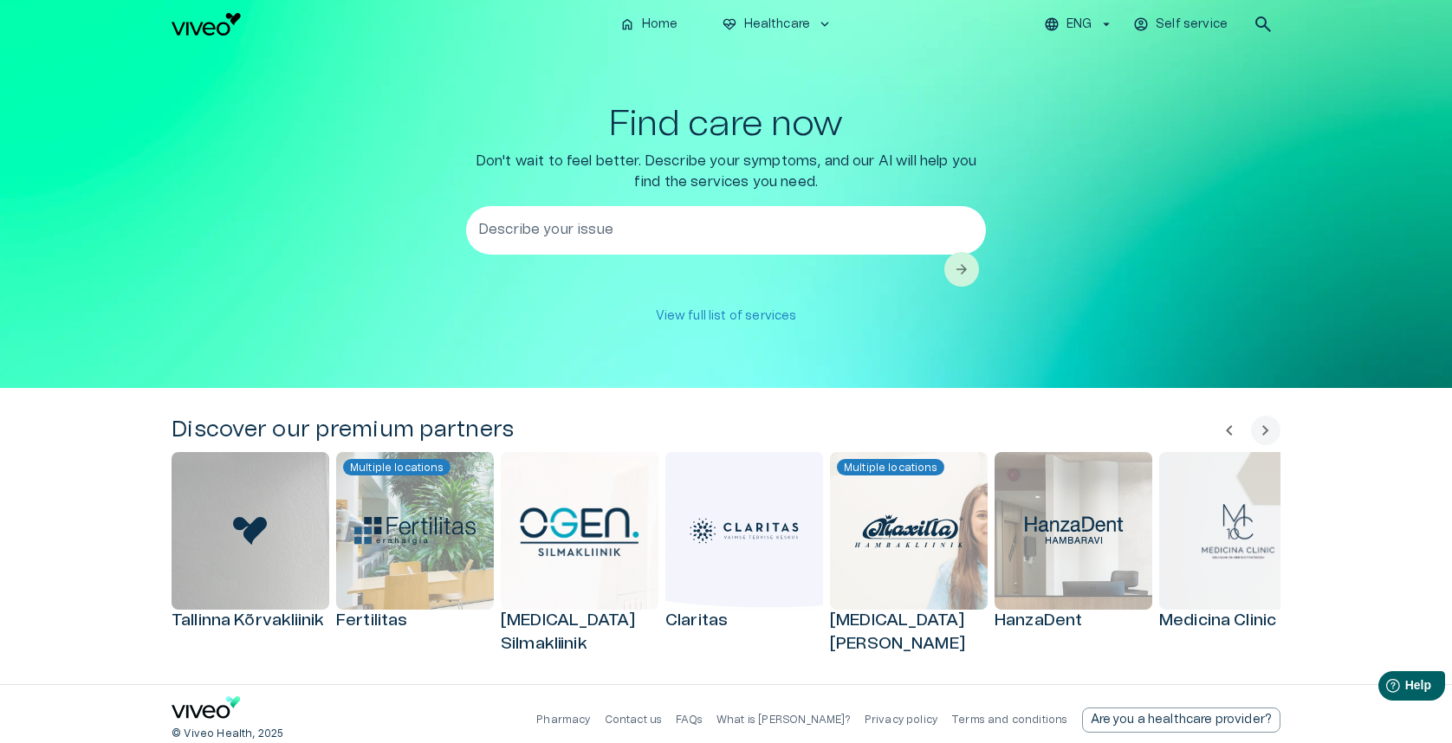
click at [349, 247] on div "Find care now Don't wait to feel better. Describe your symptoms, and our AI wil…" at bounding box center [726, 218] width 1109 height 229
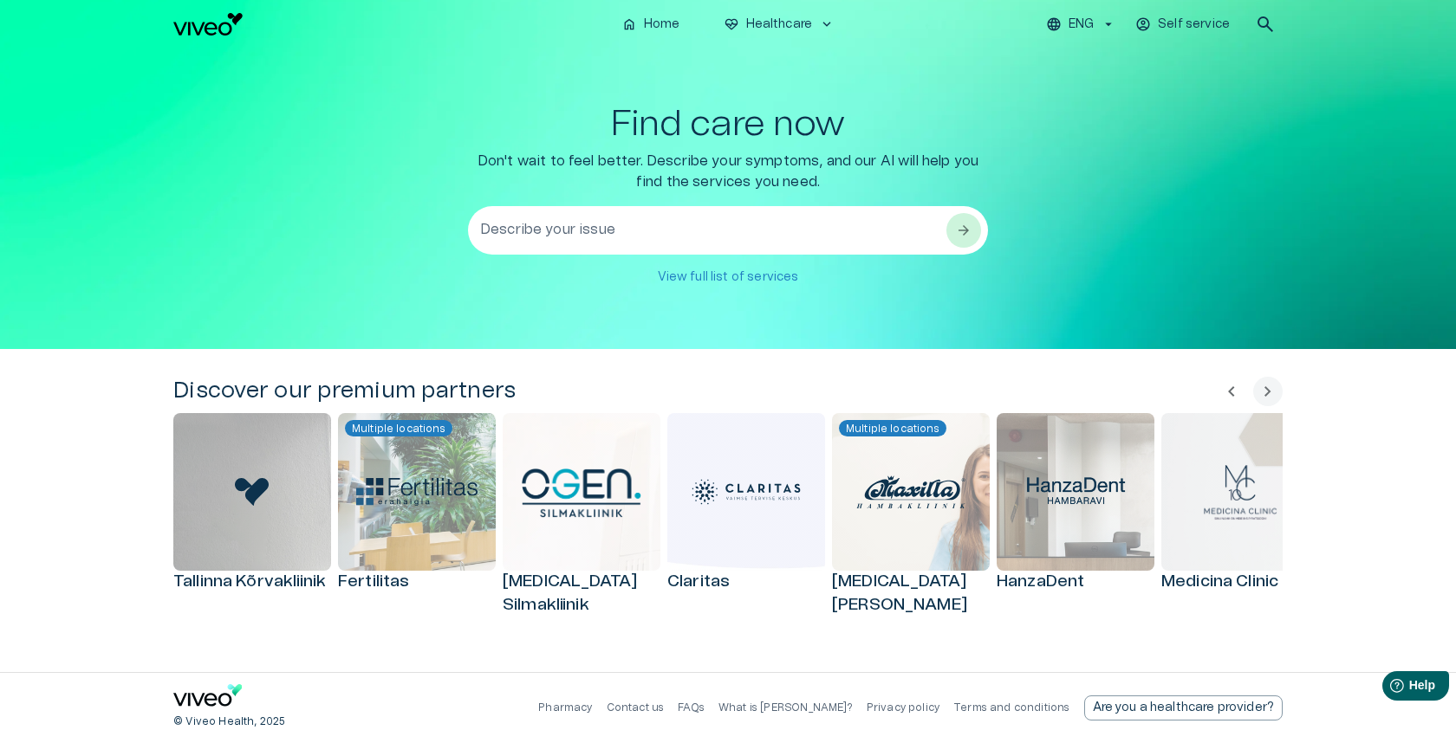
click at [516, 232] on textarea "Describe your issue" at bounding box center [712, 231] width 464 height 60
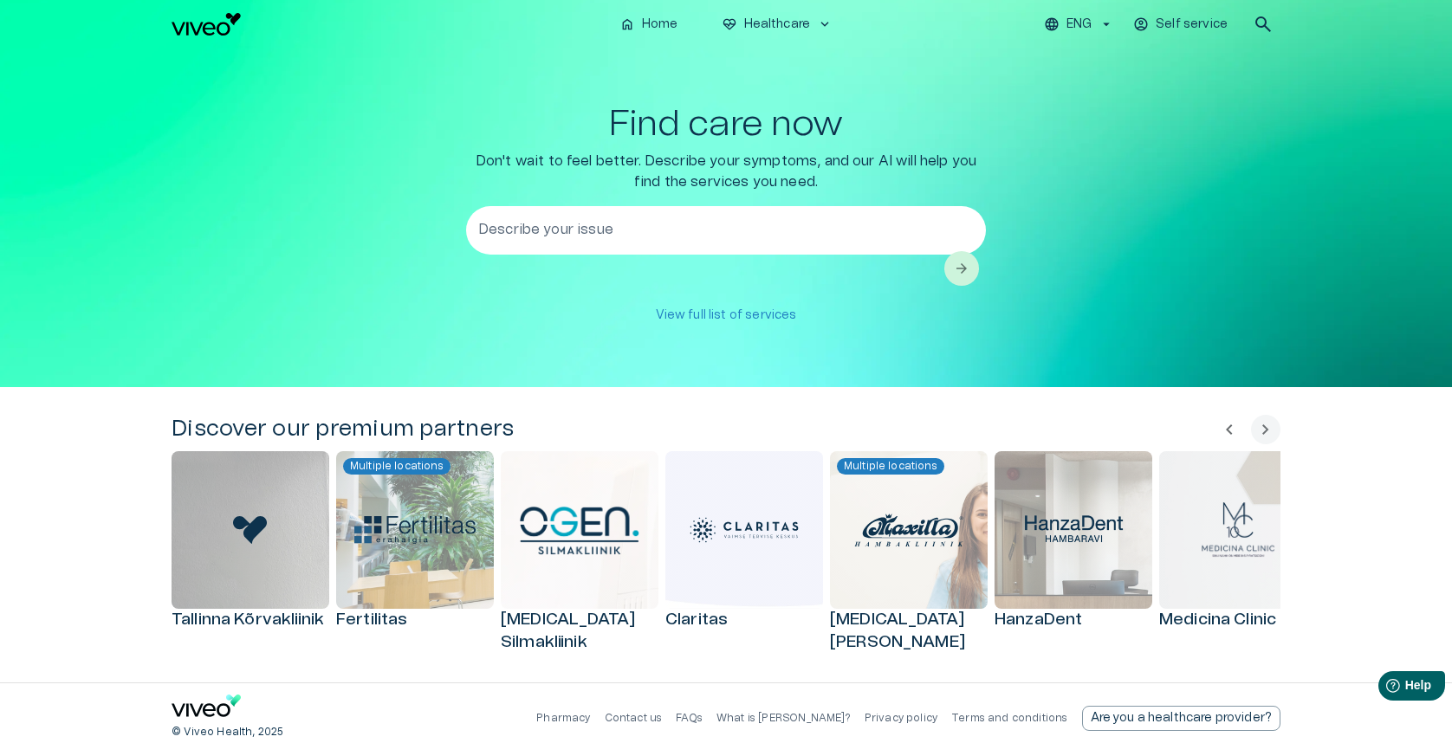
click at [361, 259] on div "Find care now Don't wait to feel better. Describe your symptoms, and our AI wil…" at bounding box center [726, 218] width 1109 height 228
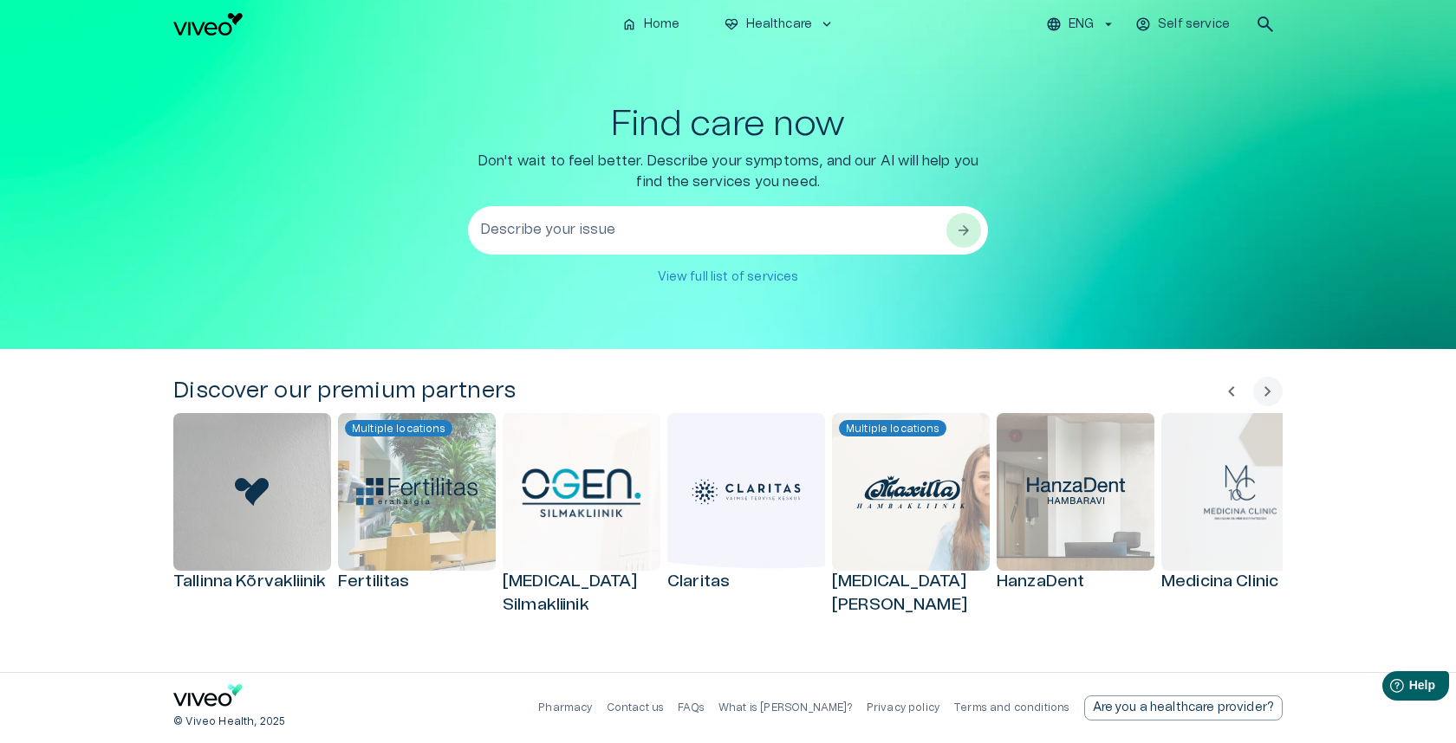
click at [561, 246] on textarea "Describe your issue" at bounding box center [712, 231] width 464 height 60
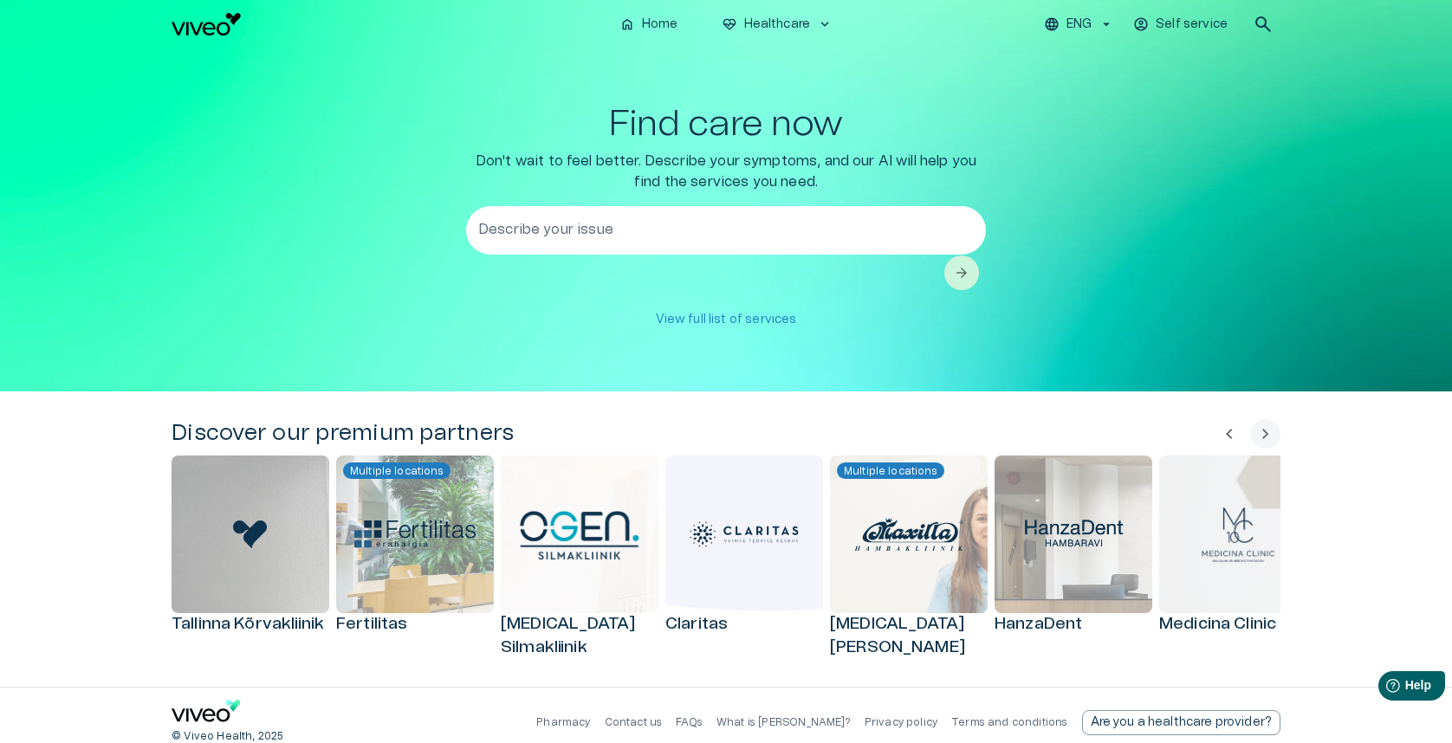
click at [315, 231] on div "Find care now Don't wait to feel better. Describe your symptoms, and our AI wil…" at bounding box center [726, 220] width 1109 height 232
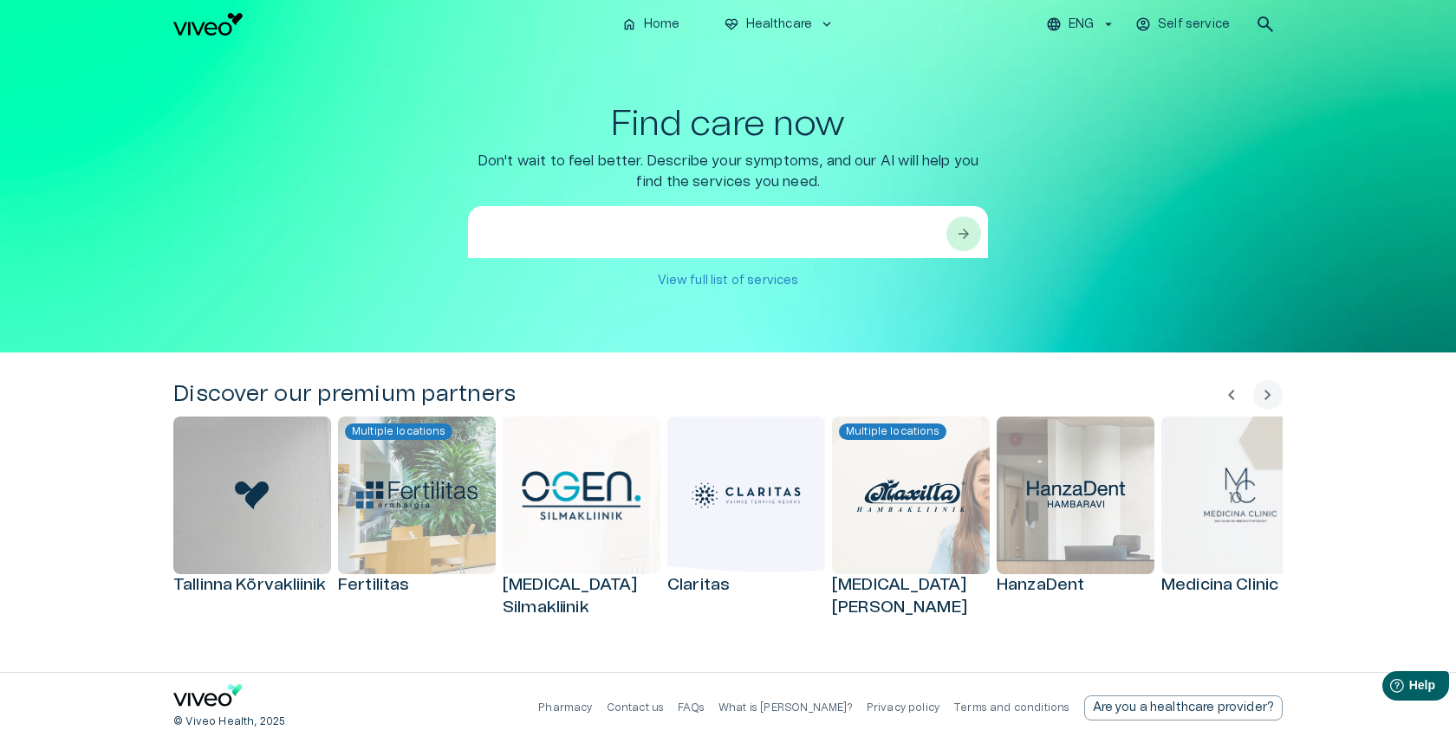
click at [536, 233] on textarea at bounding box center [712, 252] width 464 height 60
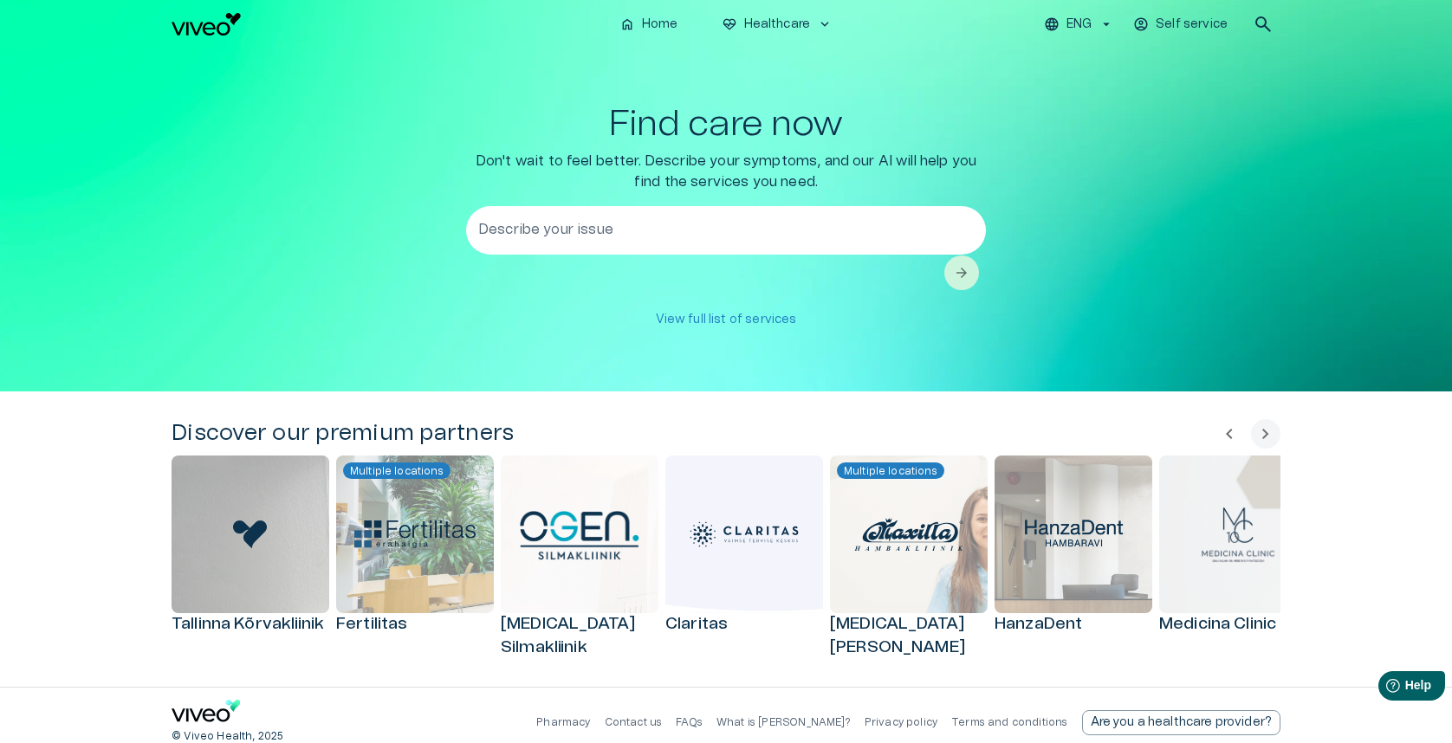
click at [386, 251] on div "Find care now Don't wait to feel better. Describe your symptoms, and our AI wil…" at bounding box center [726, 220] width 1109 height 232
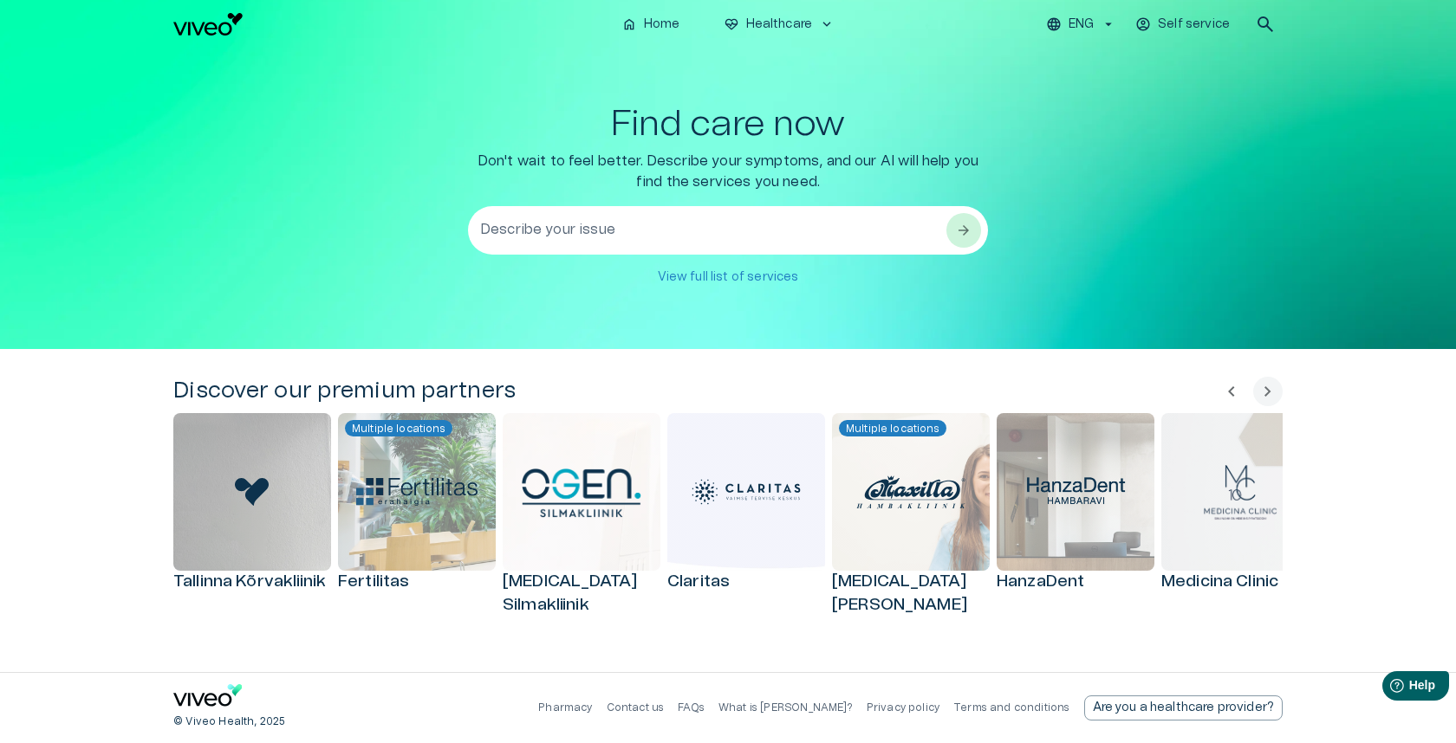
click at [498, 237] on textarea "Describe your issue" at bounding box center [712, 231] width 464 height 60
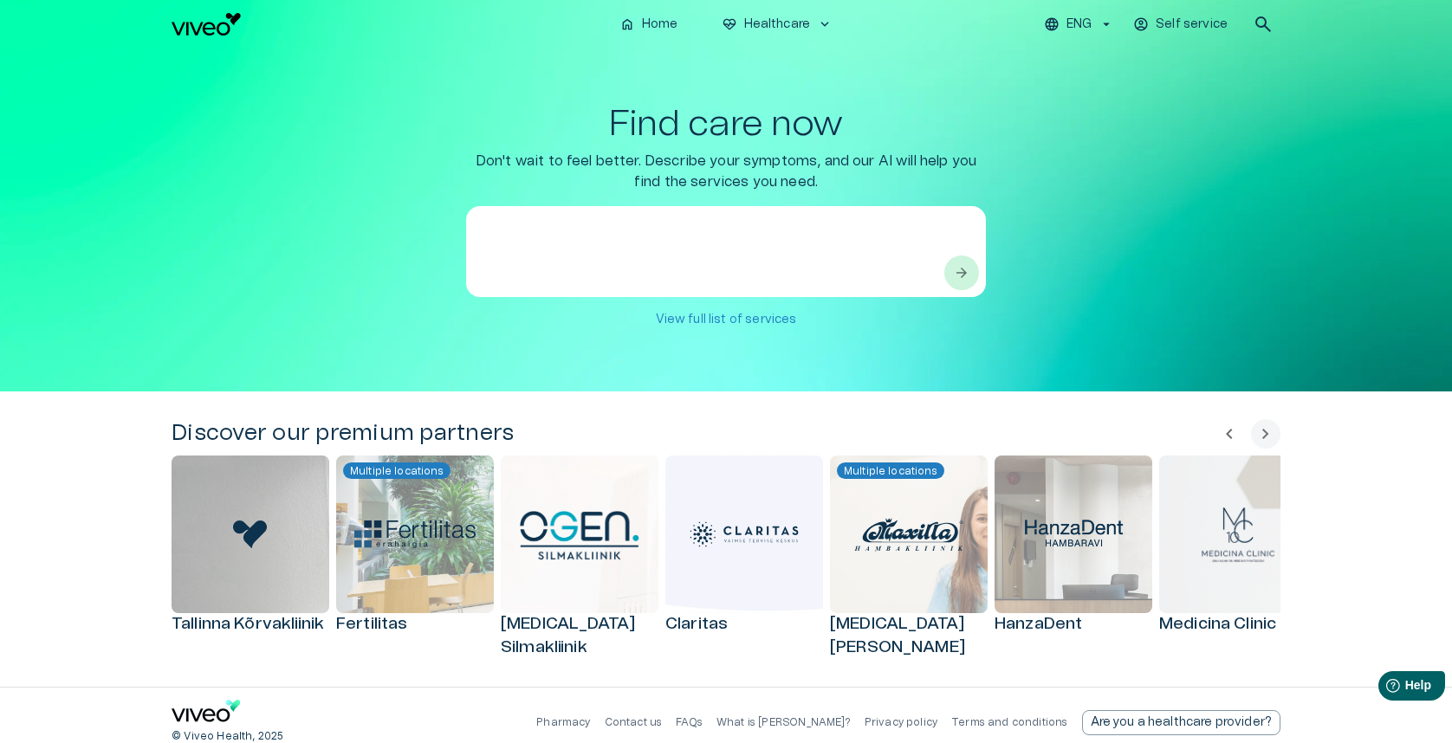
click at [398, 247] on div "Find care now Don't wait to feel better. Describe your symptoms, and our AI wil…" at bounding box center [726, 220] width 1109 height 232
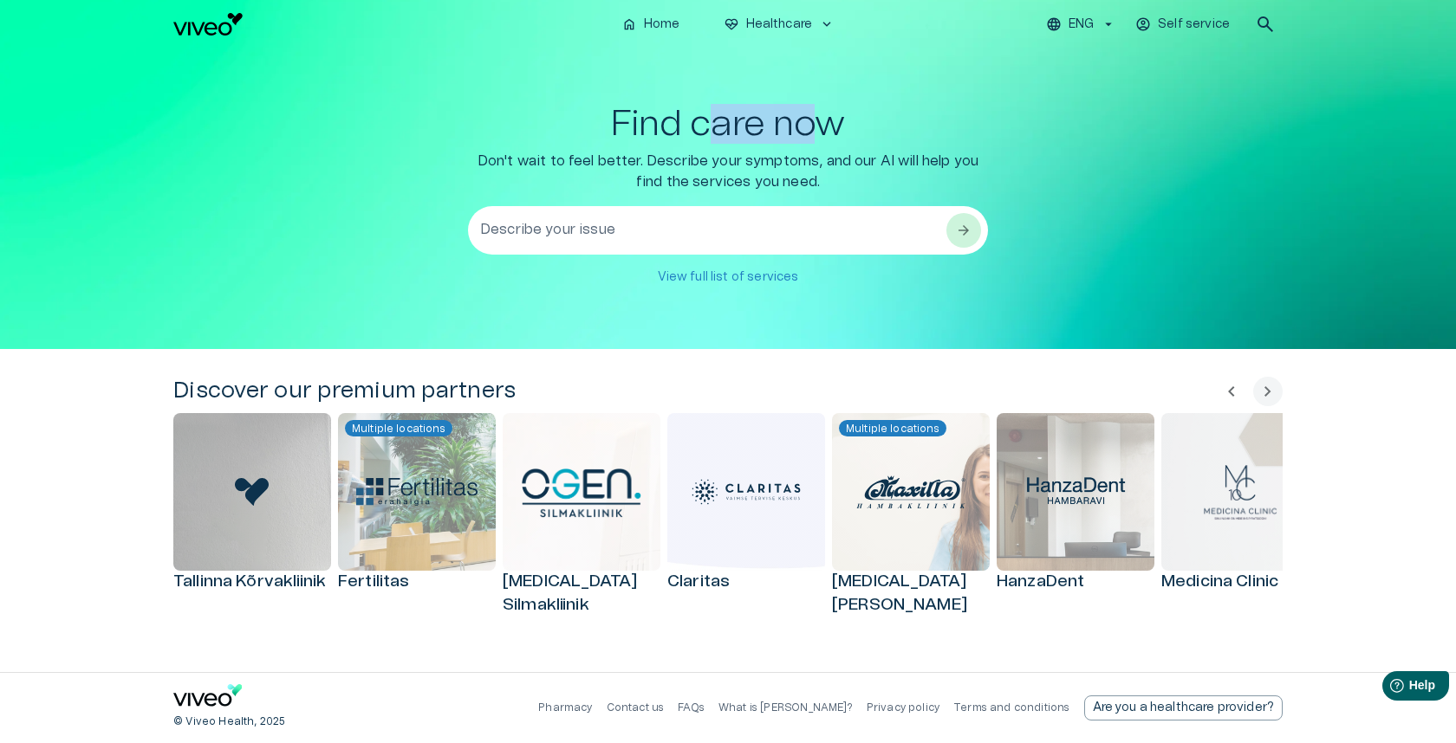
drag, startPoint x: 720, startPoint y: 123, endPoint x: 812, endPoint y: 127, distance: 91.9
click at [812, 127] on h1 "Find care now" at bounding box center [728, 124] width 234 height 40
click at [813, 127] on h1 "Find care now" at bounding box center [728, 124] width 234 height 40
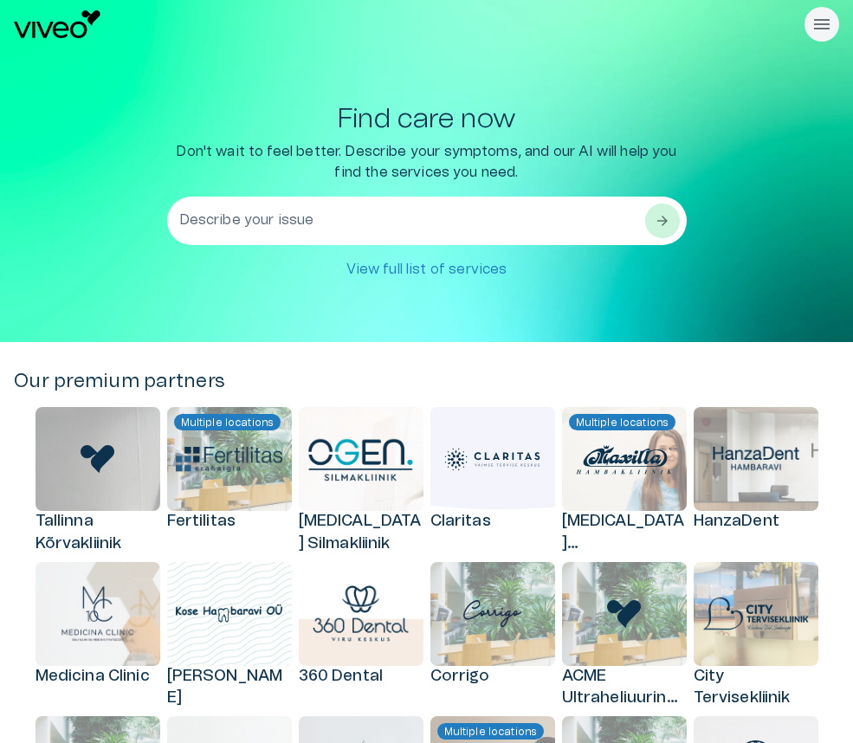
click at [755, 87] on div "Find care now Don't wait to feel better. Describe your symptoms, and our AI wil…" at bounding box center [427, 196] width 826 height 294
